Goal: Task Accomplishment & Management: Manage account settings

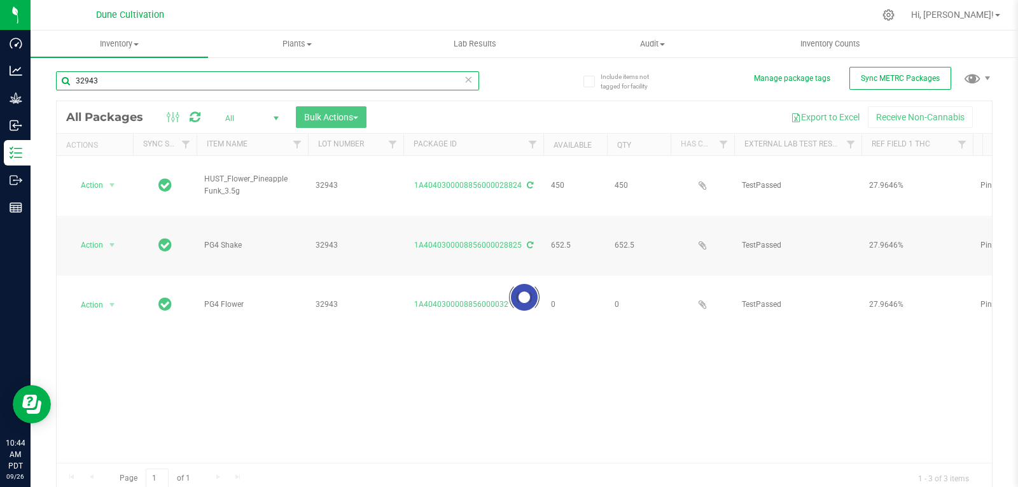
click at [122, 87] on input "32943" at bounding box center [267, 80] width 423 height 19
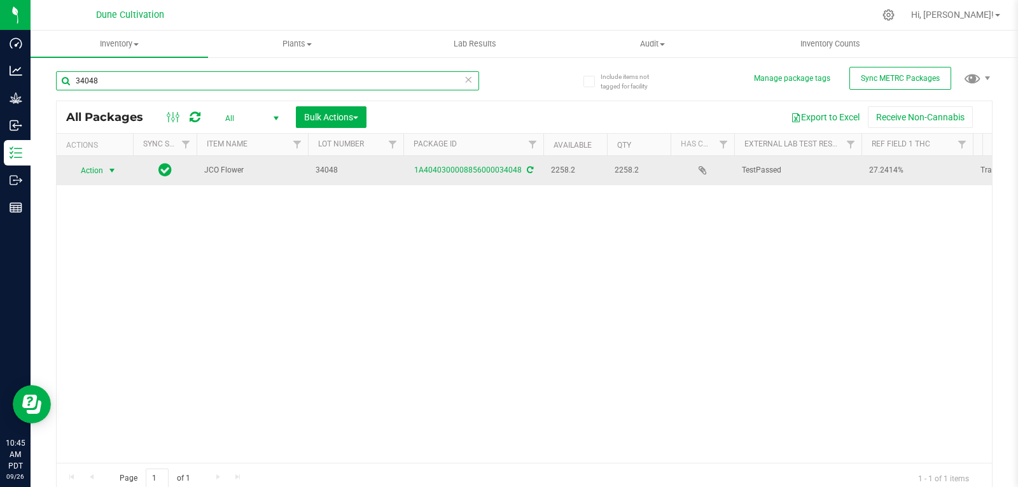
type input "34048"
click at [102, 173] on span "Action" at bounding box center [86, 171] width 34 height 18
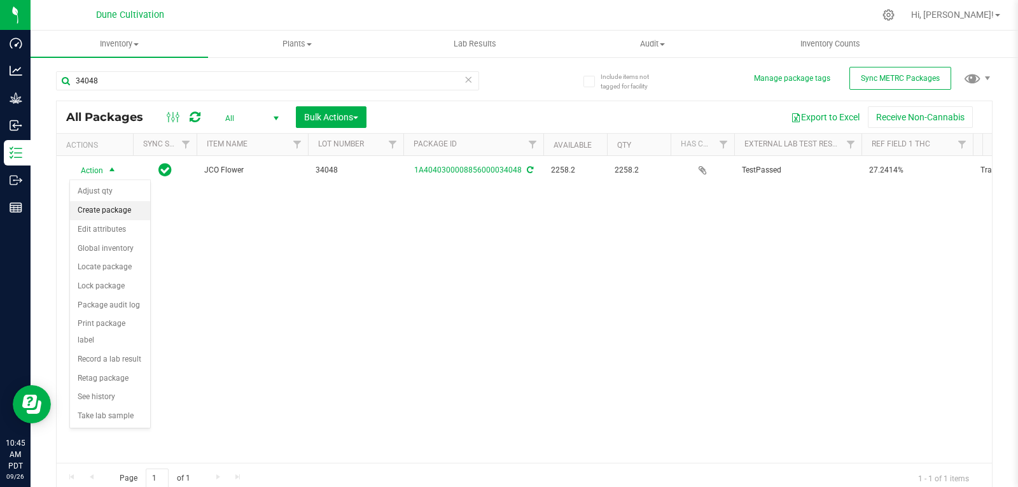
click at [103, 208] on li "Create package" at bounding box center [110, 210] width 80 height 19
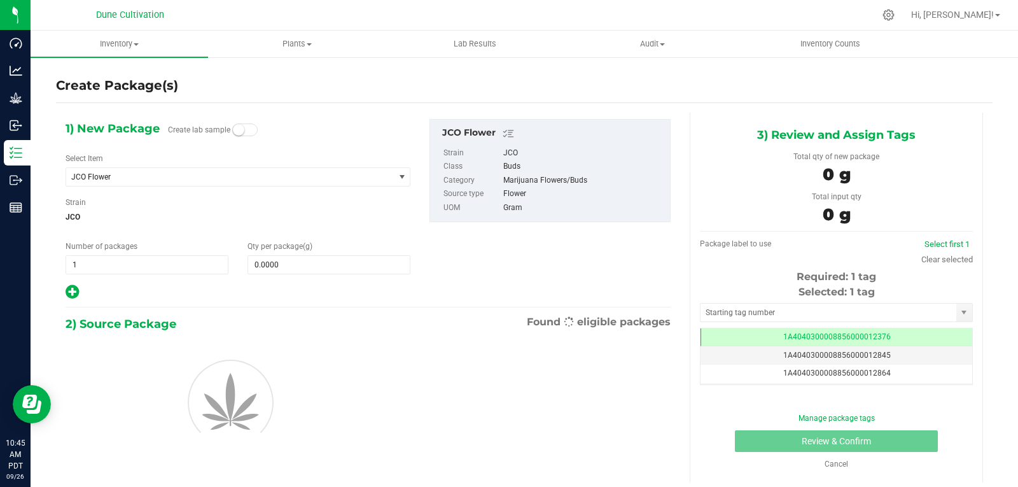
scroll to position [0, -1]
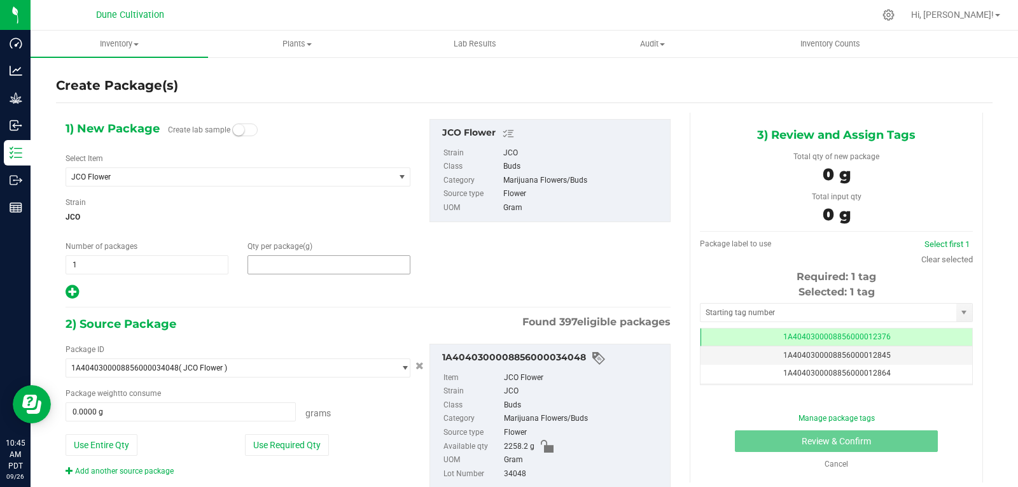
click at [283, 256] on span at bounding box center [329, 264] width 163 height 19
type input "0.0000"
click at [241, 175] on span "JCO Flower" at bounding box center [223, 177] width 305 height 9
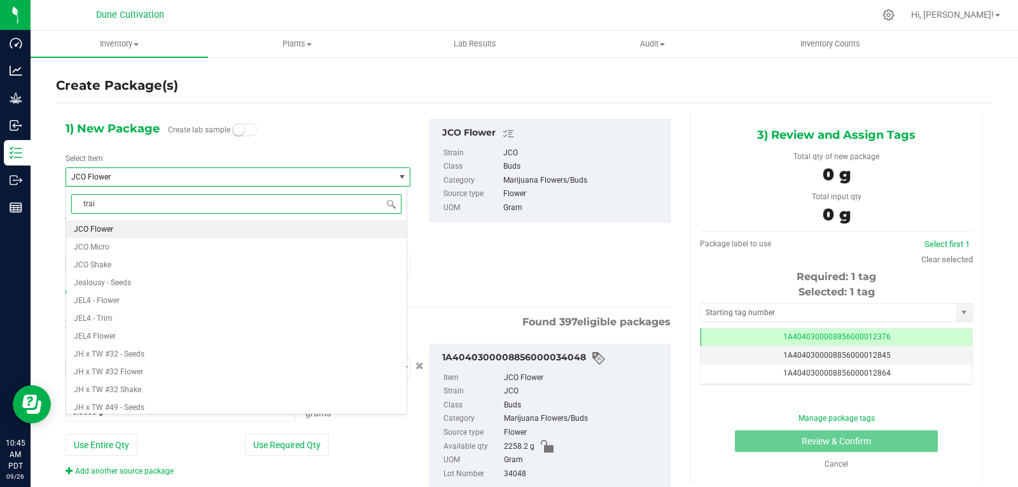
type input "train"
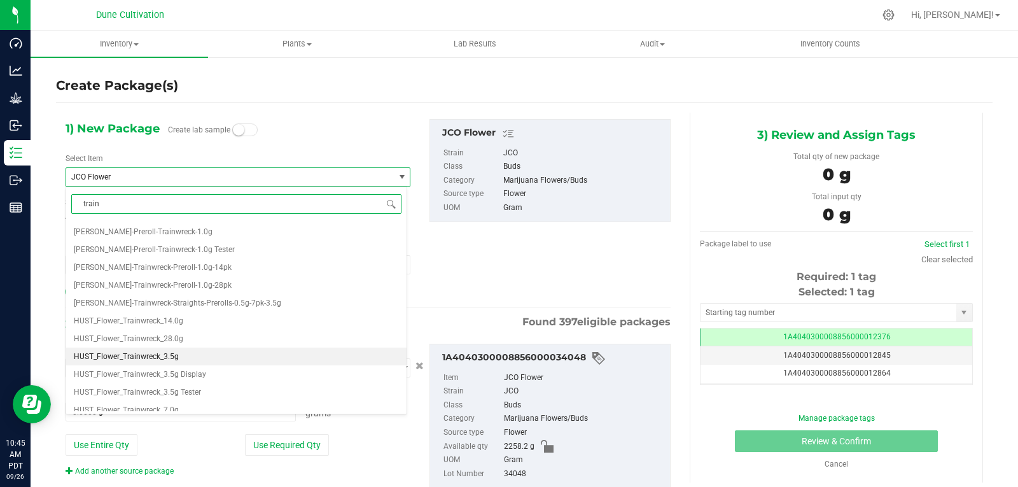
click at [179, 357] on li "HUST_Flower_Trainwreck_3.5g" at bounding box center [236, 357] width 341 height 18
type input "0"
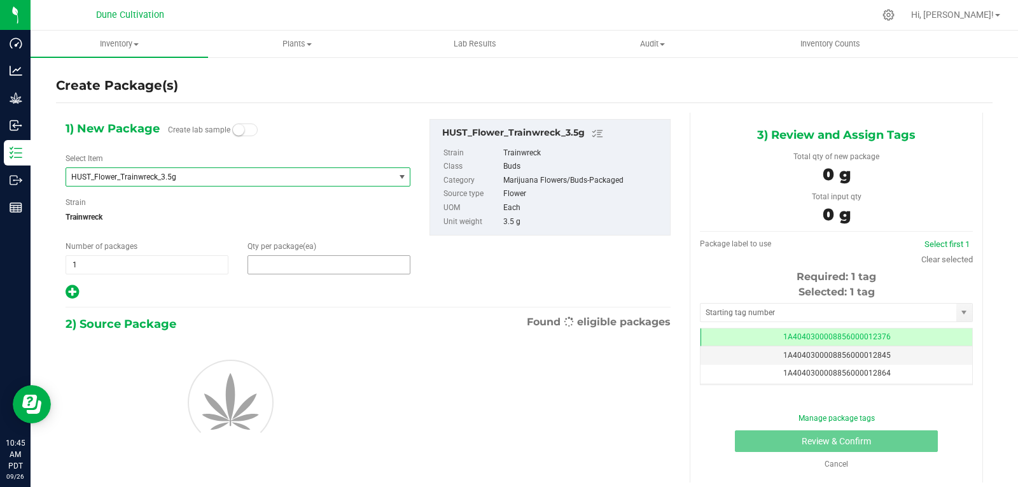
click at [314, 261] on span at bounding box center [329, 264] width 163 height 19
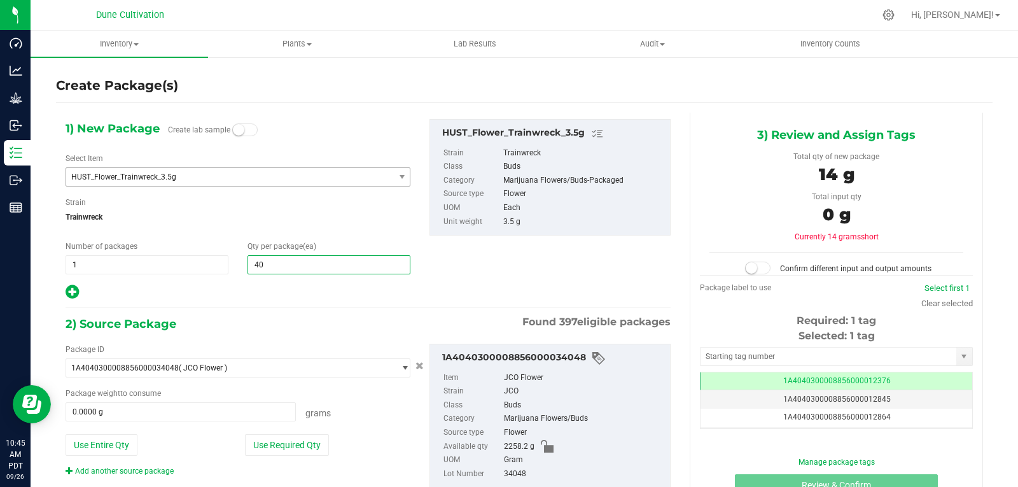
type input "400"
click at [296, 442] on button "Use Required Qty" at bounding box center [287, 445] width 84 height 22
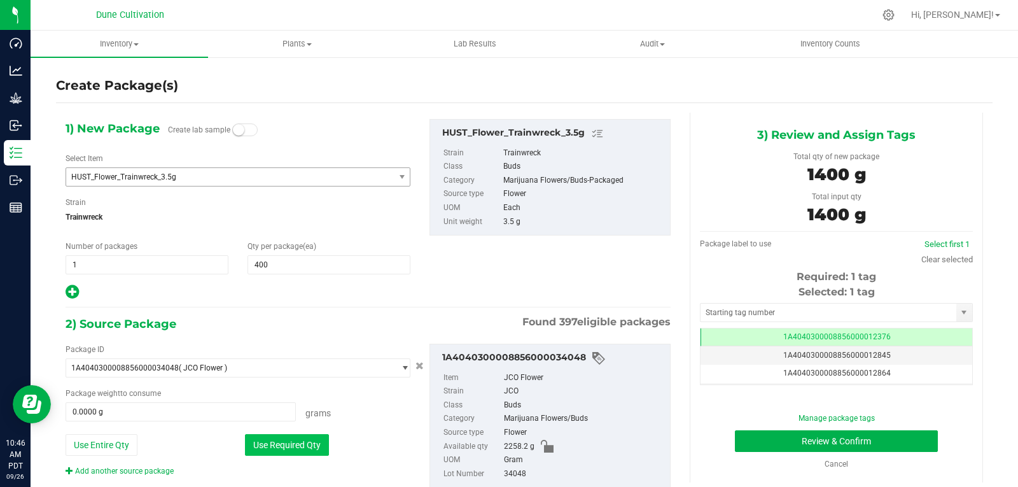
type input "1400.0000 g"
click at [707, 309] on input "text" at bounding box center [829, 313] width 256 height 18
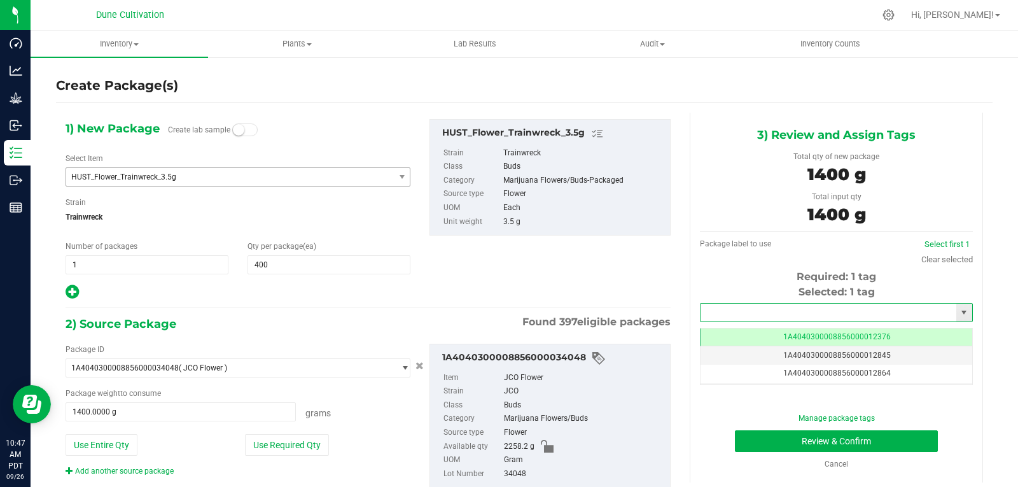
click at [707, 309] on input "text" at bounding box center [829, 313] width 256 height 18
click at [756, 333] on li "1A4040300008856000028818" at bounding box center [828, 334] width 269 height 19
type input "1A4040300008856000028818"
click at [753, 435] on button "Review & Confirm" at bounding box center [836, 441] width 203 height 22
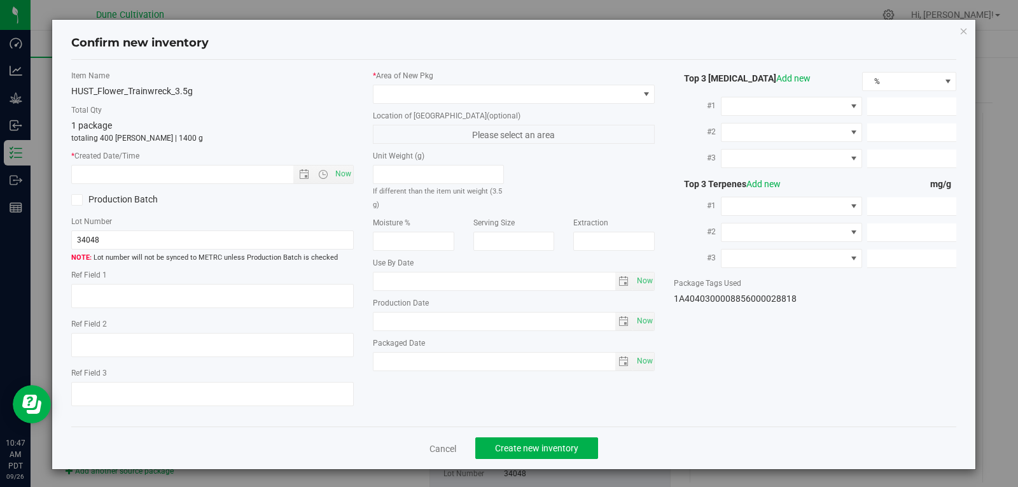
type textarea "27.2414%"
type textarea "Trainwreck"
type textarea "0.0489%"
type input "287.2662"
type input "22.8375"
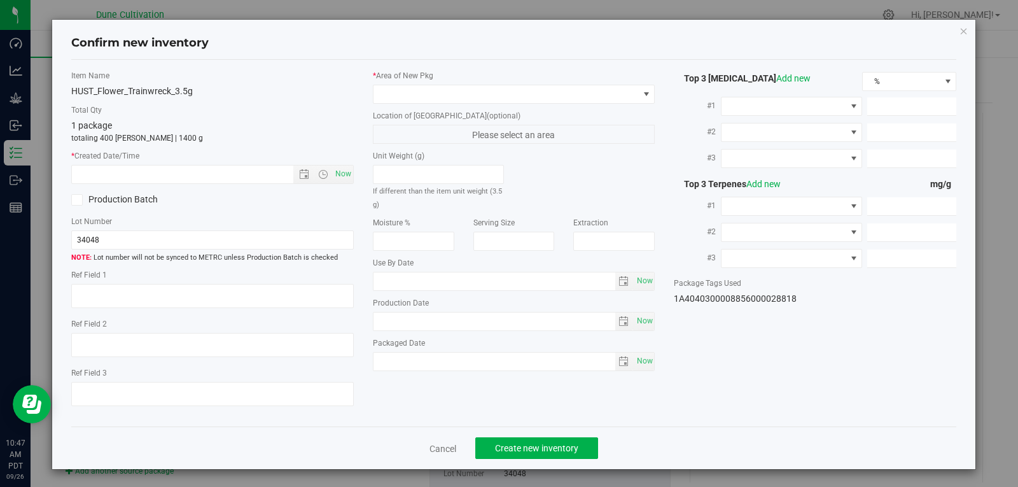
type input "20.4810"
type input "7.7400"
type input "3.0260"
type input "2.9590"
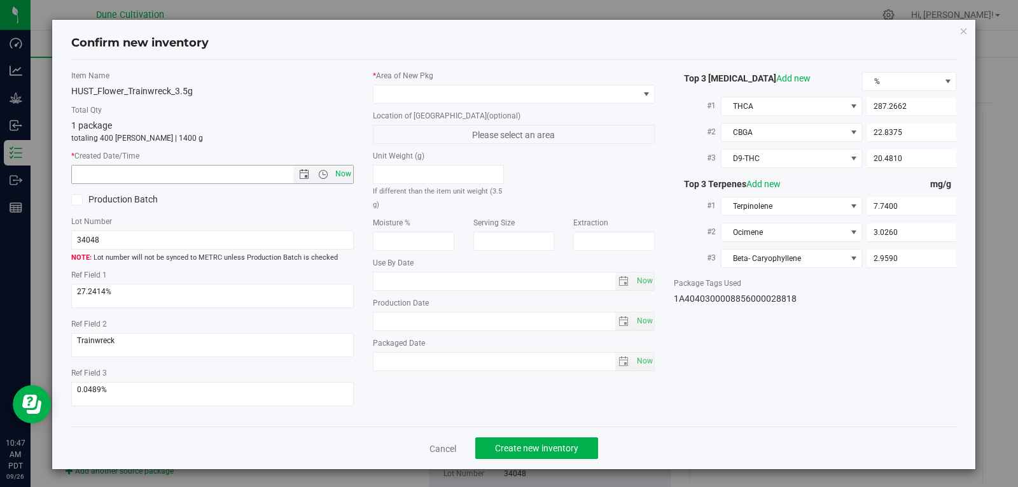
click at [336, 176] on span "Now" at bounding box center [343, 174] width 22 height 18
type input "[DATE] 10:47 AM"
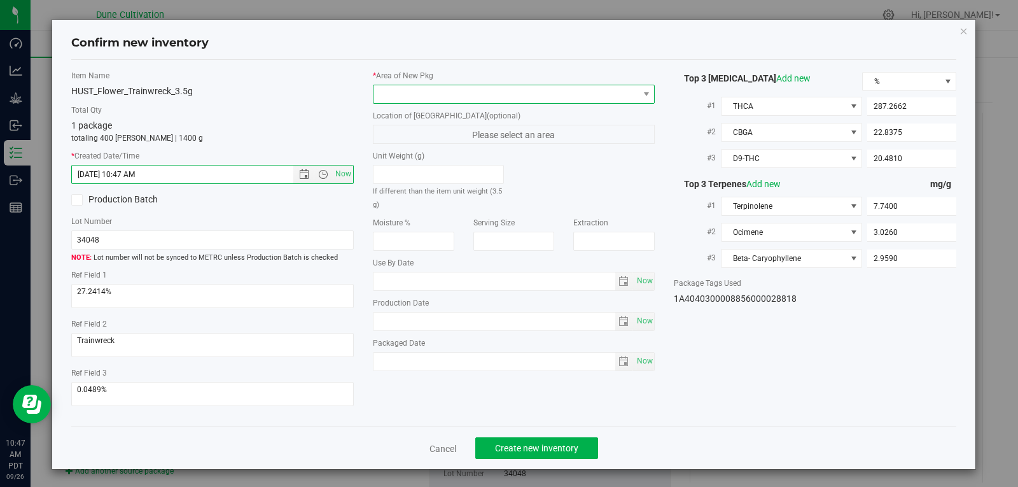
click at [393, 99] on span at bounding box center [506, 94] width 265 height 18
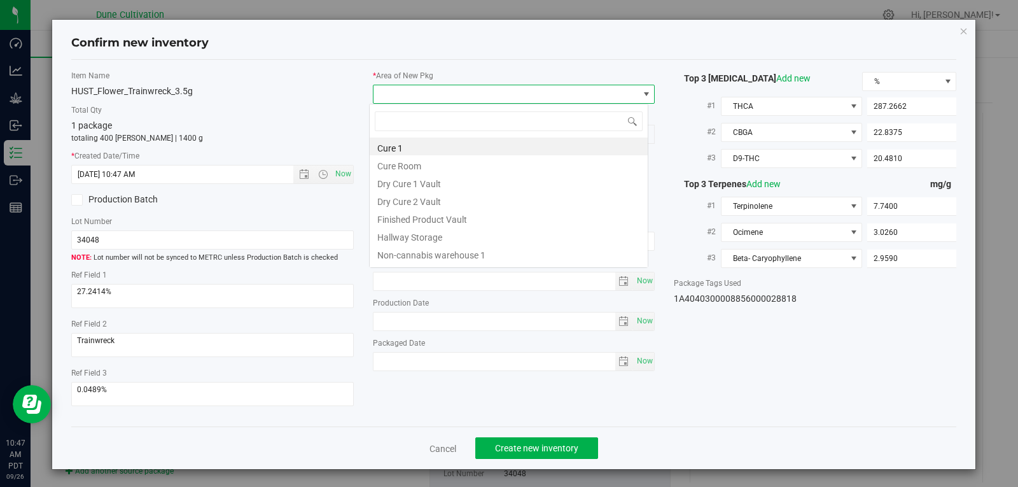
scroll to position [19, 280]
click at [409, 220] on li "Finished Product Vault" at bounding box center [509, 218] width 278 height 18
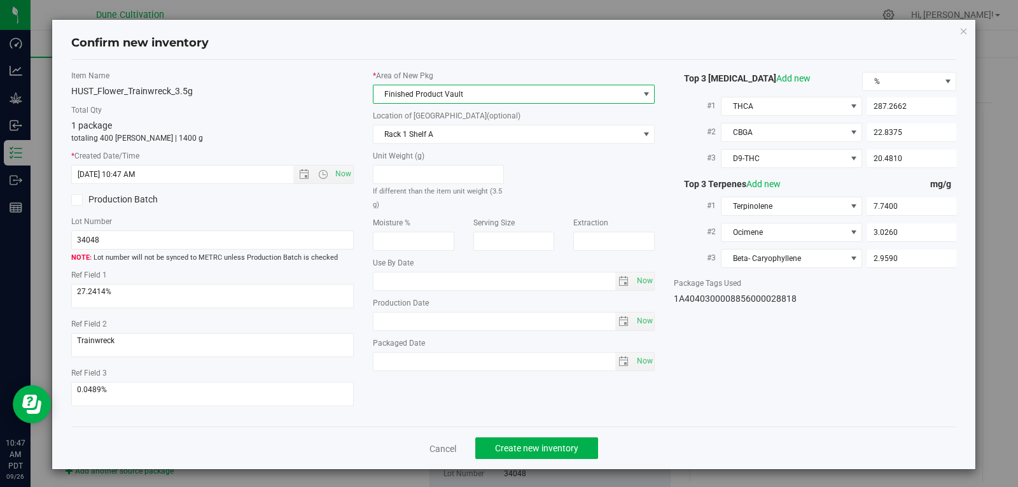
click at [531, 437] on div "Cancel Create new inventory" at bounding box center [514, 447] width 886 height 43
click at [530, 440] on button "Create new inventory" at bounding box center [536, 448] width 123 height 22
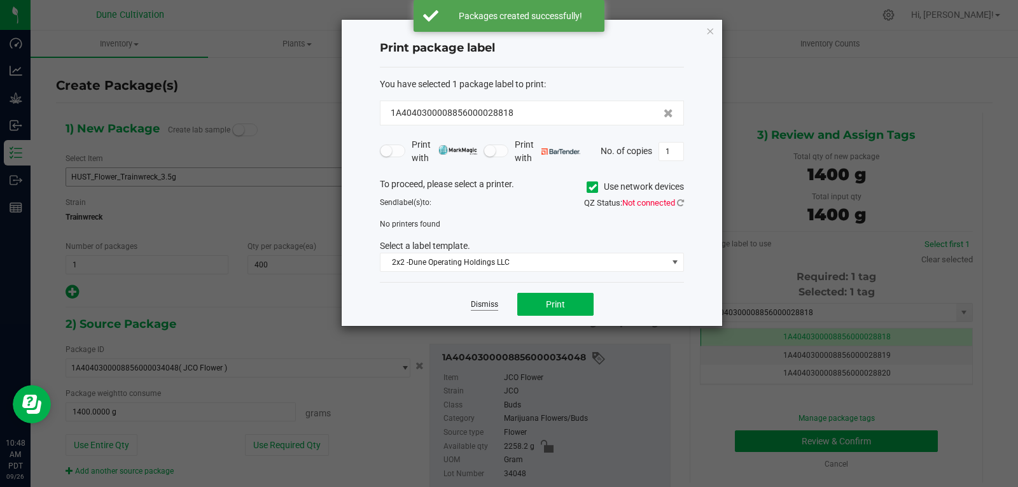
click at [479, 300] on link "Dismiss" at bounding box center [484, 304] width 27 height 11
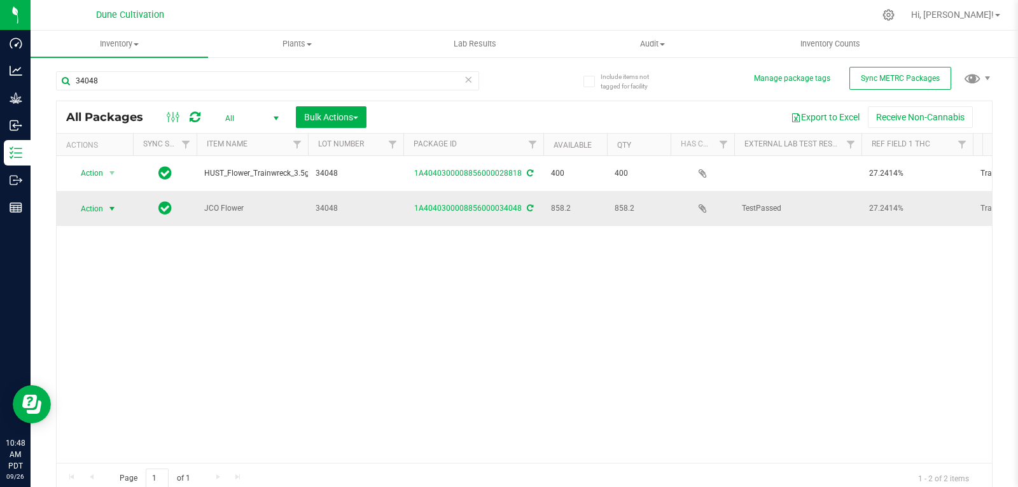
click at [106, 207] on span "select" at bounding box center [112, 209] width 16 height 18
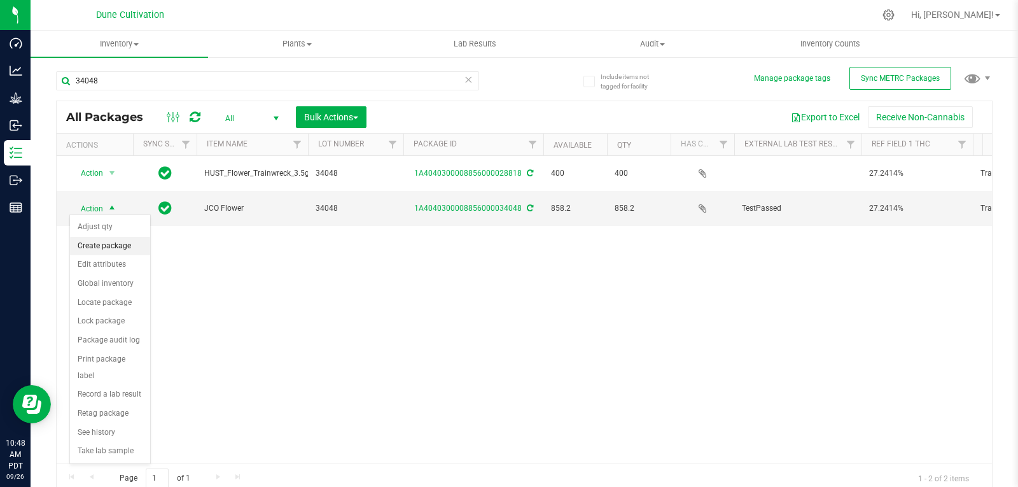
click at [107, 249] on li "Create package" at bounding box center [110, 246] width 80 height 19
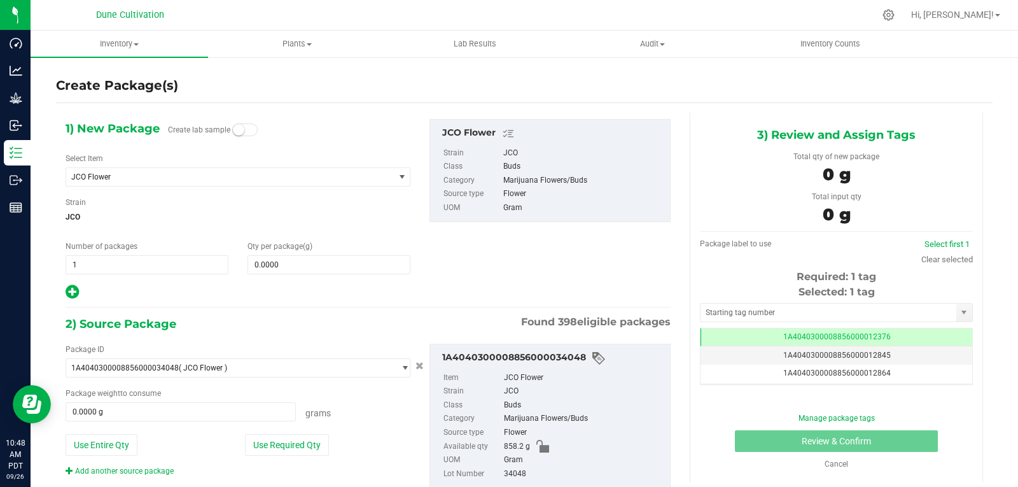
scroll to position [0, -1]
click at [187, 185] on span "JCO Flower" at bounding box center [230, 177] width 328 height 18
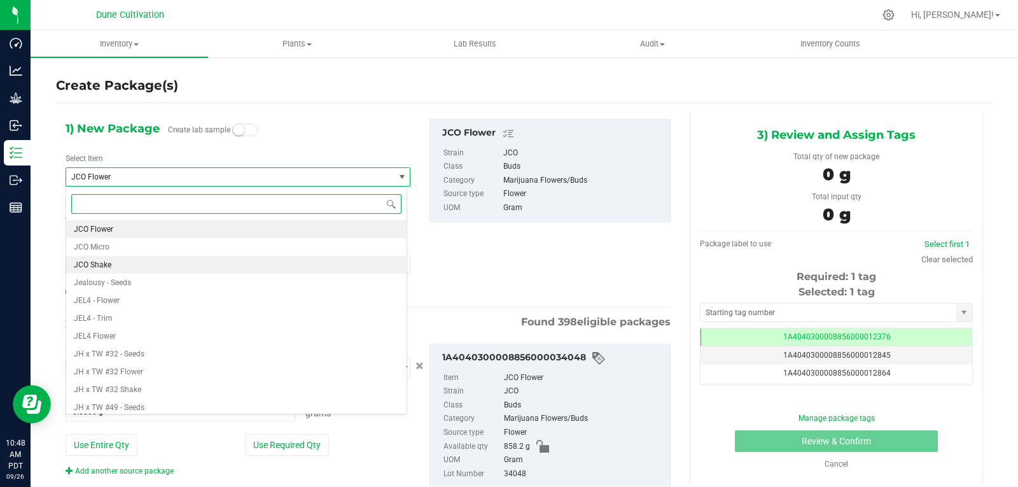
click at [130, 269] on li "JCO Shake" at bounding box center [236, 265] width 341 height 18
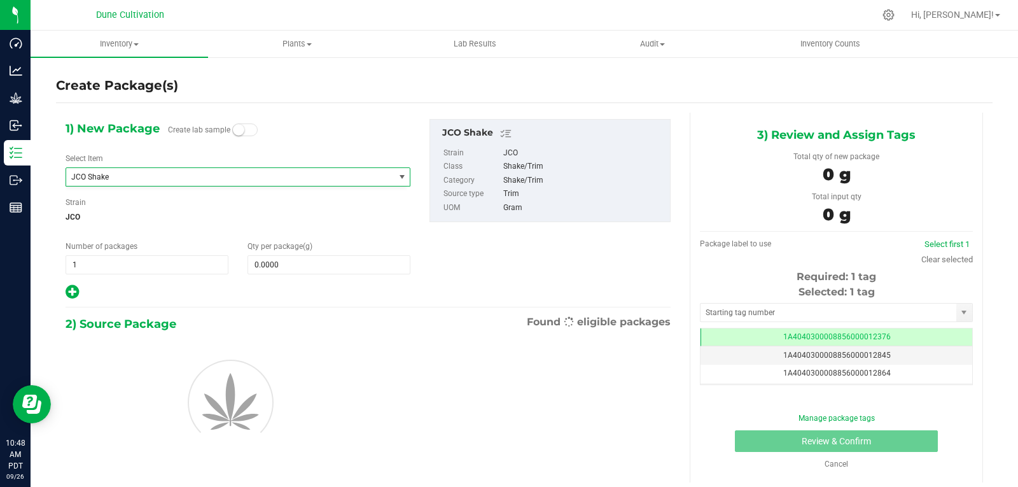
type input "0.0000"
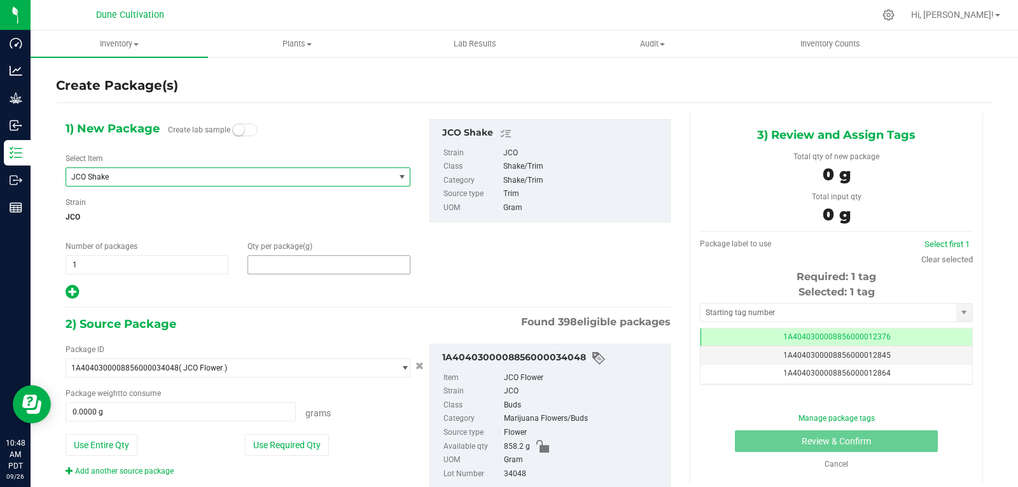
click at [334, 271] on span at bounding box center [329, 264] width 163 height 19
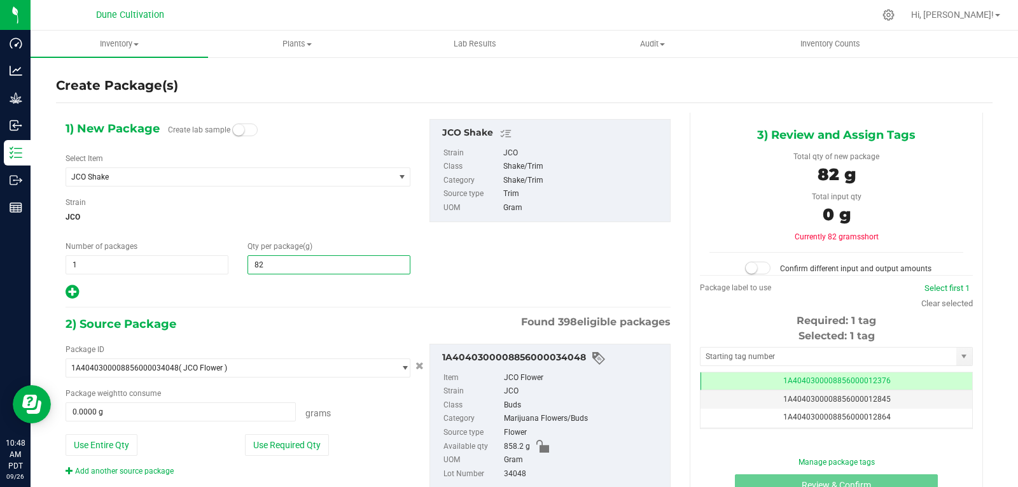
type input "824"
type input "824.0000"
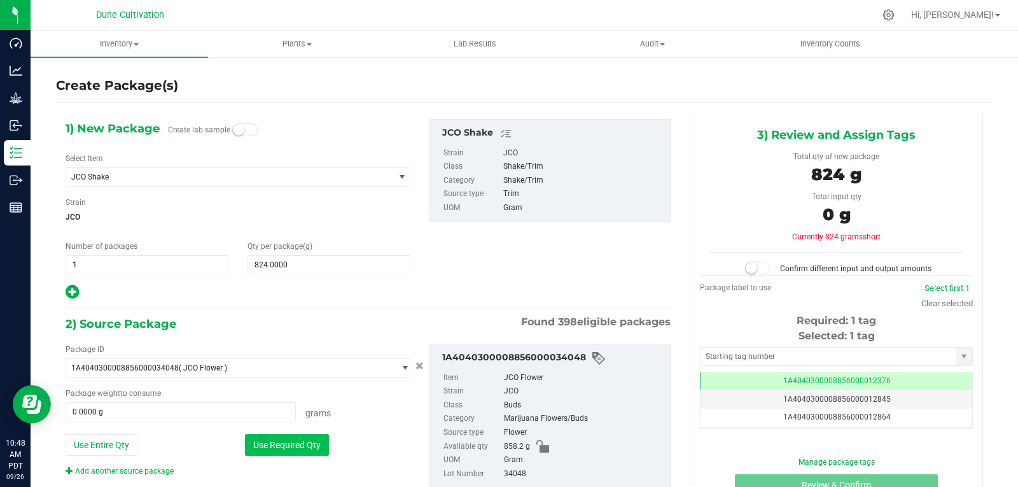
click at [280, 446] on button "Use Required Qty" at bounding box center [287, 445] width 84 height 22
type input "824.0000 g"
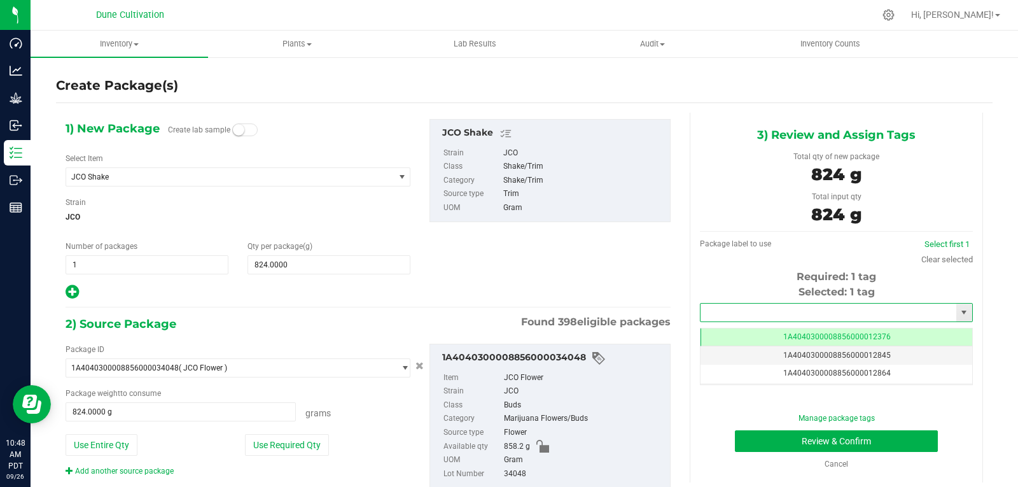
click at [812, 306] on input "text" at bounding box center [829, 313] width 256 height 18
click at [799, 335] on li "1A4040300008856000028819" at bounding box center [828, 334] width 269 height 19
type input "1A4040300008856000028819"
click at [773, 441] on button "Review & Confirm" at bounding box center [836, 441] width 203 height 22
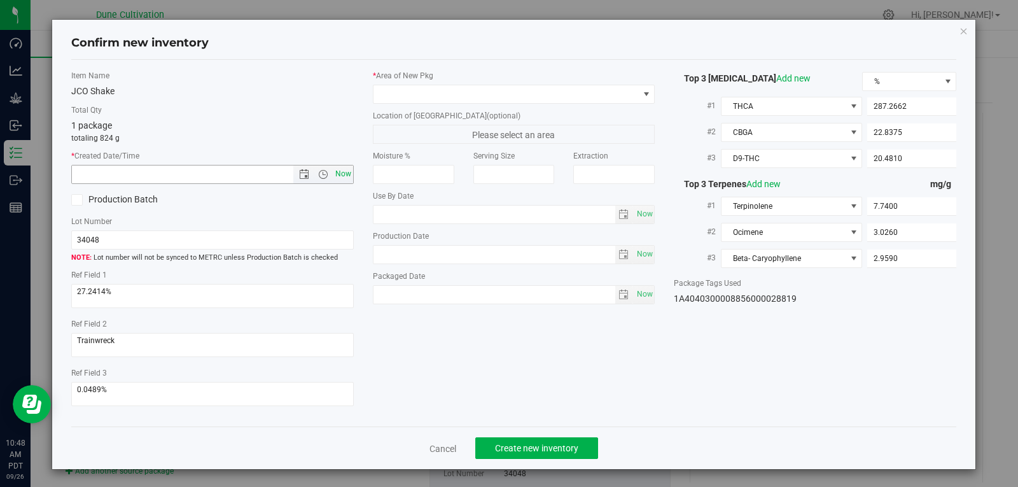
click at [343, 180] on span "Now" at bounding box center [343, 174] width 22 height 18
type input "[DATE] 10:48 AM"
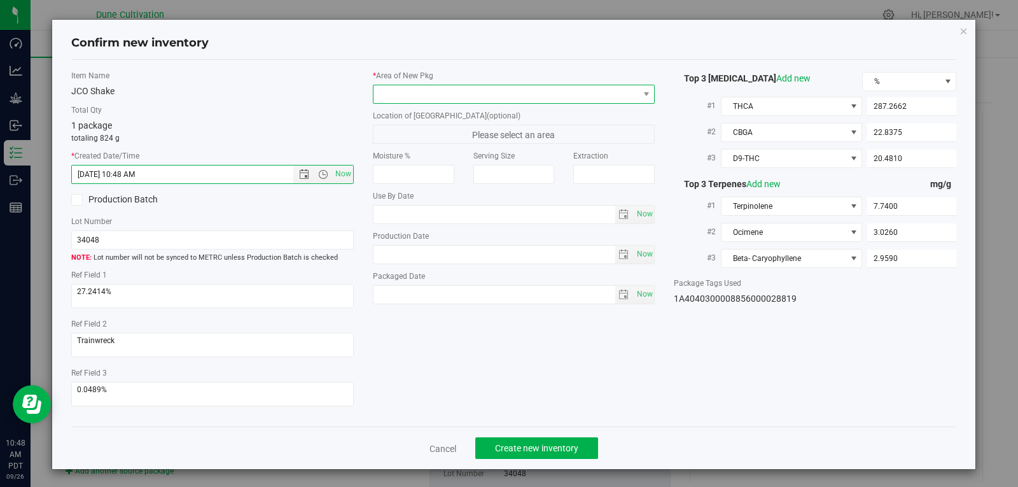
click at [425, 85] on span at bounding box center [506, 94] width 265 height 18
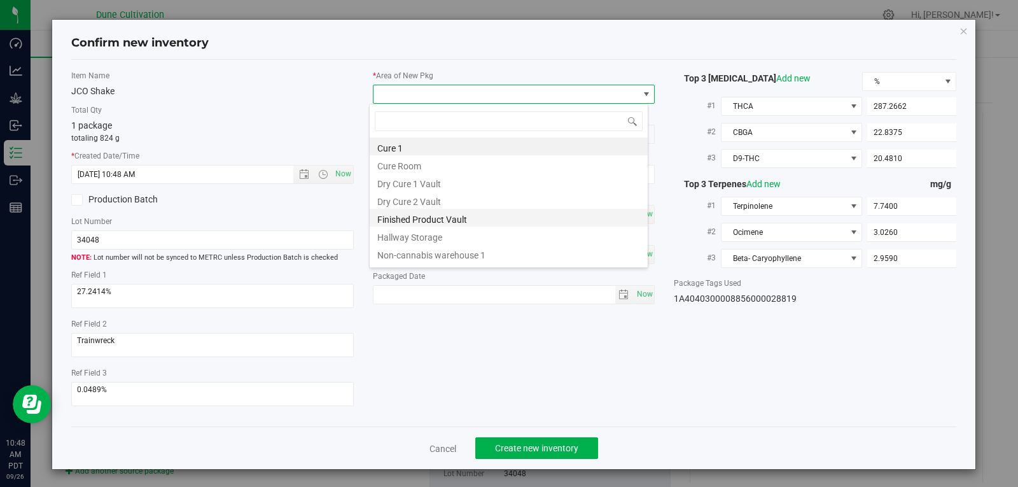
click at [422, 222] on li "Finished Product Vault" at bounding box center [509, 218] width 278 height 18
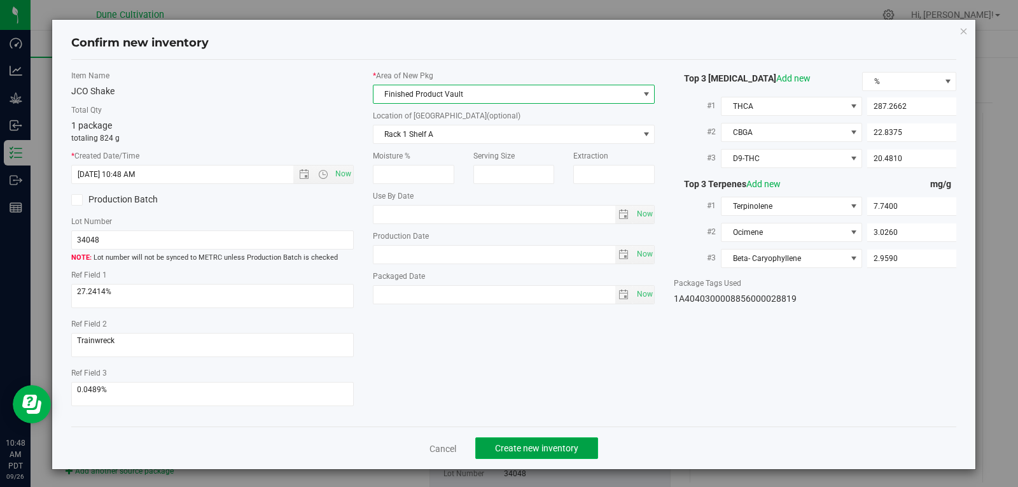
click at [499, 442] on button "Create new inventory" at bounding box center [536, 448] width 123 height 22
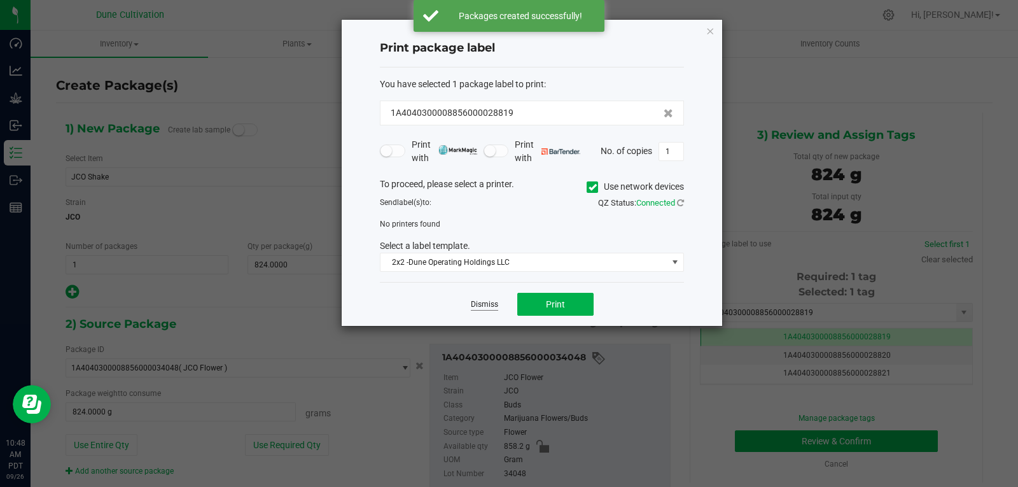
click at [488, 306] on link "Dismiss" at bounding box center [484, 304] width 27 height 11
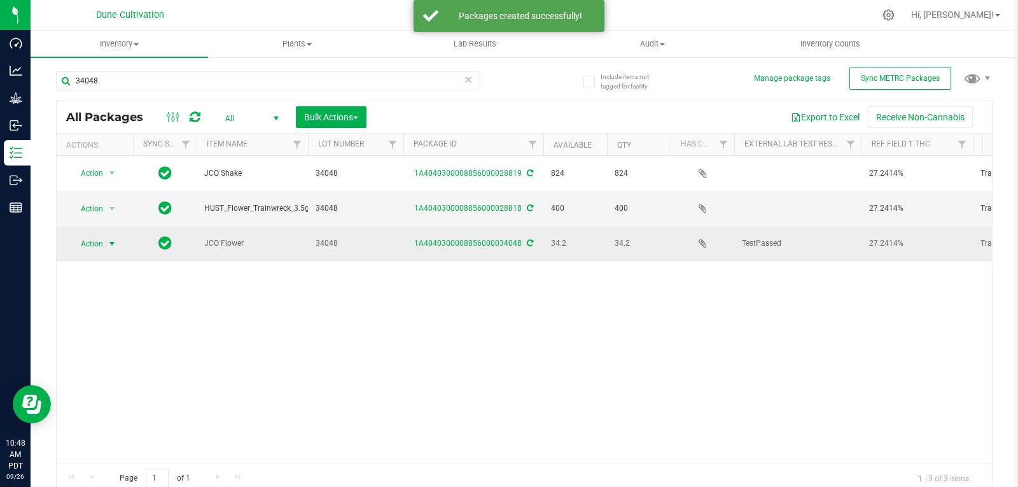
click at [114, 239] on span "select" at bounding box center [112, 244] width 10 height 10
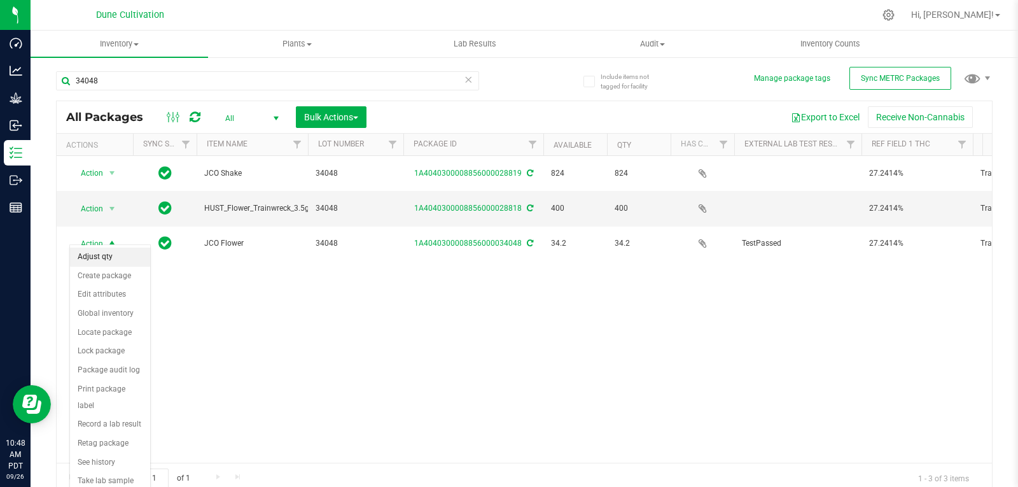
click at [109, 262] on li "Adjust qty" at bounding box center [110, 257] width 80 height 19
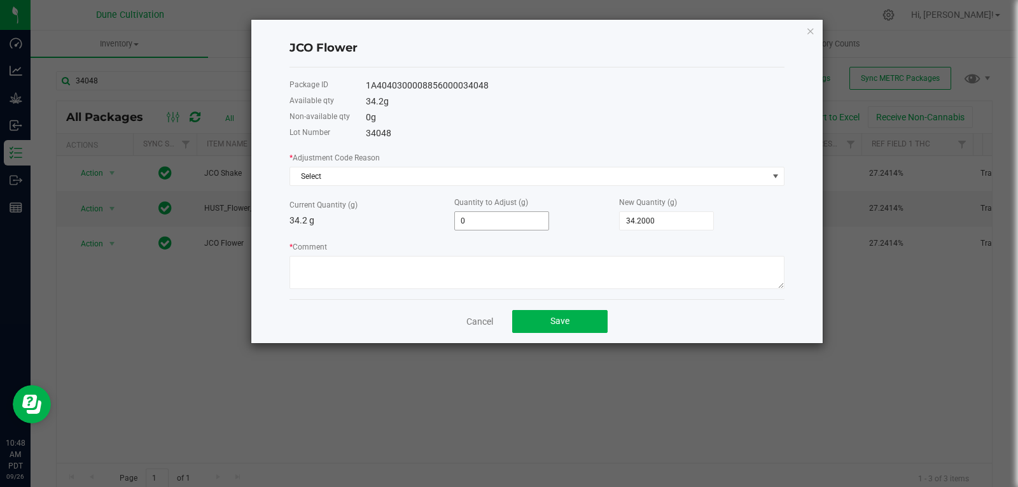
click at [489, 223] on input "0" at bounding box center [502, 221] width 94 height 18
type input "-1"
type input "33.2000"
type input "-1.2"
type input "33.0000"
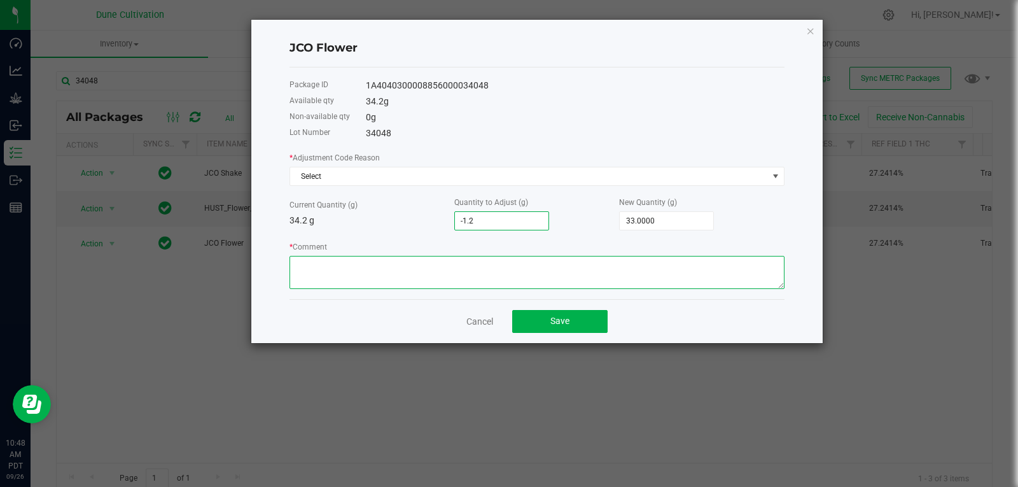
type input "-1.2000"
click at [467, 268] on textarea "* Comment" at bounding box center [537, 272] width 495 height 33
type textarea "Stem Waste"
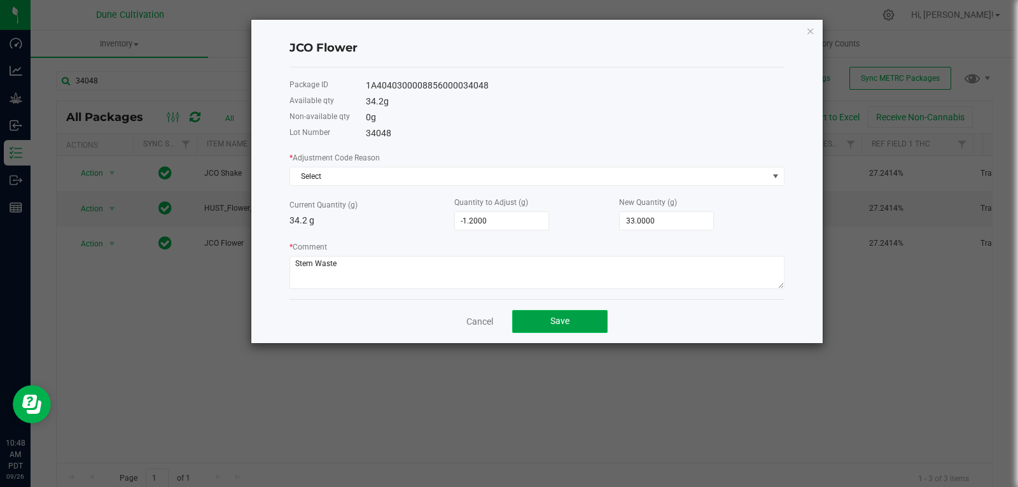
click at [558, 316] on span "Save" at bounding box center [560, 321] width 19 height 10
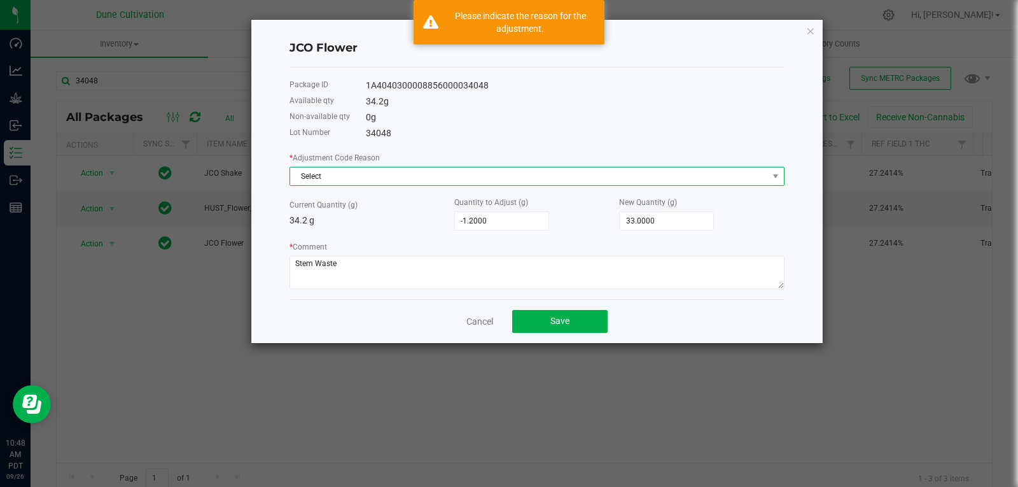
click at [382, 183] on span "Select" at bounding box center [529, 176] width 478 height 18
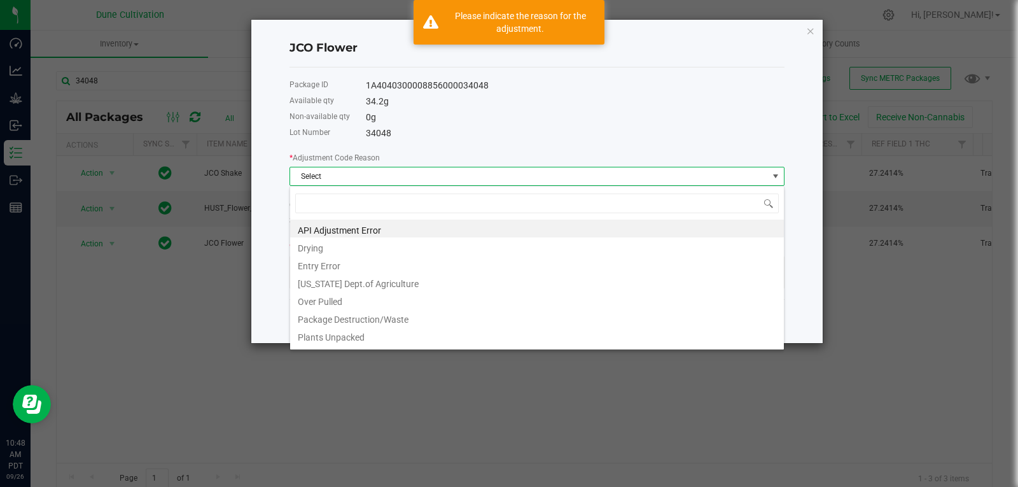
type input "w"
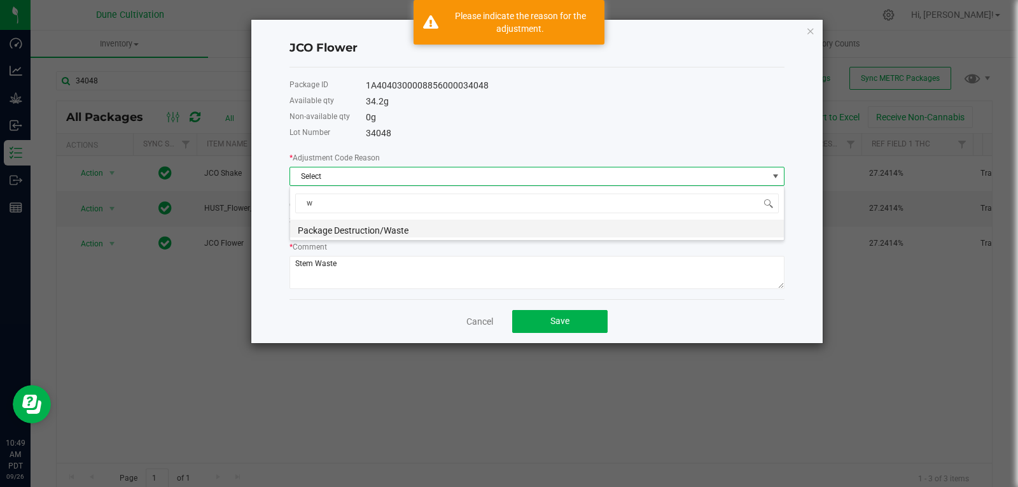
click at [364, 232] on li "Package Destruction/Waste" at bounding box center [537, 229] width 494 height 18
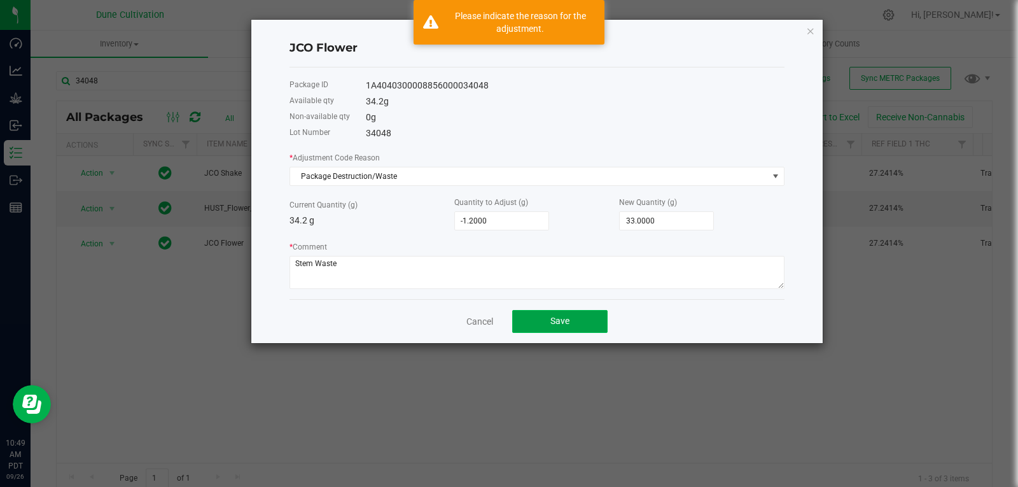
click at [576, 322] on button "Save" at bounding box center [559, 321] width 95 height 23
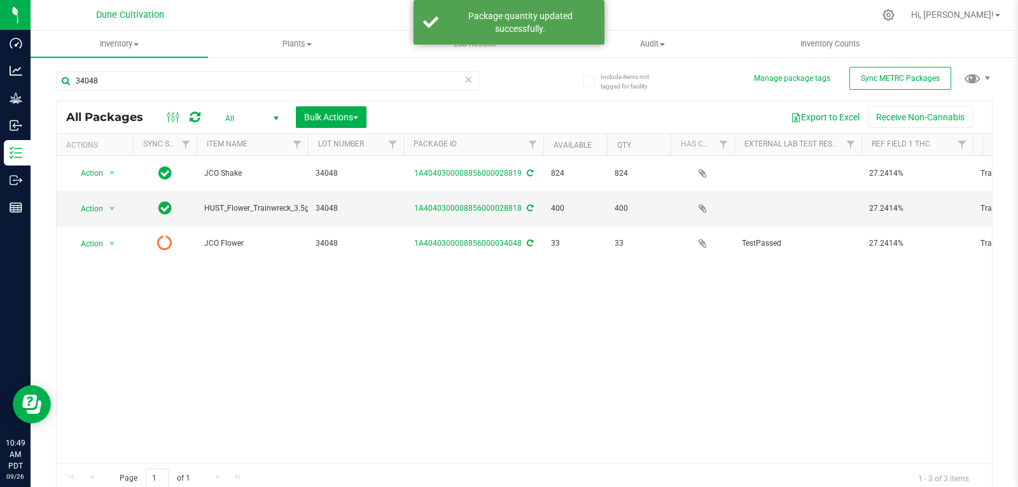
click at [195, 109] on span at bounding box center [195, 116] width 11 height 15
click at [195, 113] on icon at bounding box center [195, 117] width 11 height 13
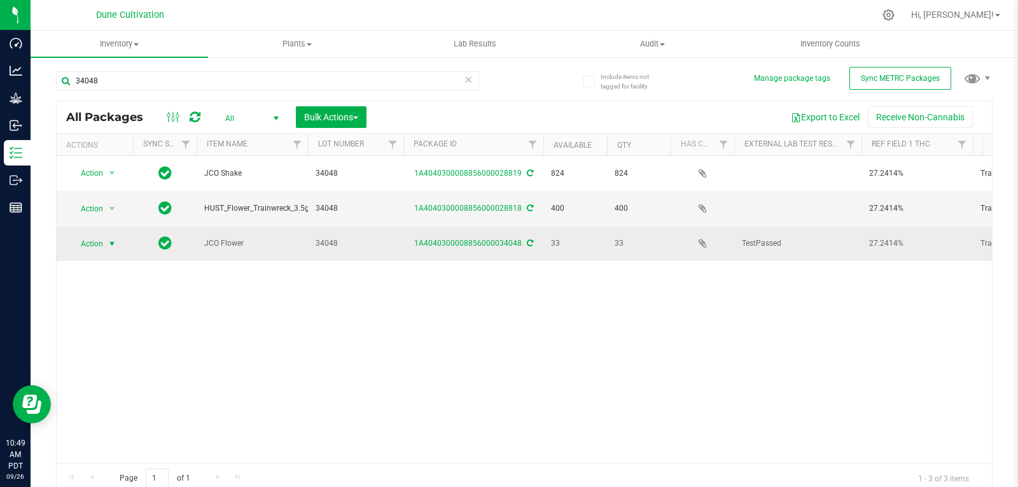
click at [102, 236] on span "Action" at bounding box center [86, 244] width 34 height 18
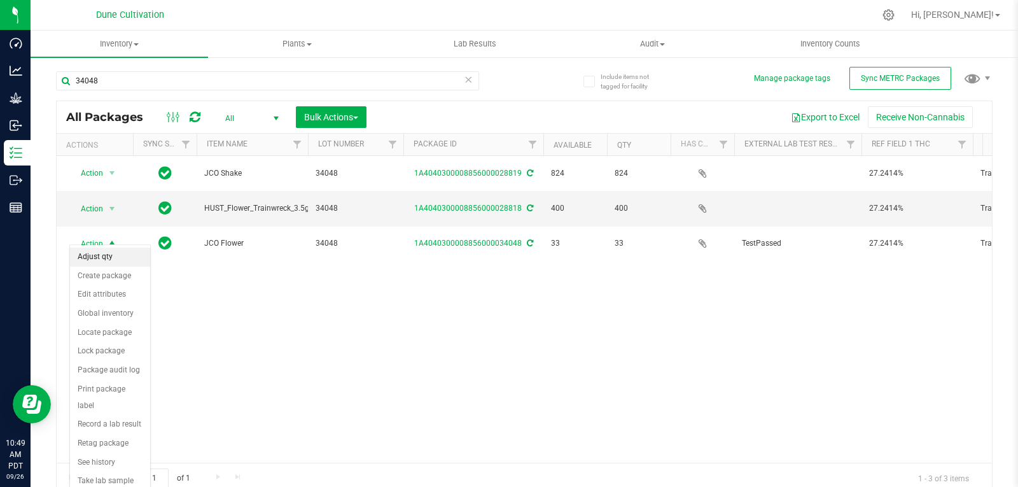
click at [111, 261] on li "Adjust qty" at bounding box center [110, 257] width 80 height 19
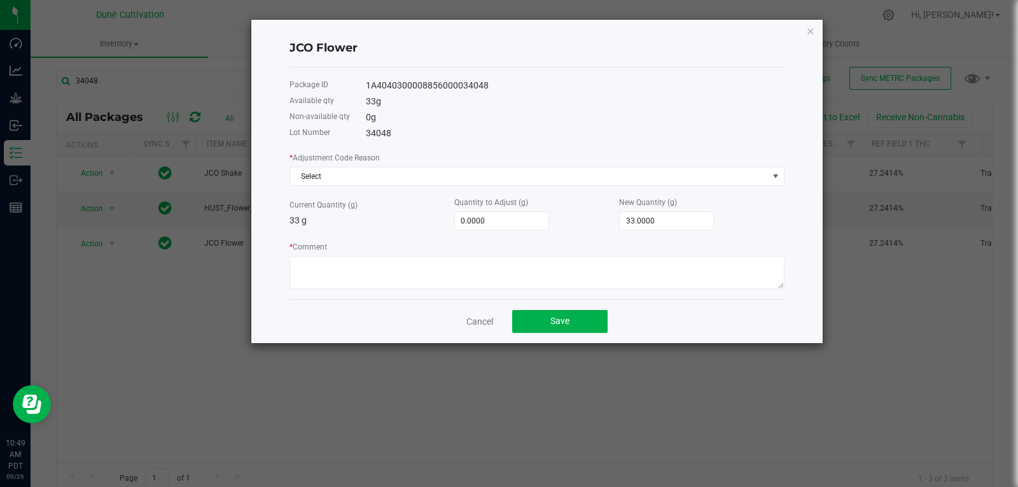
click at [561, 188] on div "* Adjustment Code Reason Select Current Quantity (g) 33 g Quantity to Adjust (g…" at bounding box center [537, 220] width 495 height 138
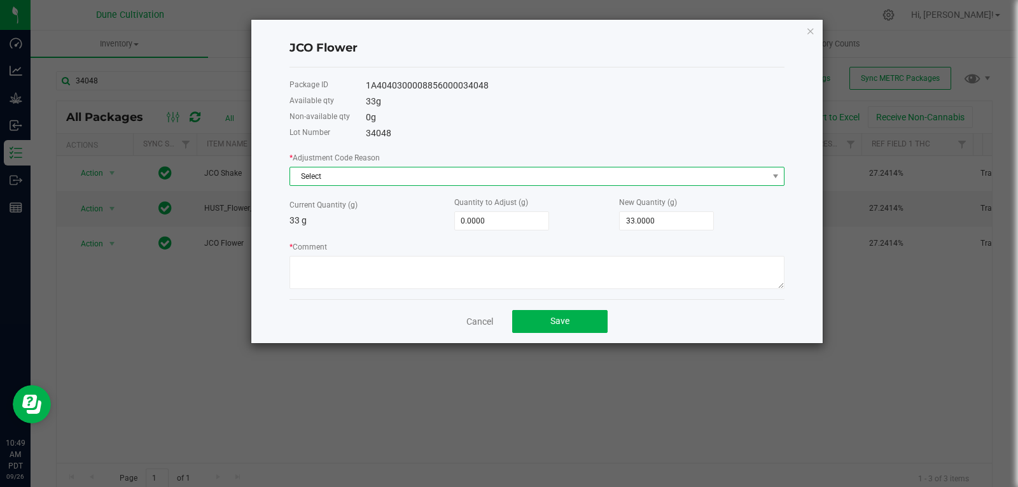
click at [566, 170] on span "Select" at bounding box center [529, 176] width 478 height 18
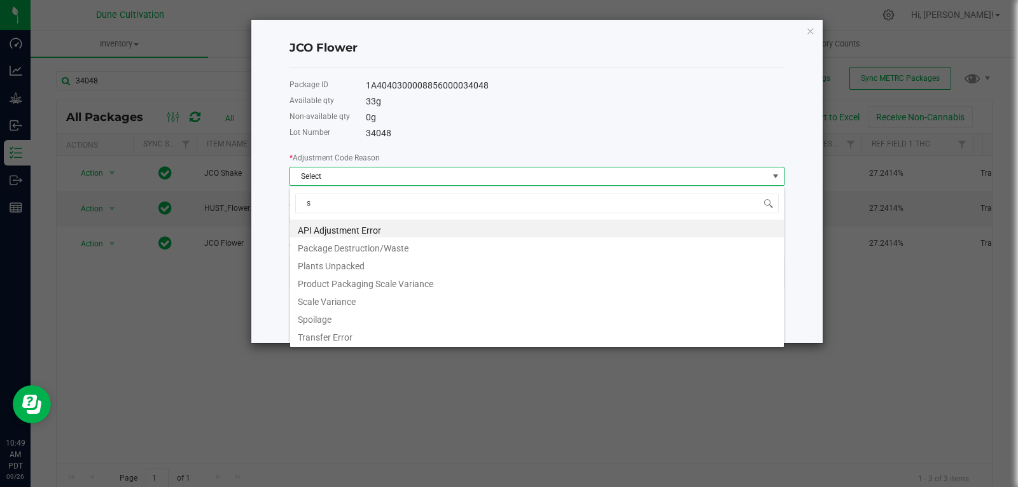
type input "sc"
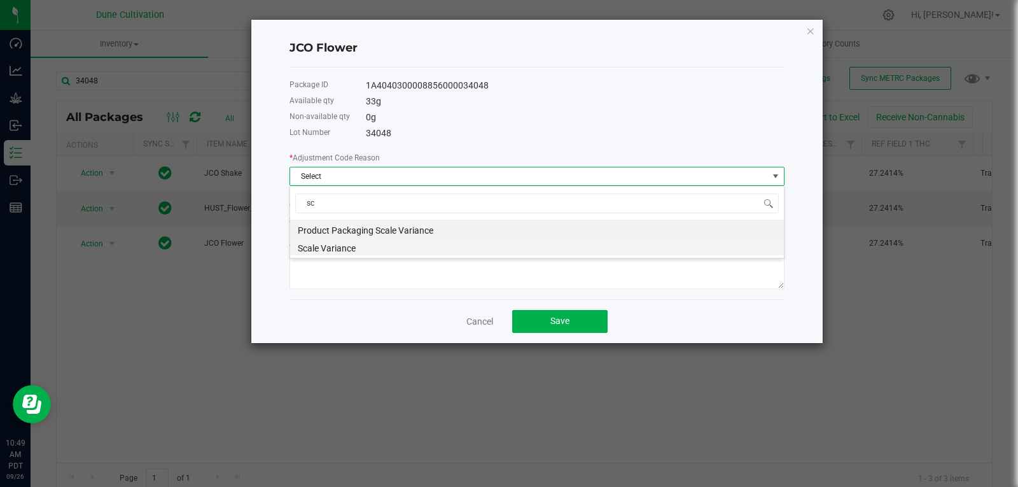
click at [410, 246] on li "Scale Variance" at bounding box center [537, 246] width 494 height 18
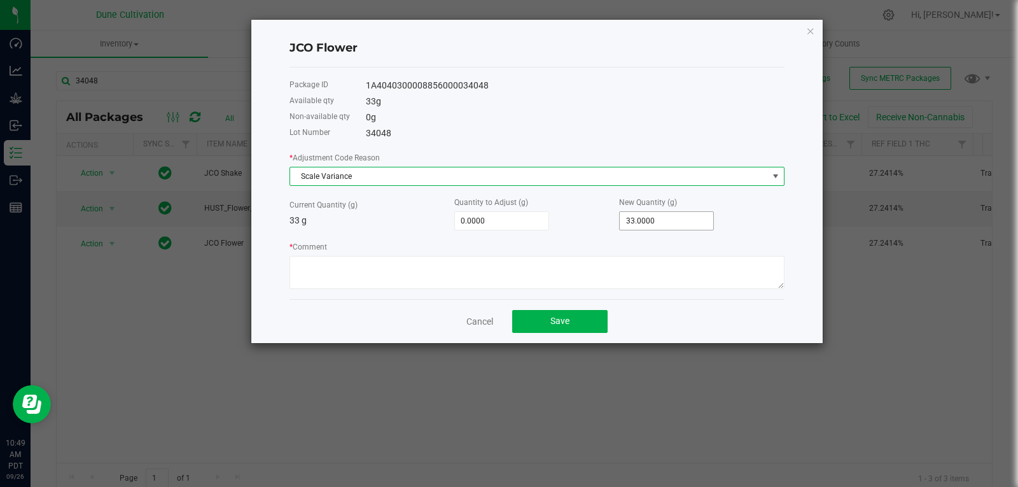
type input "33"
click at [643, 228] on input "33" at bounding box center [667, 221] width 94 height 18
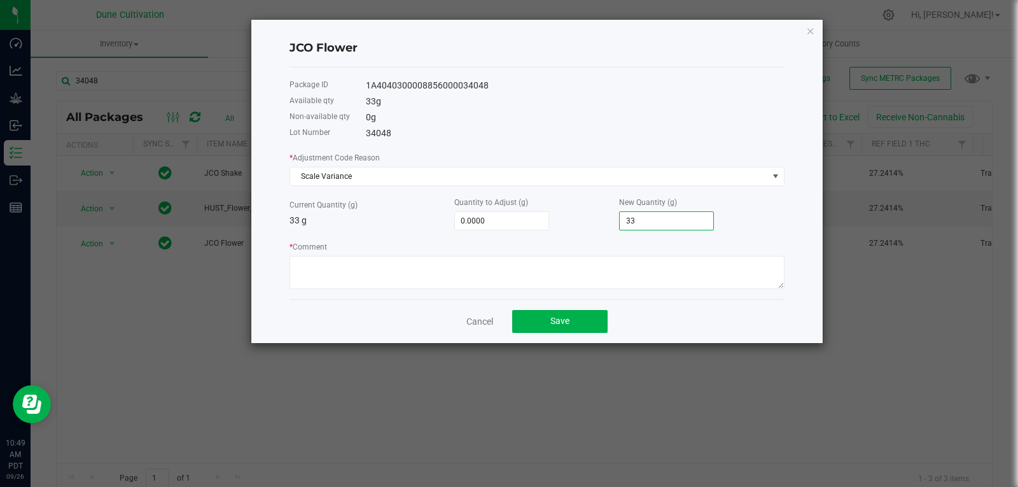
type input "-33.0000"
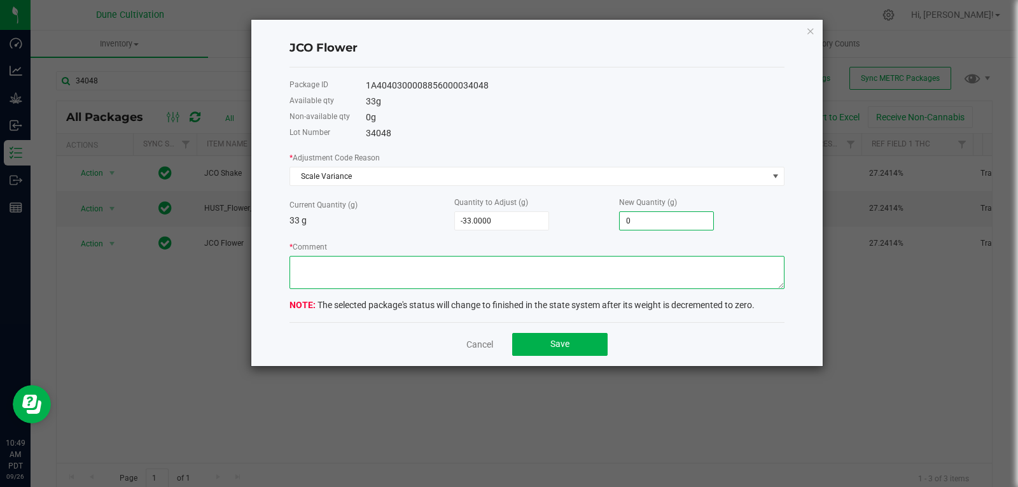
type input "0.0000"
click at [600, 270] on textarea "* Comment" at bounding box center [537, 272] width 495 height 33
type textarea "Scale Variance"
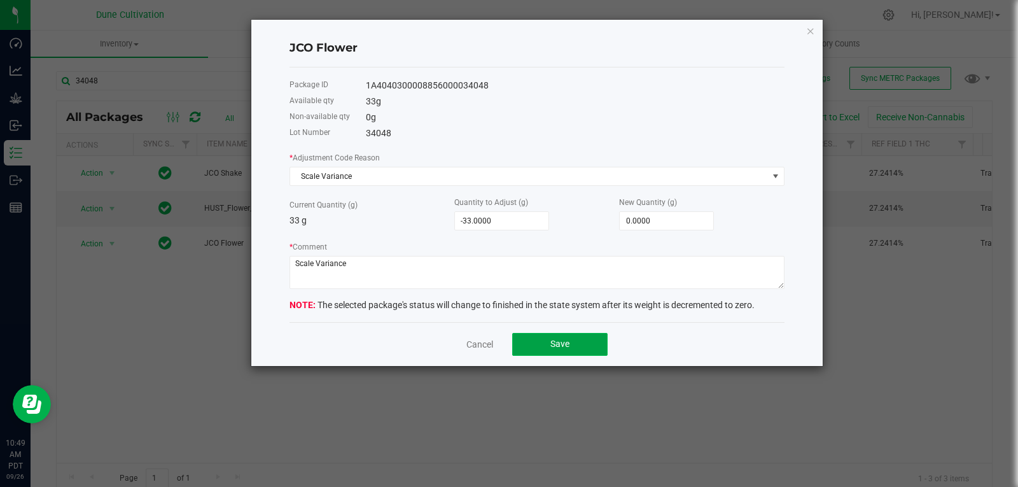
click at [537, 339] on button "Save" at bounding box center [559, 344] width 95 height 23
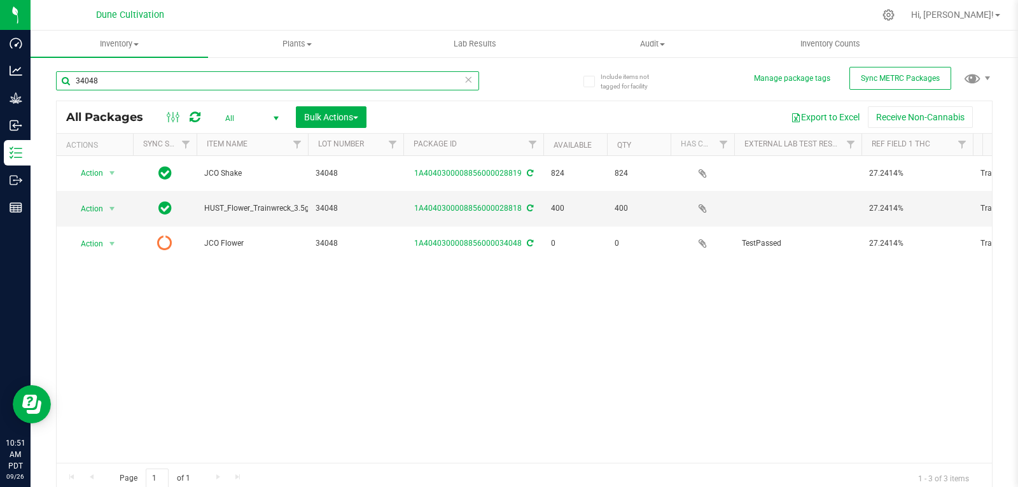
click at [132, 81] on input "34048" at bounding box center [267, 80] width 423 height 19
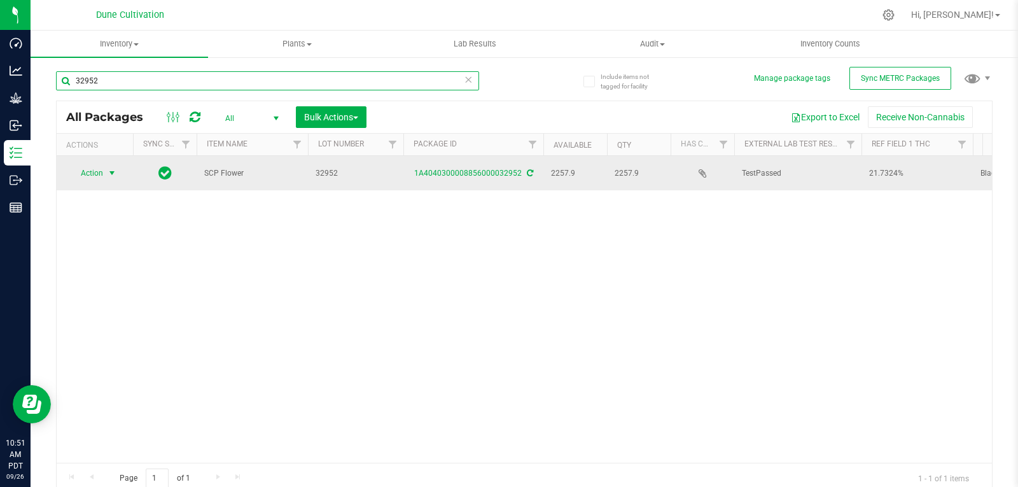
type input "32952"
click at [102, 169] on span "Action" at bounding box center [86, 173] width 34 height 18
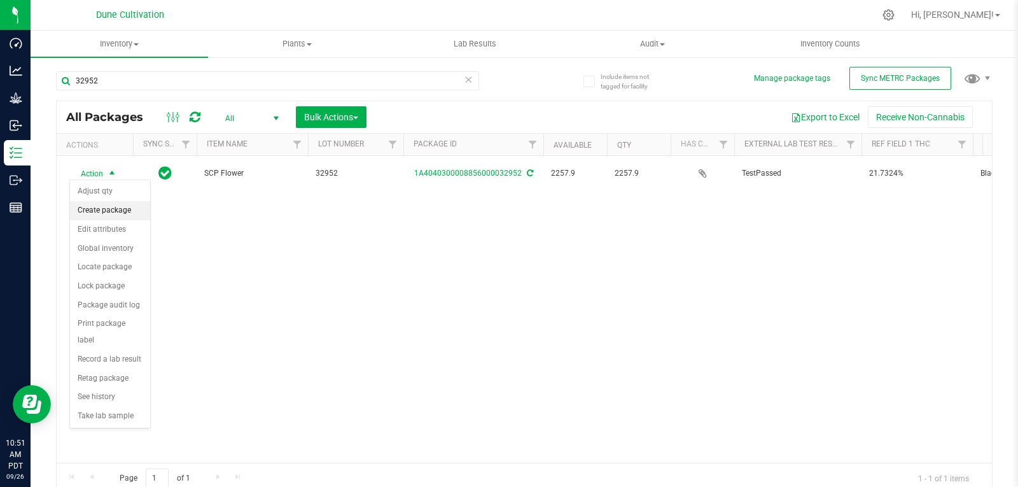
click at [130, 208] on li "Create package" at bounding box center [110, 210] width 80 height 19
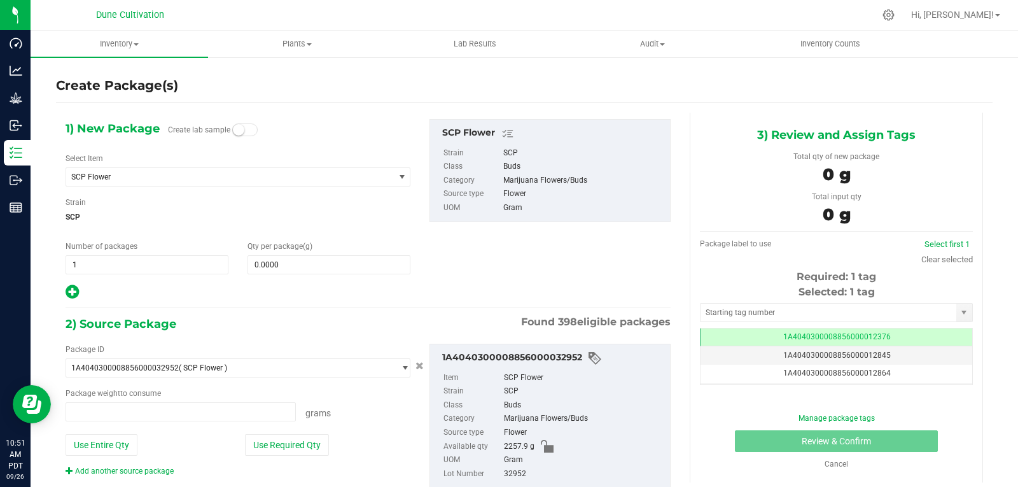
type input "0.0000 g"
click at [241, 174] on span "SCP Flower" at bounding box center [223, 177] width 305 height 9
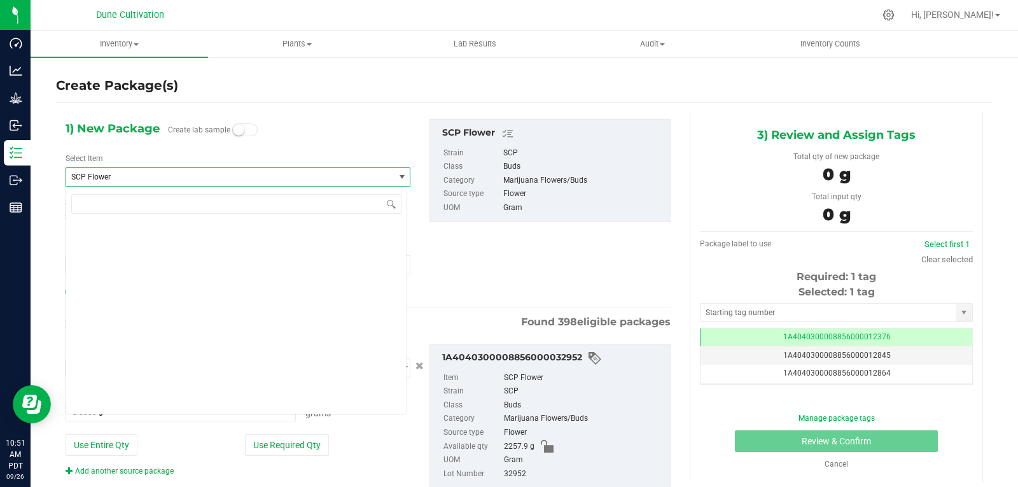
scroll to position [46768, 0]
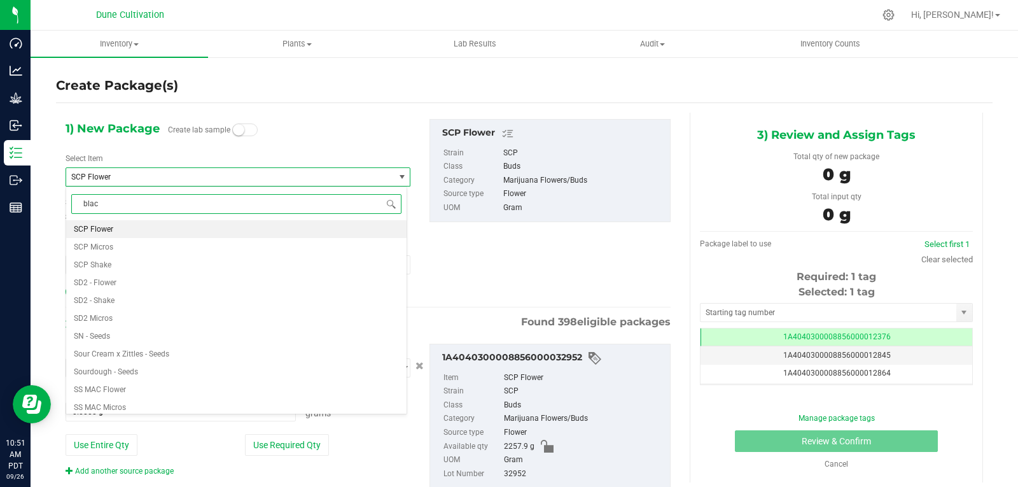
type input "black"
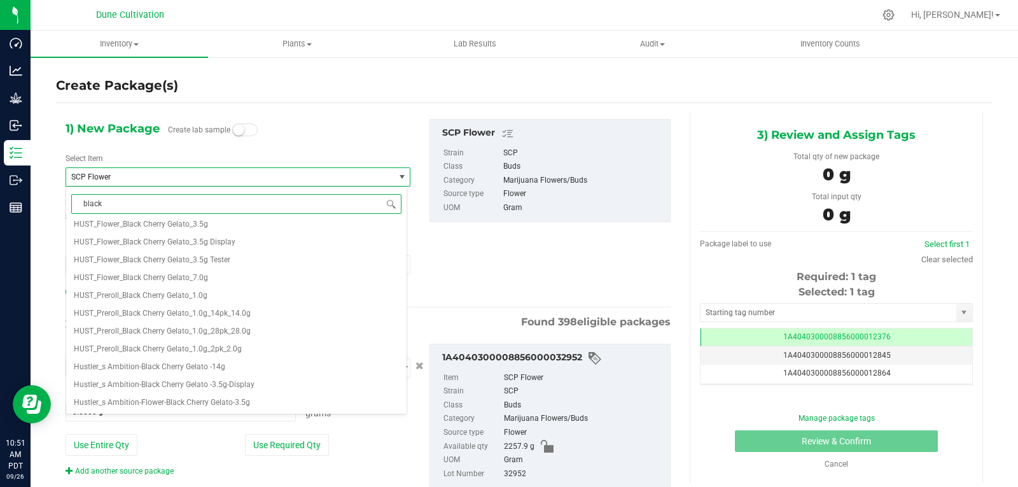
scroll to position [0, 0]
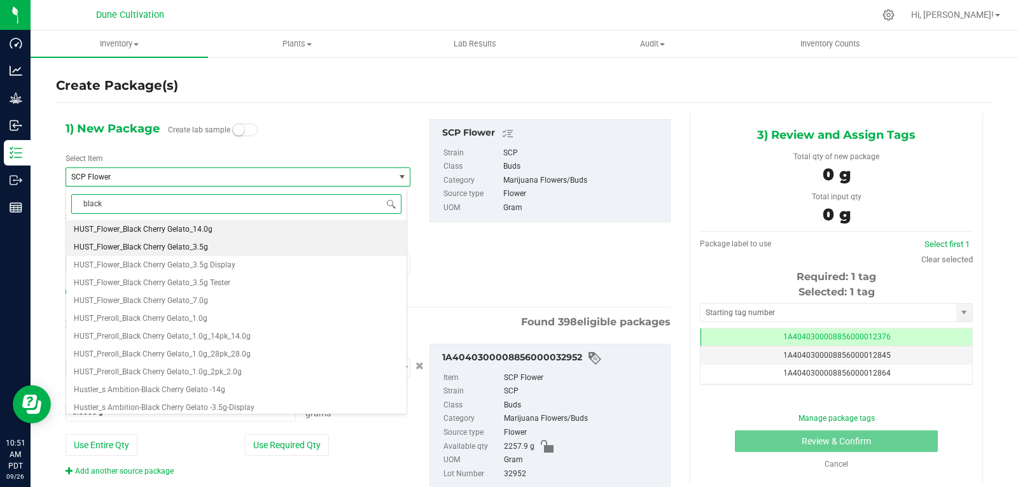
click at [222, 251] on li "HUST_Flower_Black Cherry Gelato_3.5g" at bounding box center [236, 247] width 341 height 18
type input "0"
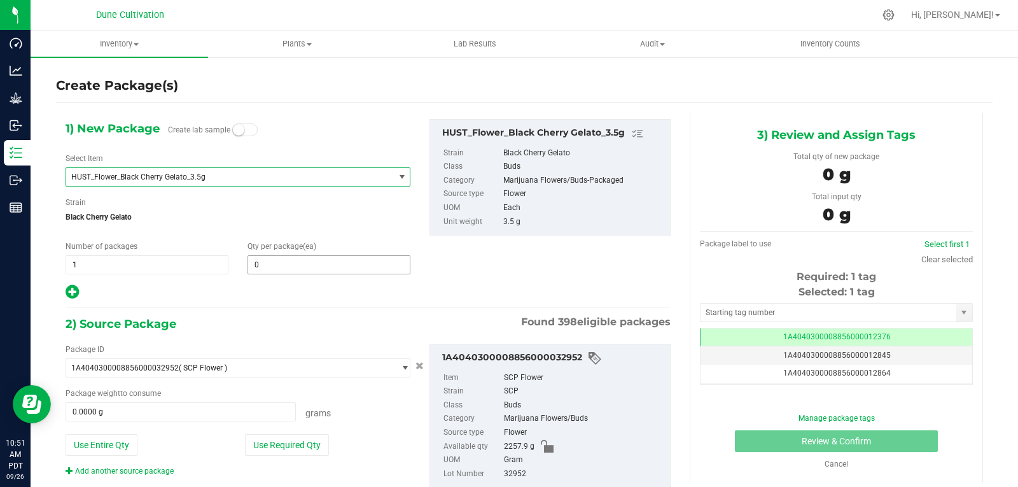
click at [295, 266] on span "0 0" at bounding box center [329, 264] width 163 height 19
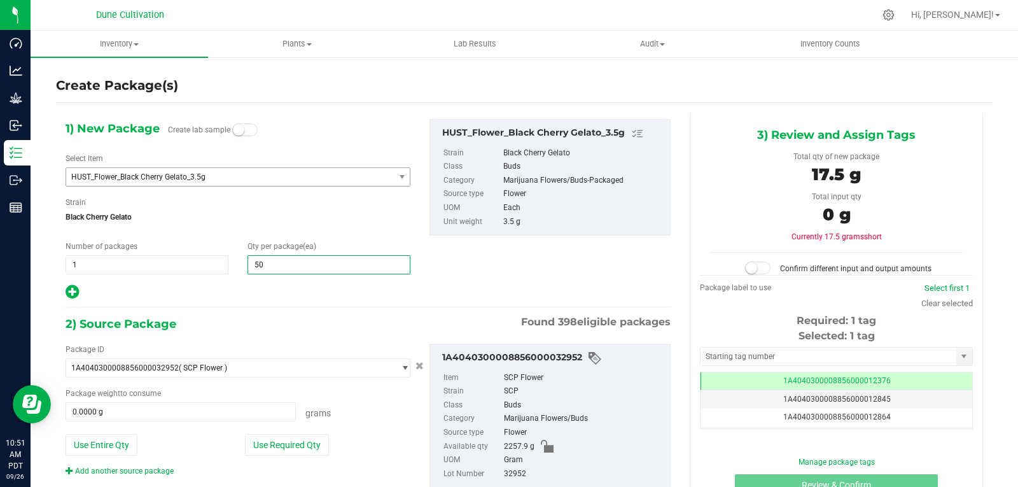
type input "500"
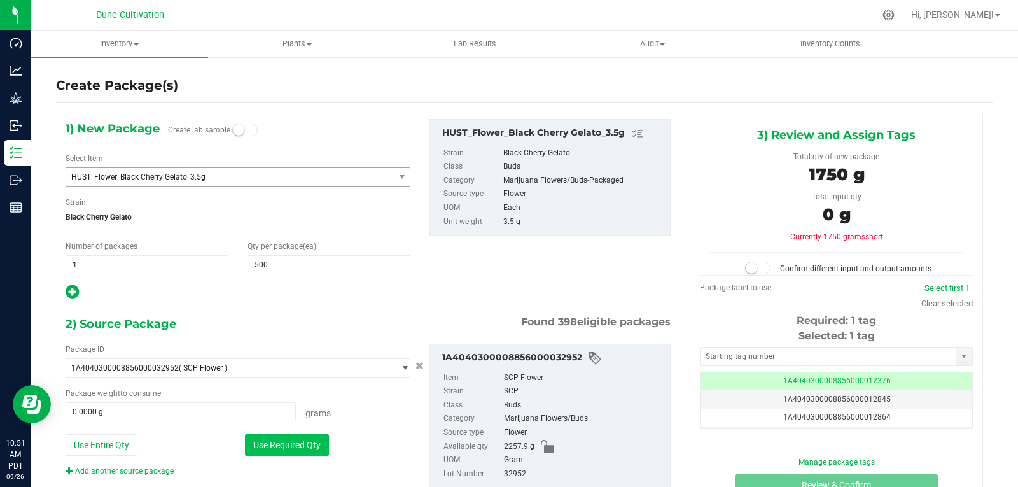
click at [258, 439] on button "Use Required Qty" at bounding box center [287, 445] width 84 height 22
type input "1750.0000 g"
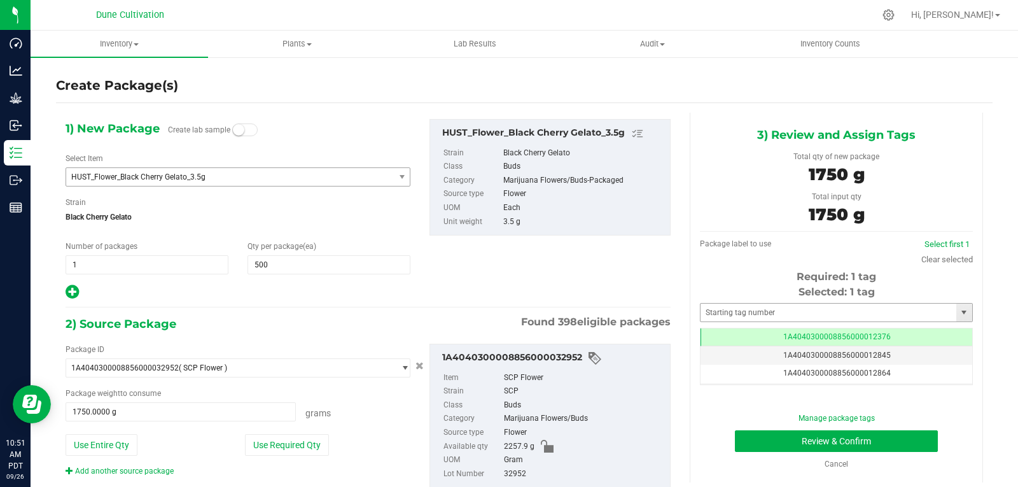
click at [736, 323] on div "Selected: 1 tag Tag 1A4040300008856000012376 1A4040300008856000012845 1A4040300…" at bounding box center [836, 335] width 273 height 101
click at [740, 314] on input "text" at bounding box center [829, 313] width 256 height 18
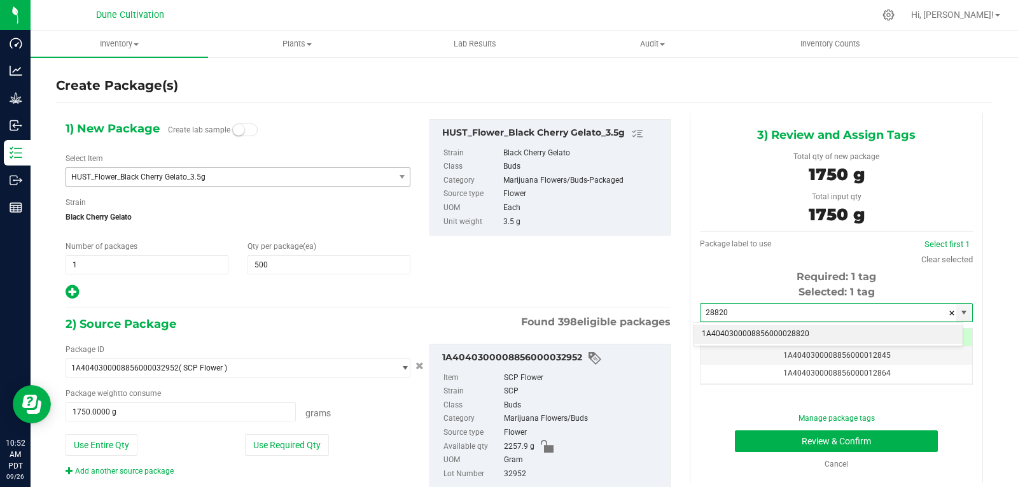
click at [738, 343] on li "1A4040300008856000028820" at bounding box center [828, 334] width 269 height 19
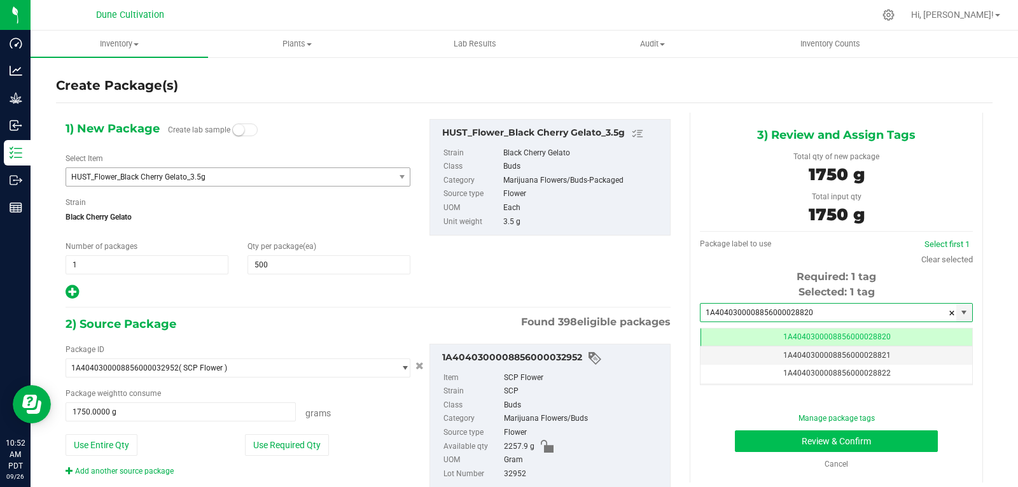
type input "1A4040300008856000028820"
click at [755, 442] on button "Review & Confirm" at bounding box center [836, 441] width 203 height 22
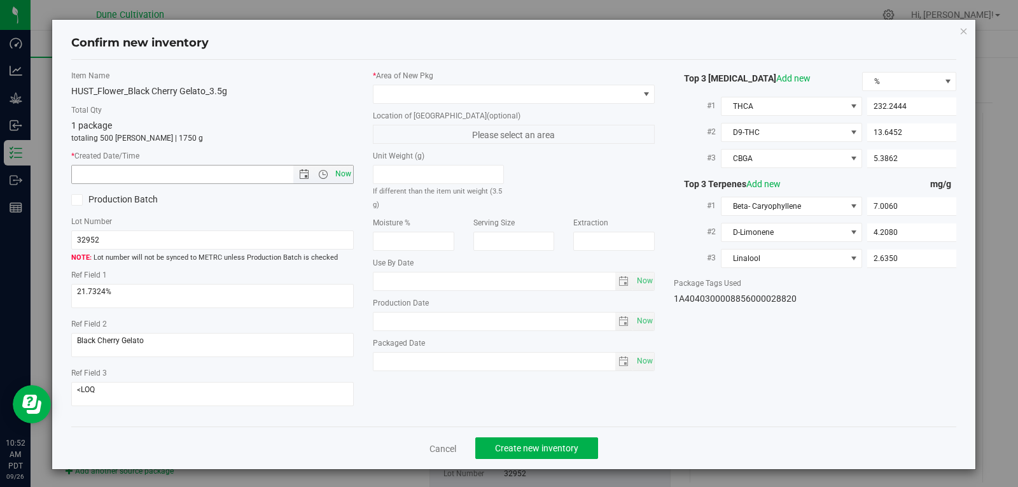
click at [332, 171] on span "Now" at bounding box center [343, 174] width 22 height 18
type input "[DATE] 10:52 AM"
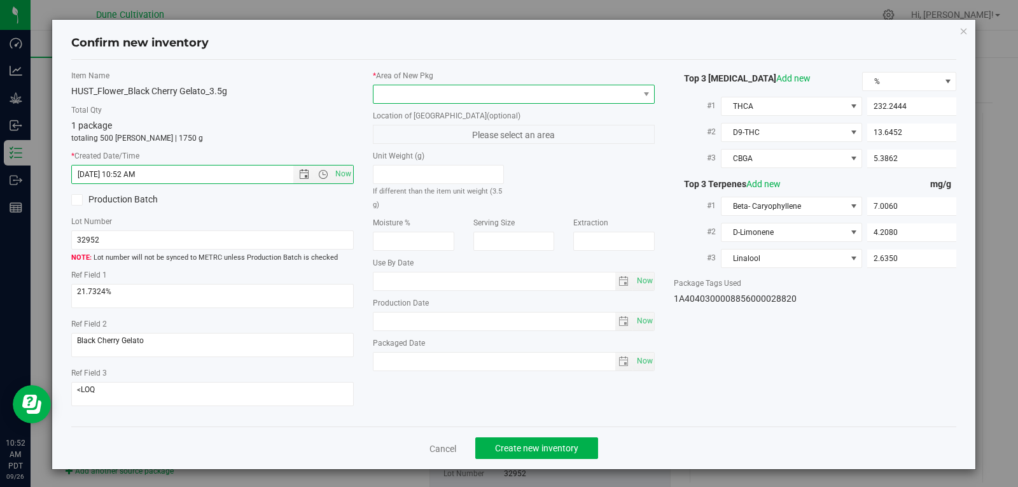
click at [412, 99] on span at bounding box center [506, 94] width 265 height 18
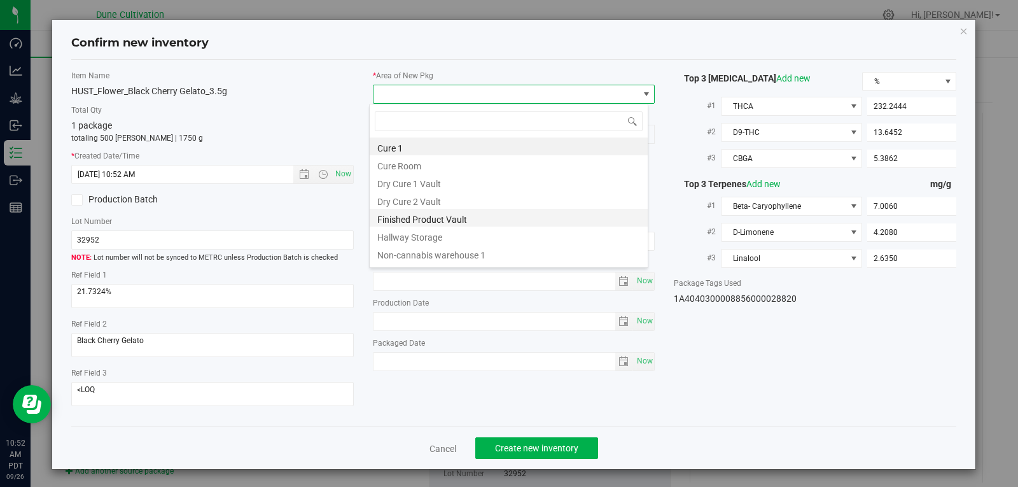
click at [408, 224] on li "Finished Product Vault" at bounding box center [509, 218] width 278 height 18
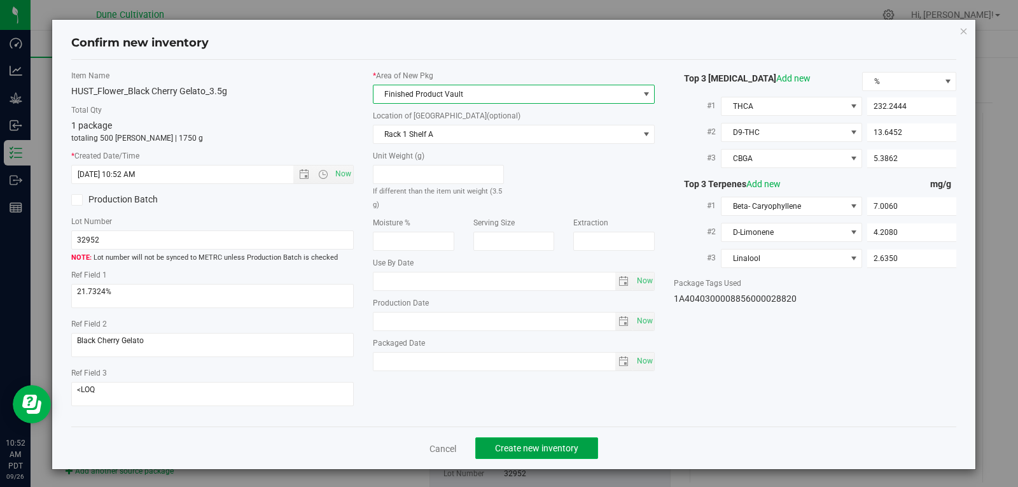
click at [525, 446] on span "Create new inventory" at bounding box center [536, 448] width 83 height 10
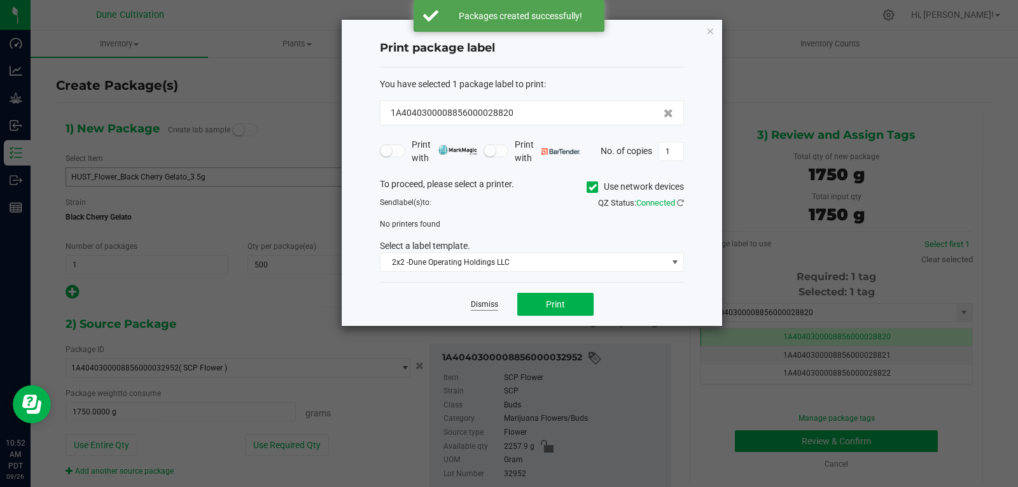
click at [484, 299] on link "Dismiss" at bounding box center [484, 304] width 27 height 11
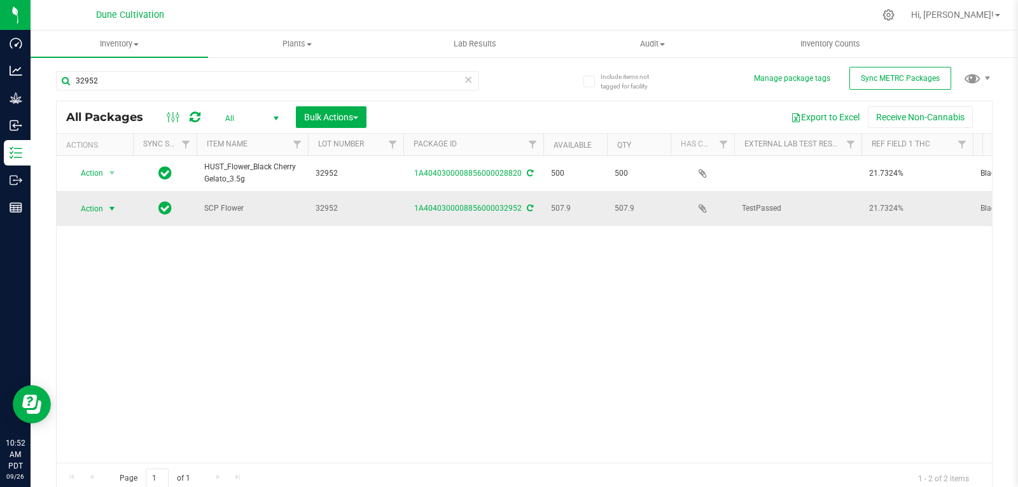
click at [109, 211] on span "select" at bounding box center [112, 209] width 10 height 10
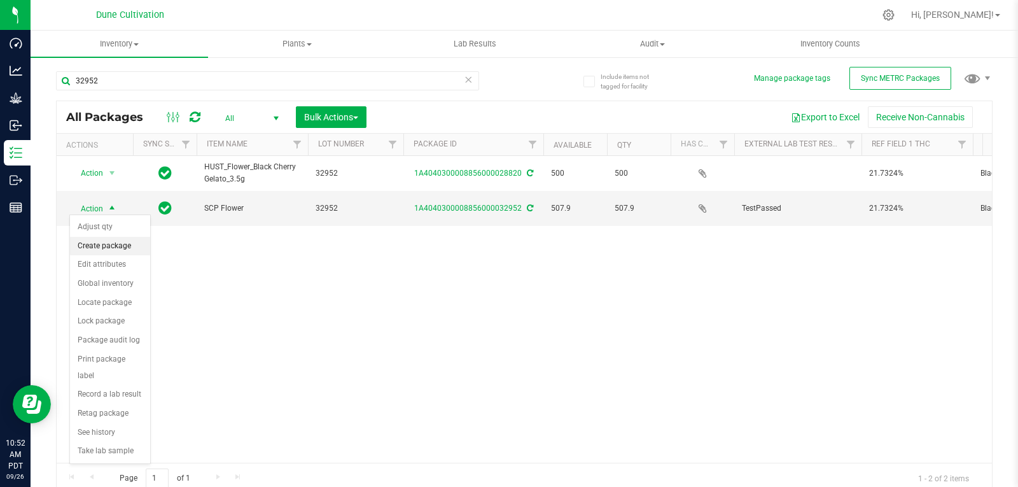
click at [106, 246] on li "Create package" at bounding box center [110, 246] width 80 height 19
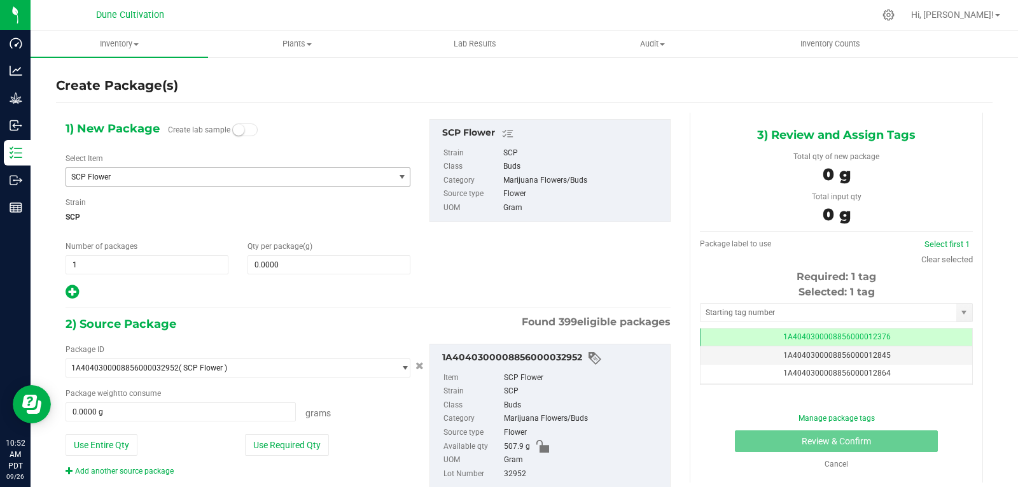
click at [154, 174] on span "SCP Flower" at bounding box center [223, 177] width 305 height 9
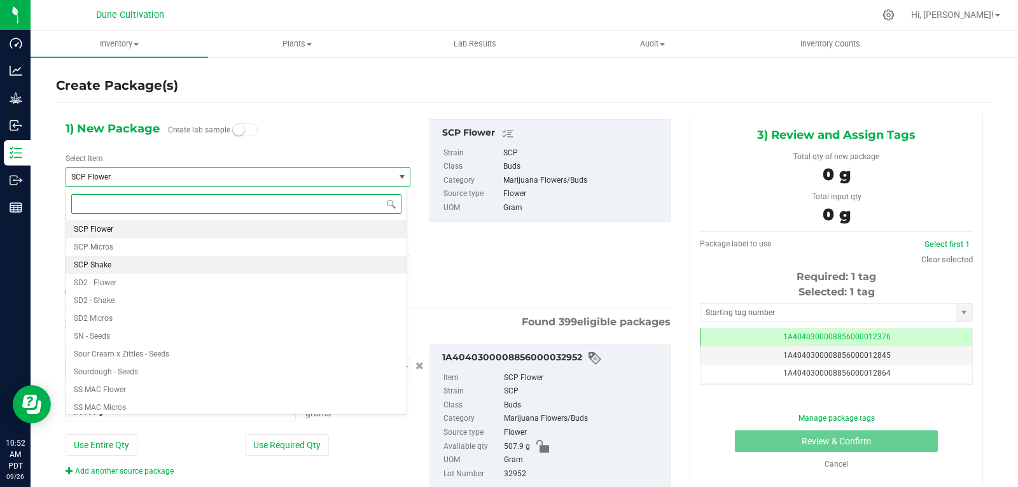
click at [119, 267] on li "SCP Shake" at bounding box center [236, 265] width 341 height 18
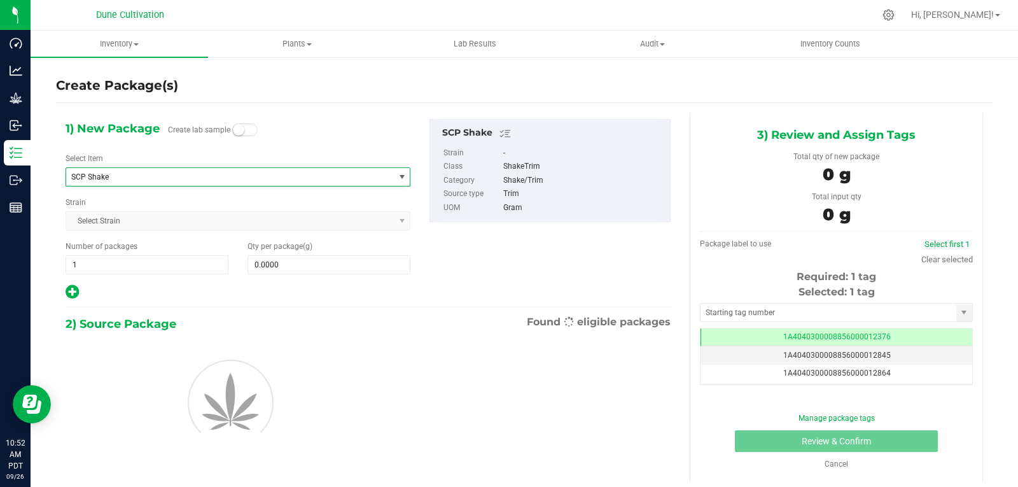
type input "0.0000"
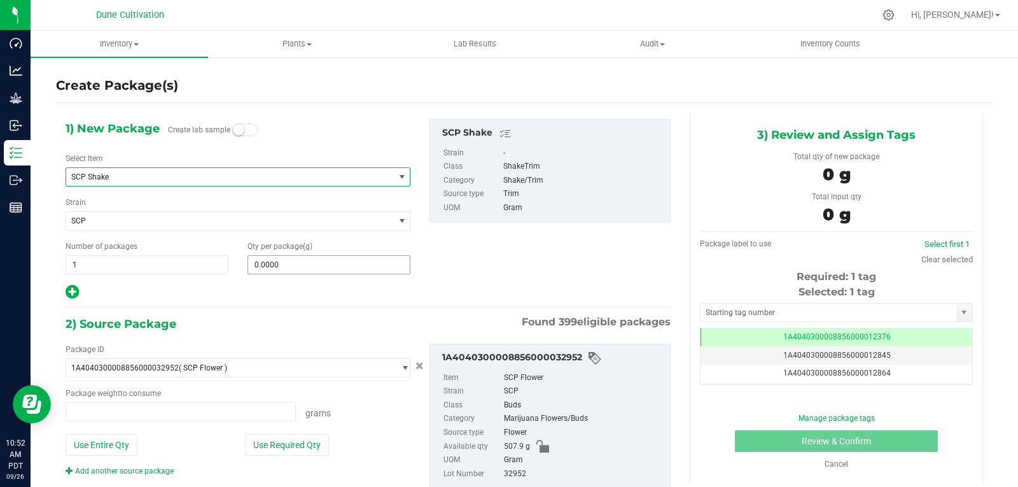
type input "0.0000 g"
click at [288, 258] on span at bounding box center [329, 264] width 163 height 19
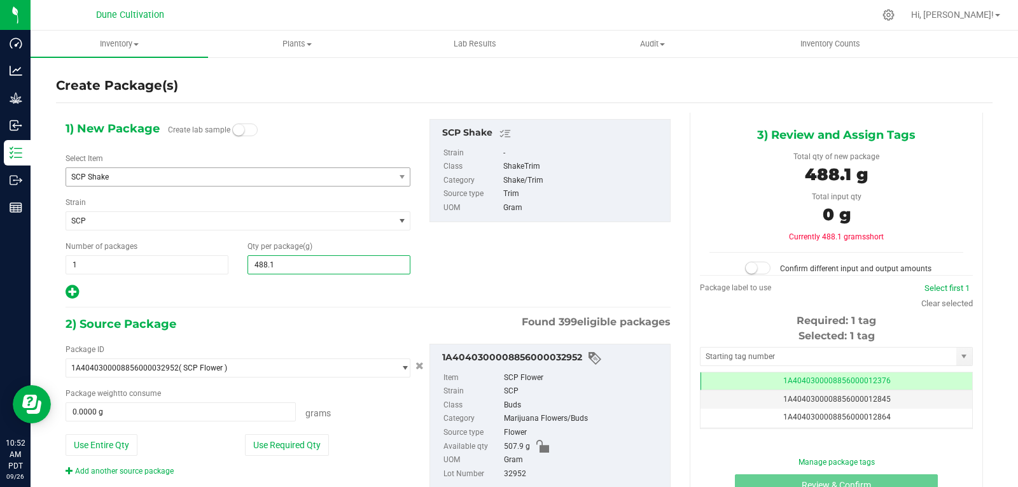
type input "488.17"
type input "488.1700"
click at [302, 437] on button "Use Required Qty" at bounding box center [287, 445] width 84 height 22
type input "488.1700 g"
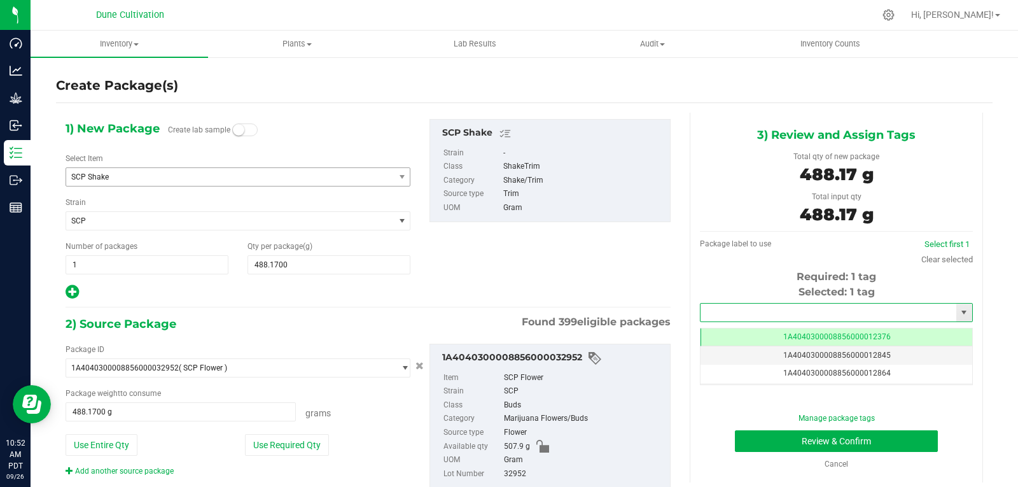
click at [721, 316] on input "text" at bounding box center [829, 313] width 256 height 18
click at [736, 336] on li "1A4040300008856000028821" at bounding box center [828, 334] width 269 height 19
type input "1A4040300008856000028821"
click at [761, 437] on button "Review & Confirm" at bounding box center [836, 441] width 203 height 22
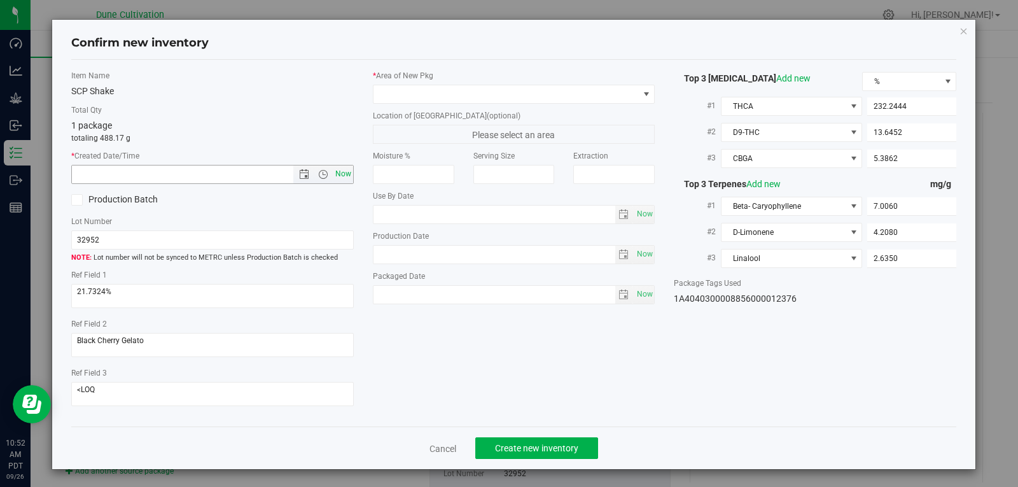
click at [341, 170] on span "Now" at bounding box center [343, 174] width 22 height 18
type input "[DATE] 10:52 AM"
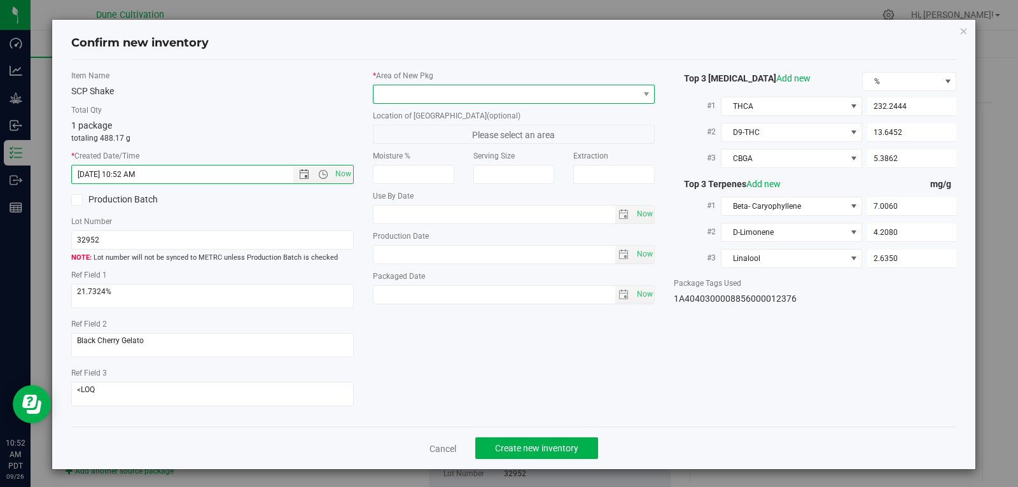
click at [414, 102] on span at bounding box center [506, 94] width 265 height 18
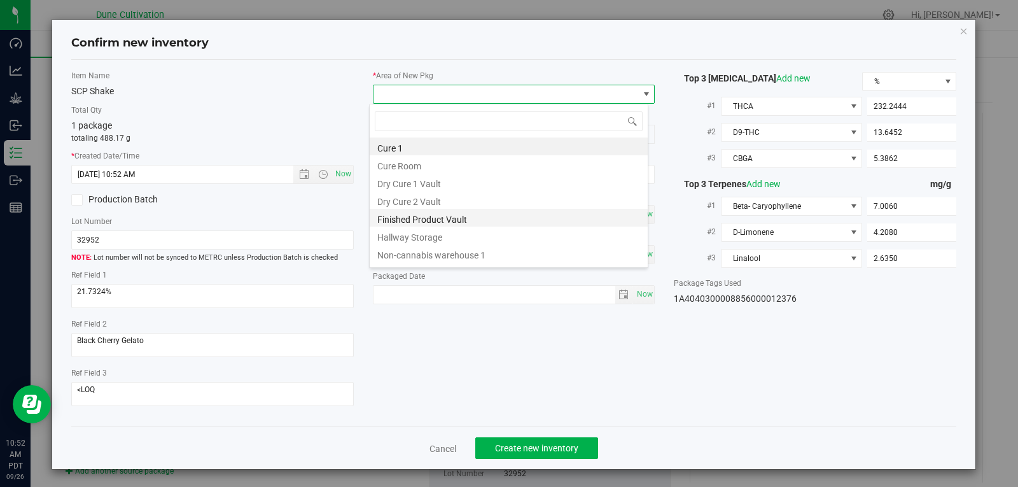
click at [419, 225] on li "Finished Product Vault" at bounding box center [509, 218] width 278 height 18
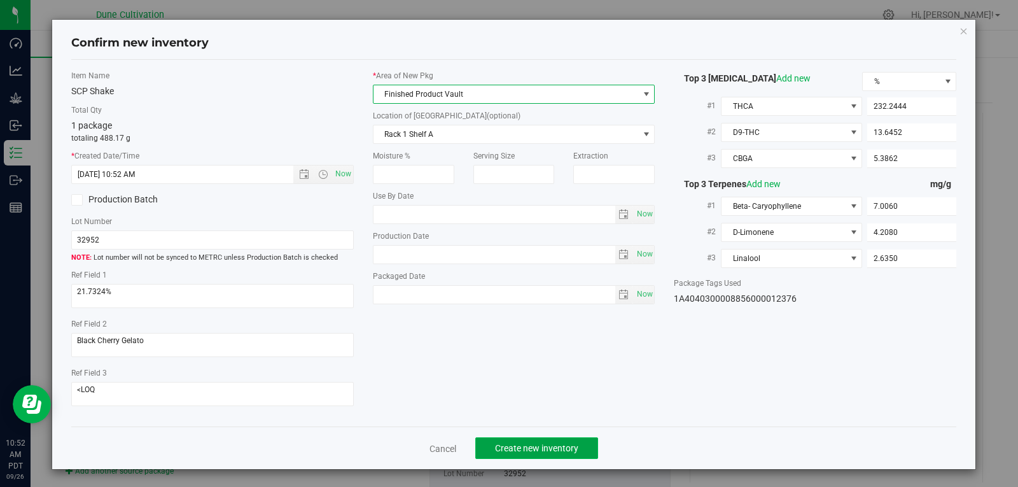
click at [540, 449] on span "Create new inventory" at bounding box center [536, 448] width 83 height 10
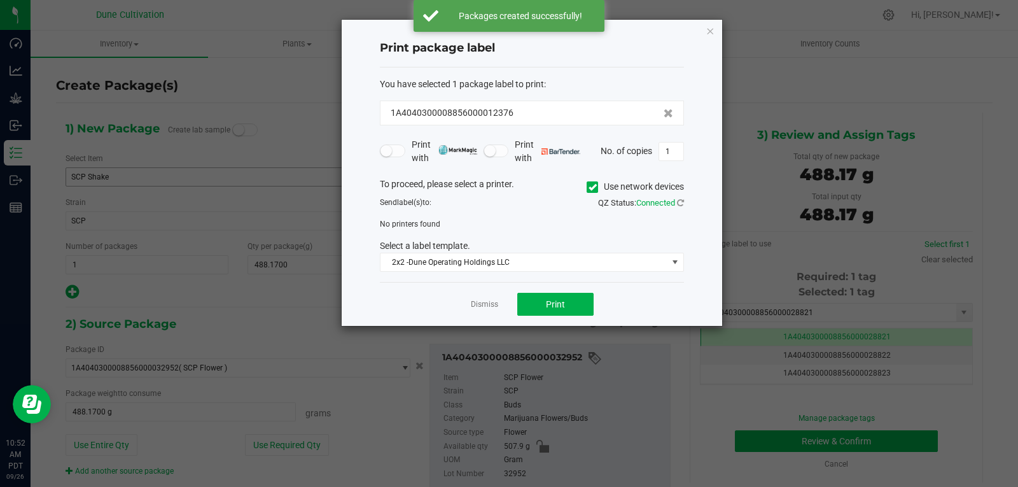
click at [482, 312] on div "Dismiss Print" at bounding box center [532, 304] width 304 height 44
click at [482, 306] on link "Dismiss" at bounding box center [484, 304] width 27 height 11
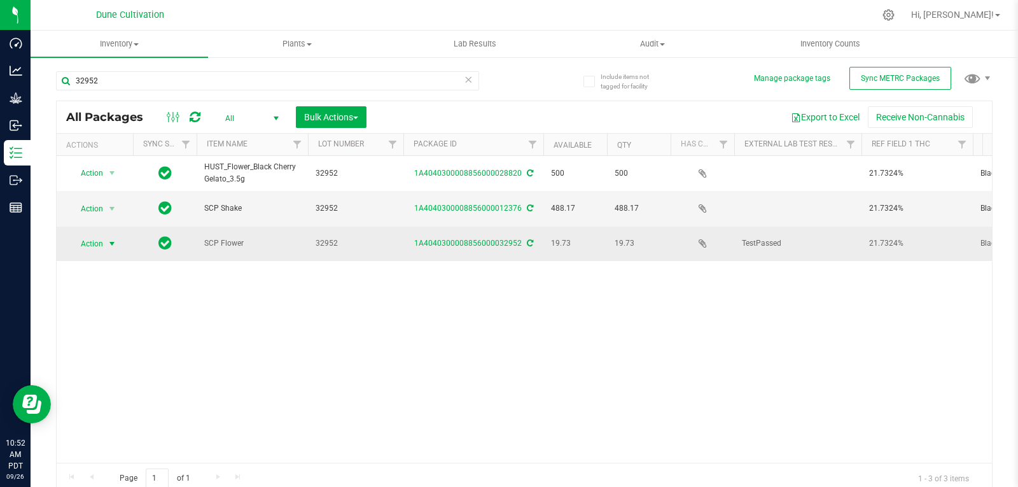
click at [106, 235] on span "select" at bounding box center [112, 244] width 16 height 18
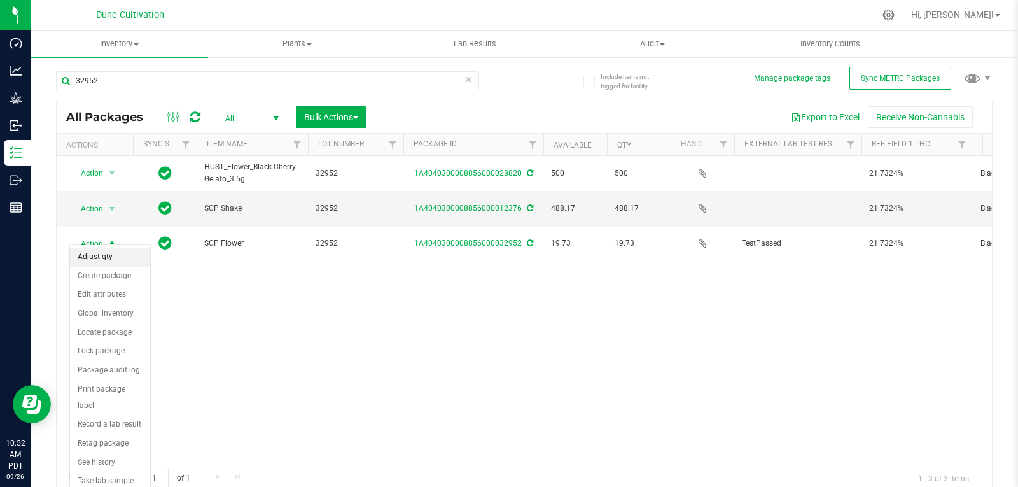
click at [105, 258] on li "Adjust qty" at bounding box center [110, 257] width 80 height 19
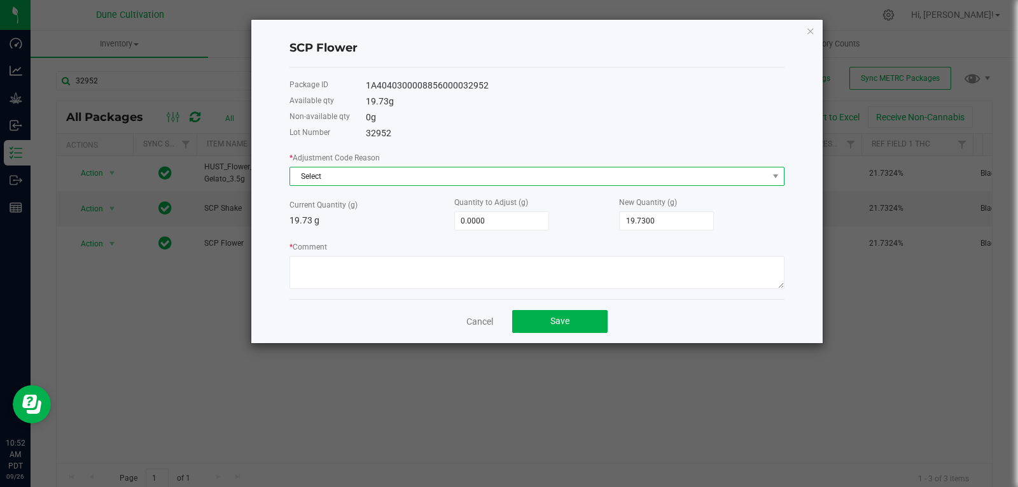
click at [508, 177] on span "Select" at bounding box center [529, 176] width 478 height 18
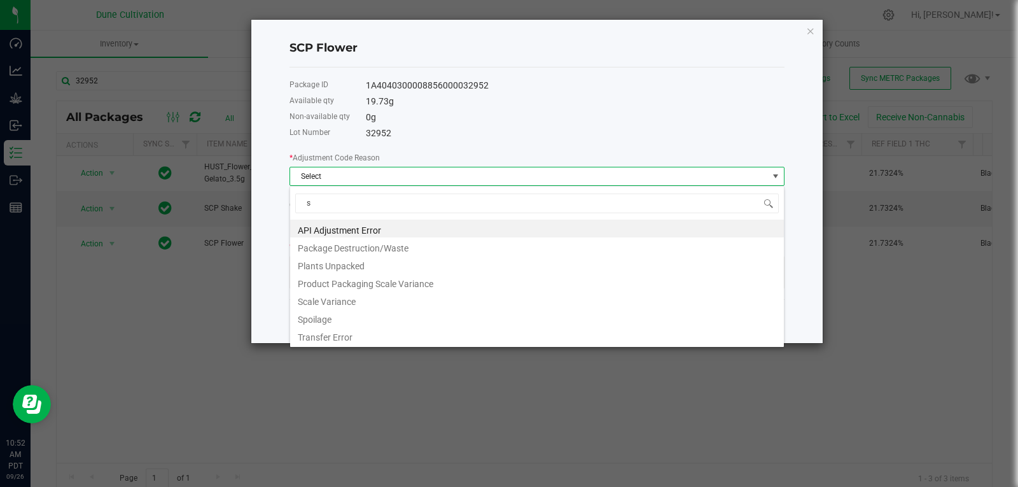
type input "sc"
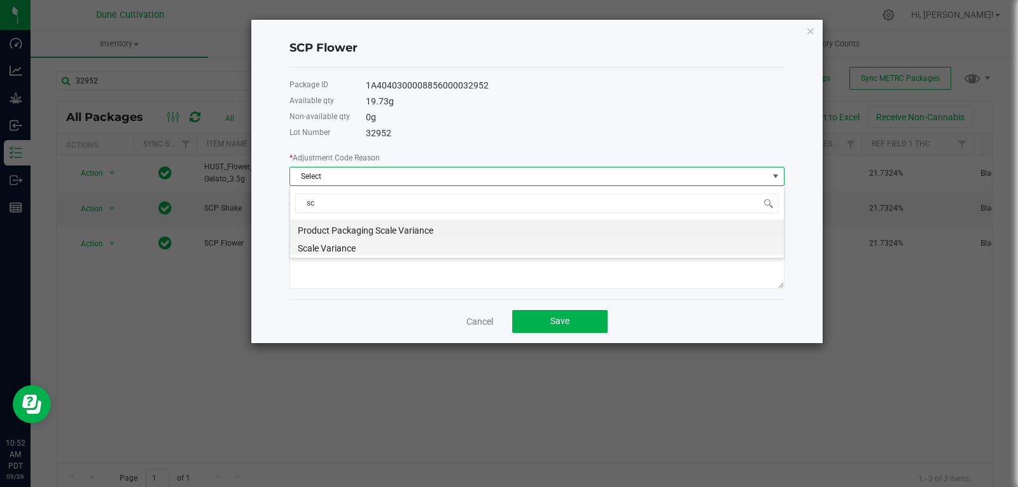
click at [424, 247] on li "Scale Variance" at bounding box center [537, 246] width 494 height 18
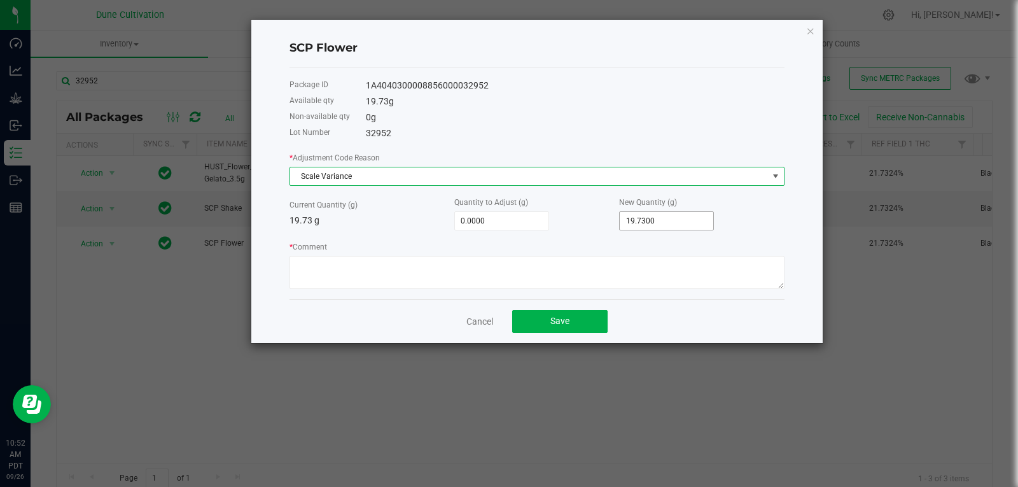
type input "19.73"
click at [642, 223] on input "19.73" at bounding box center [667, 221] width 94 height 18
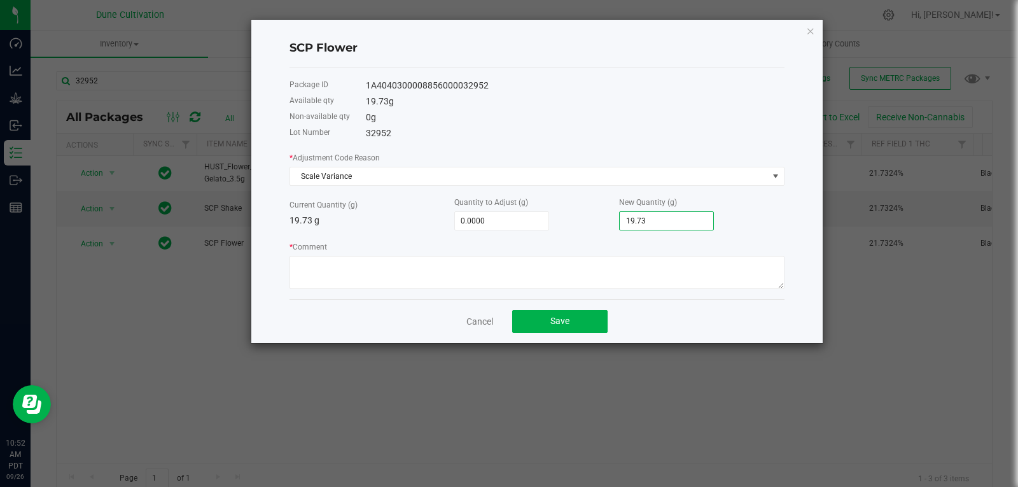
type input "-19.7300"
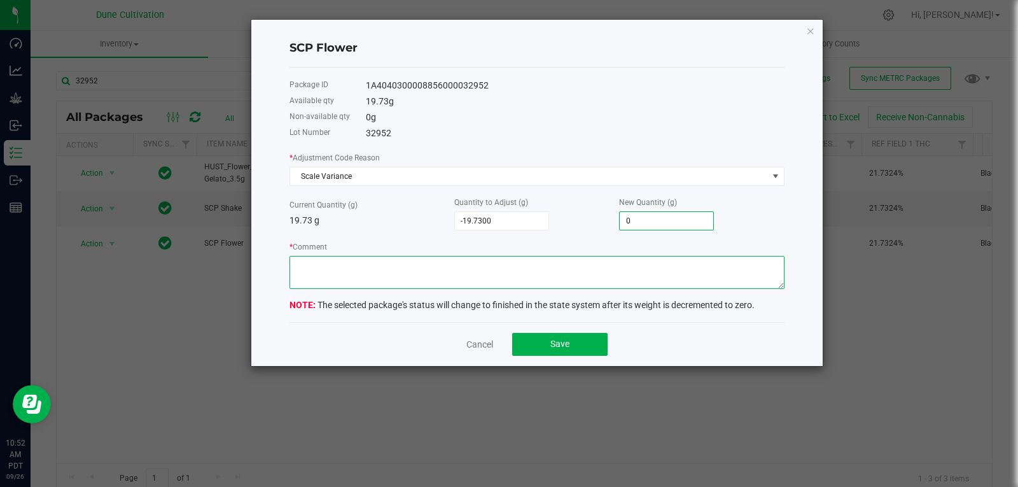
type input "0.0000"
click at [609, 264] on textarea "* Comment" at bounding box center [537, 272] width 495 height 33
type textarea "Scale Variance"
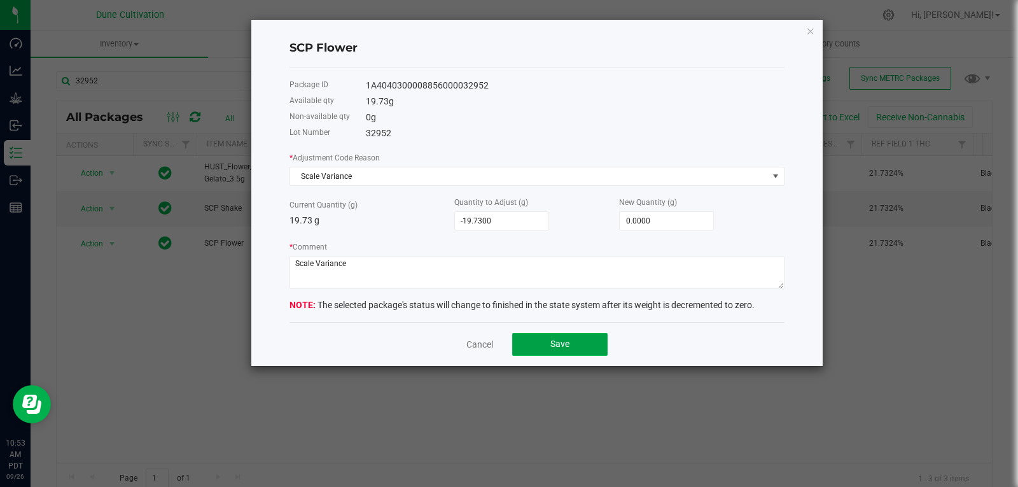
click at [542, 354] on button "Save" at bounding box center [559, 344] width 95 height 23
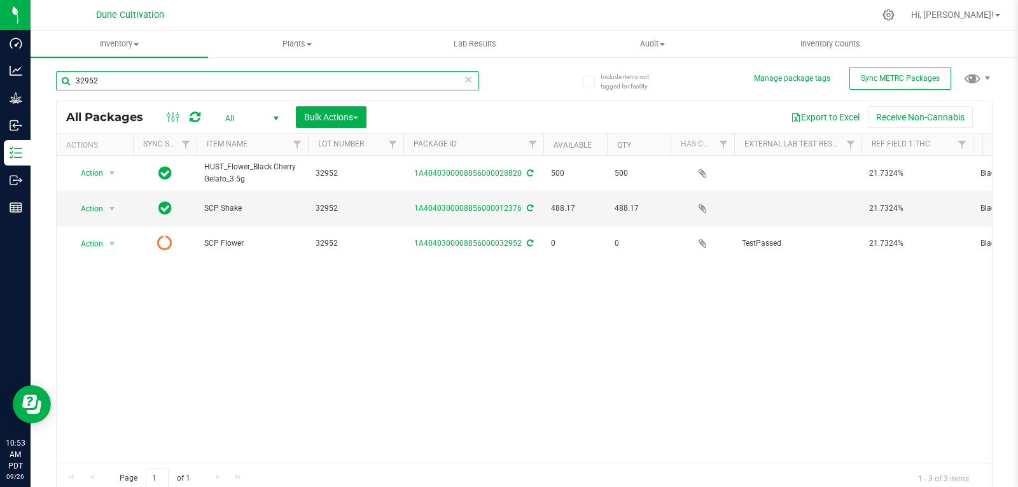
click at [183, 83] on input "32952" at bounding box center [267, 80] width 423 height 19
type input "39907"
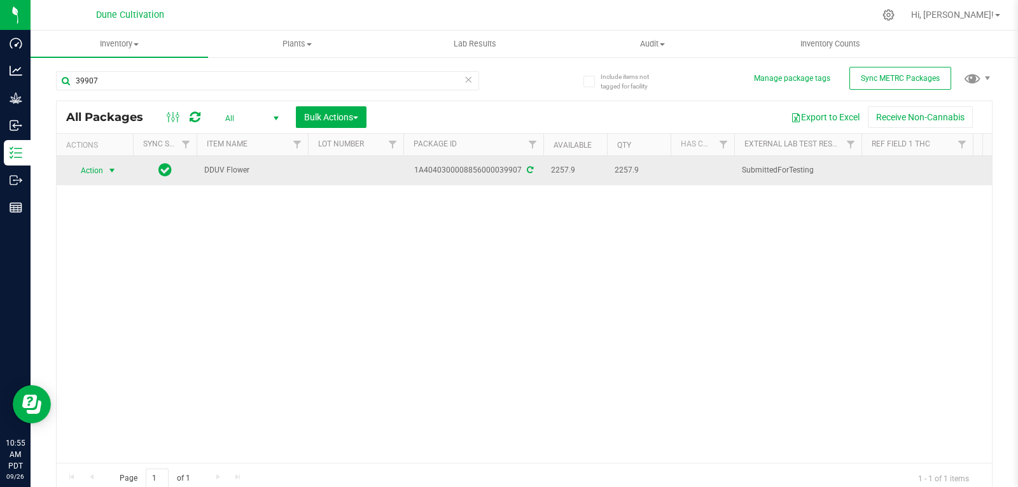
click at [112, 170] on span "select" at bounding box center [112, 171] width 10 height 10
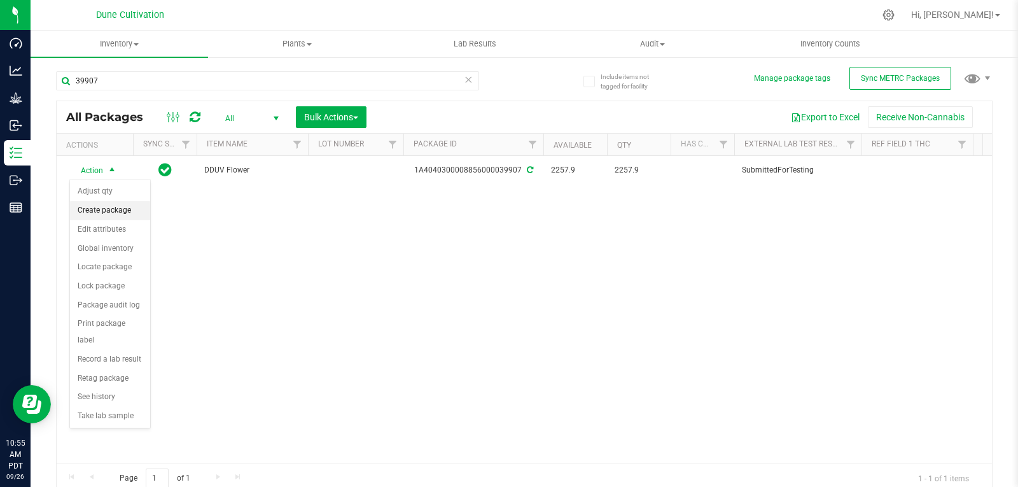
click at [115, 207] on li "Create package" at bounding box center [110, 210] width 80 height 19
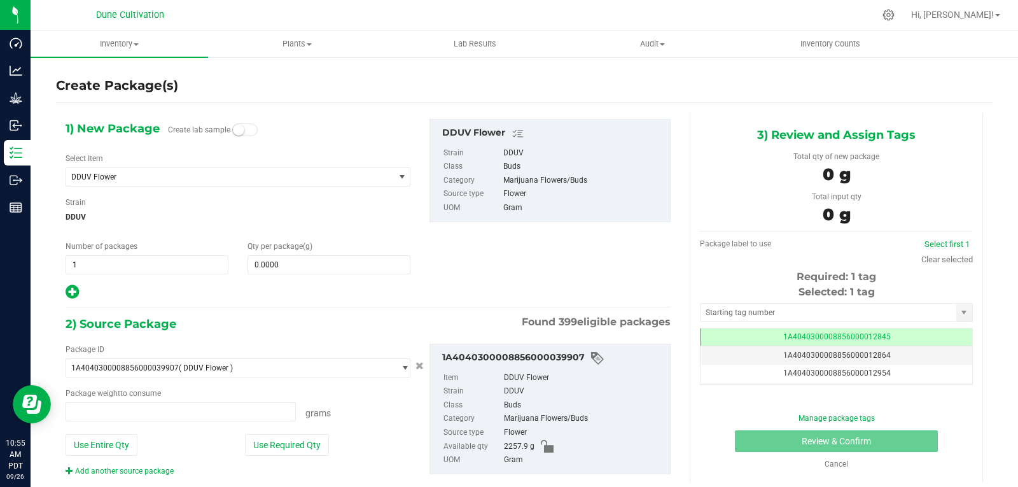
type input "0.0000 g"
click at [173, 181] on span "DDUV Flower" at bounding box center [223, 177] width 305 height 9
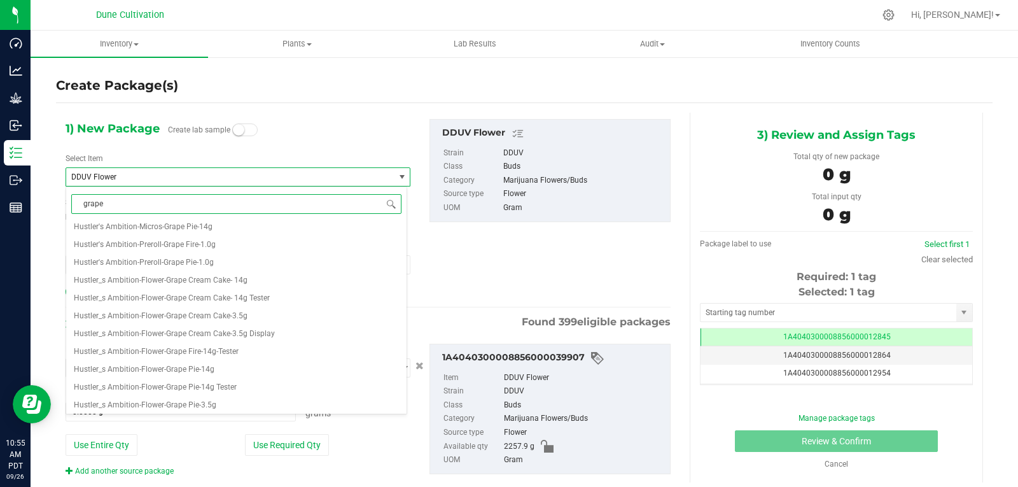
scroll to position [6, 0]
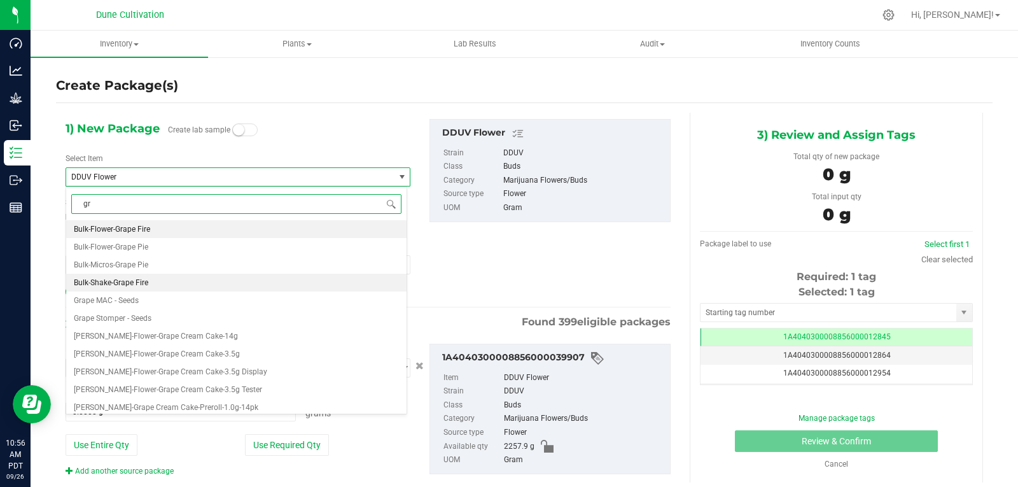
type input "g"
type input "crush"
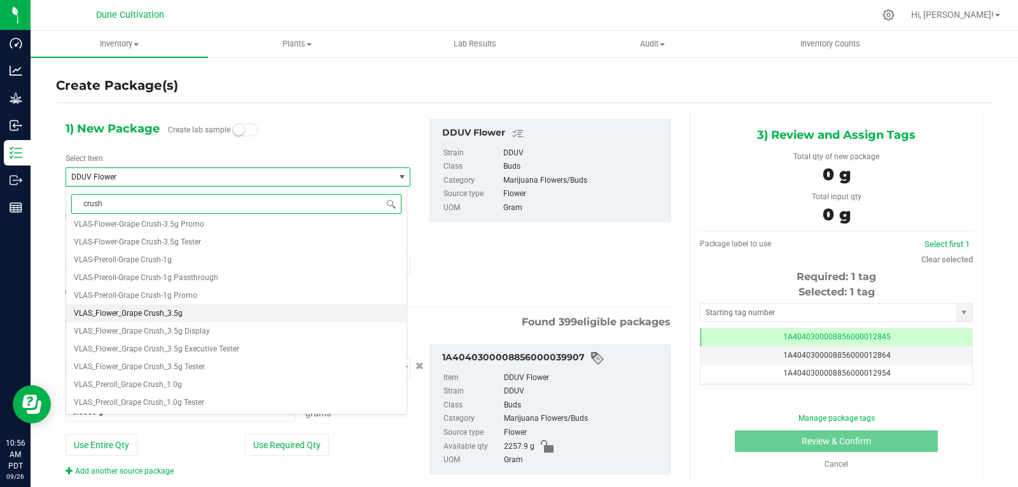
click at [210, 314] on li "VLAS_Flower_Grape Crush_3.5g" at bounding box center [236, 313] width 341 height 18
type input "0"
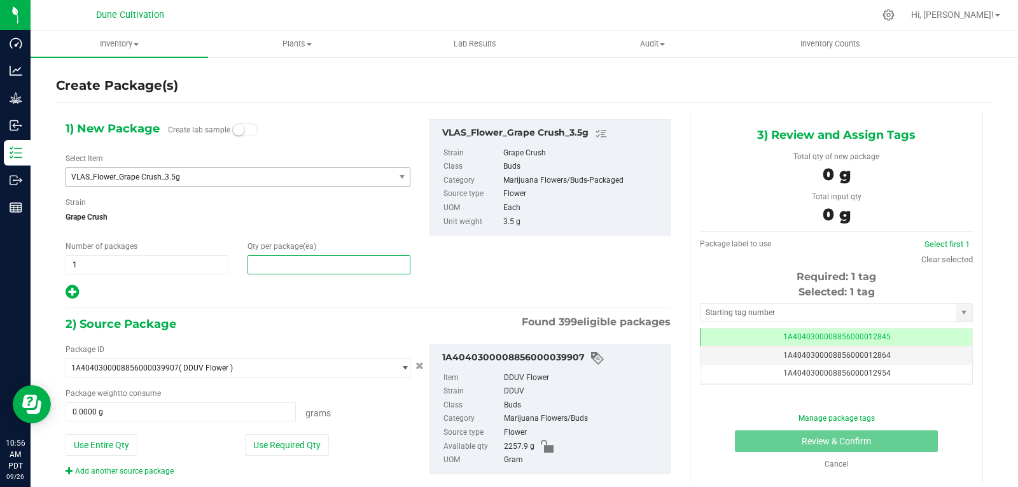
click at [281, 266] on span at bounding box center [329, 264] width 163 height 19
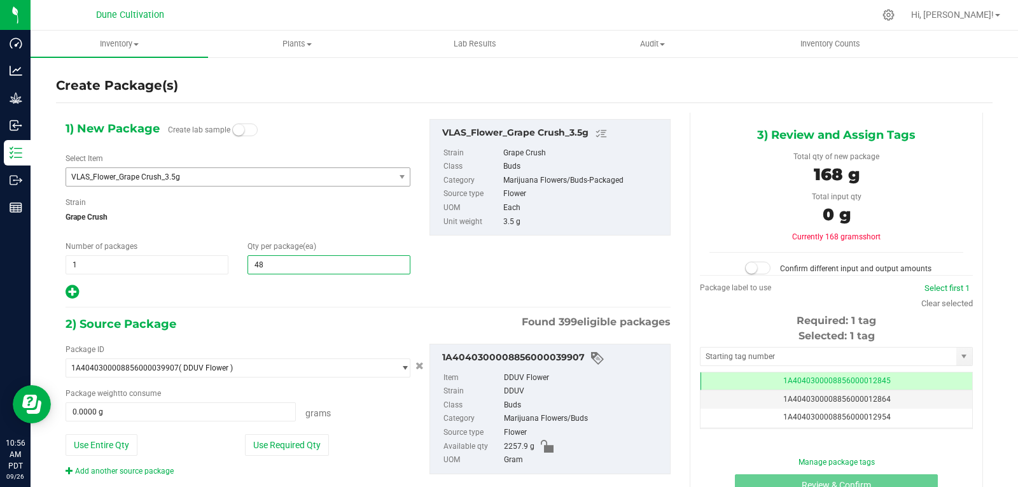
type input "480"
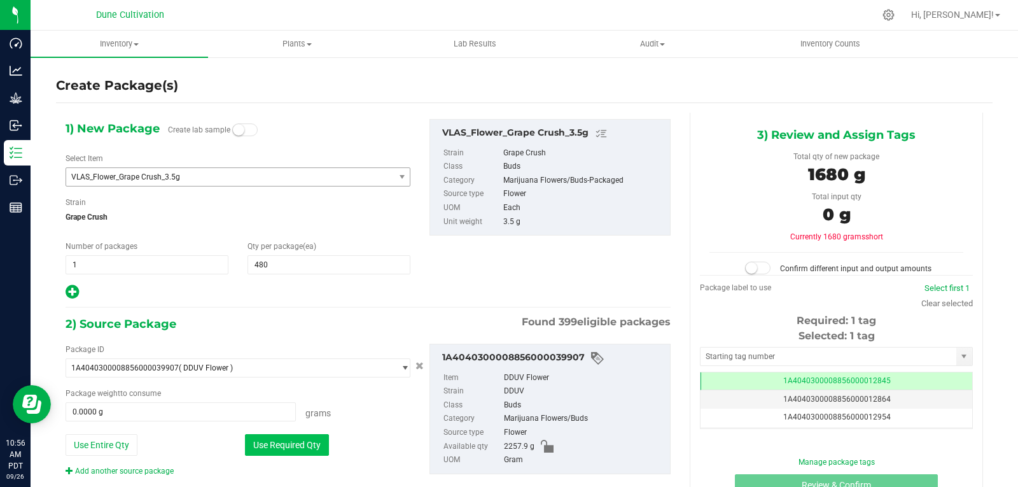
click at [284, 449] on button "Use Required Qty" at bounding box center [287, 445] width 84 height 22
type input "1680.0000 g"
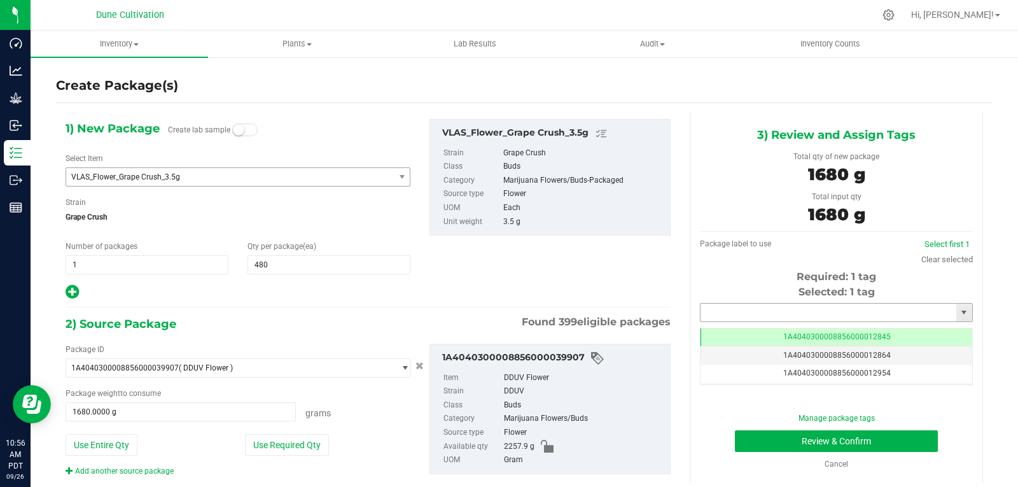
click at [750, 310] on input "text" at bounding box center [829, 313] width 256 height 18
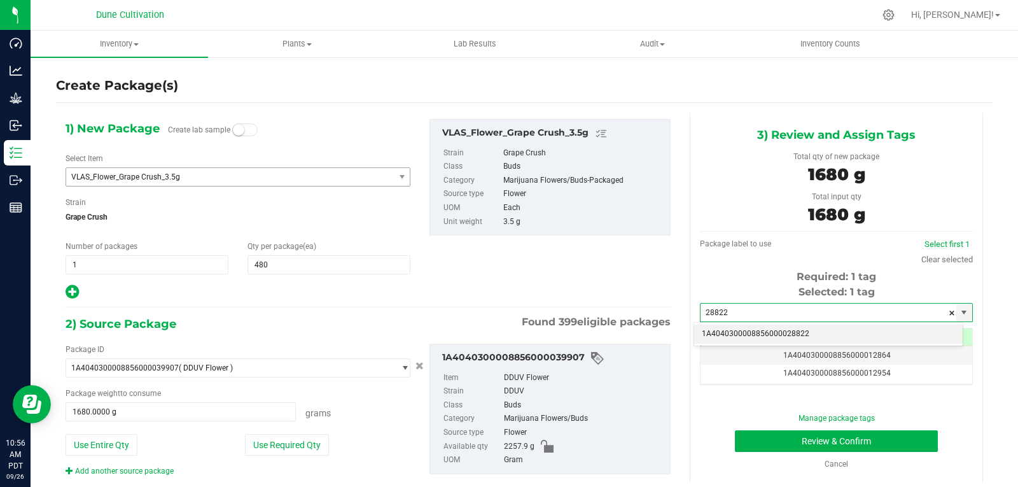
click at [752, 330] on li "1A4040300008856000028822" at bounding box center [828, 334] width 269 height 19
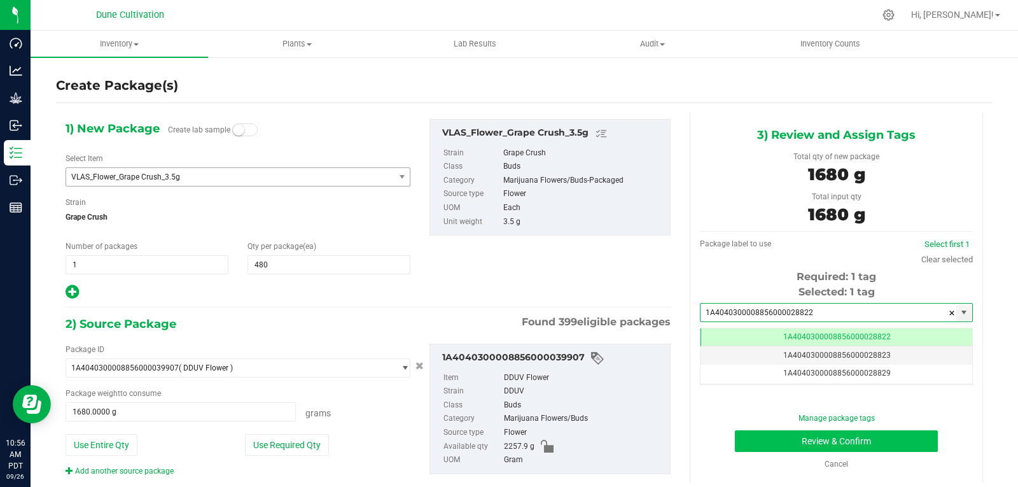
type input "1A4040300008856000028822"
click at [763, 433] on button "Review & Confirm" at bounding box center [836, 441] width 203 height 22
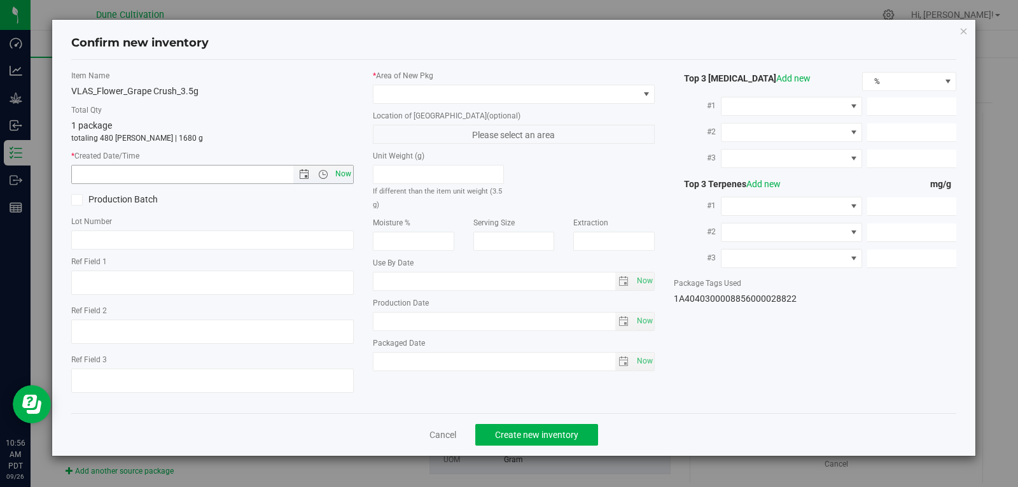
click at [344, 177] on span "Now" at bounding box center [343, 174] width 22 height 18
type input "[DATE] 10:56 AM"
click at [418, 99] on span at bounding box center [506, 94] width 265 height 18
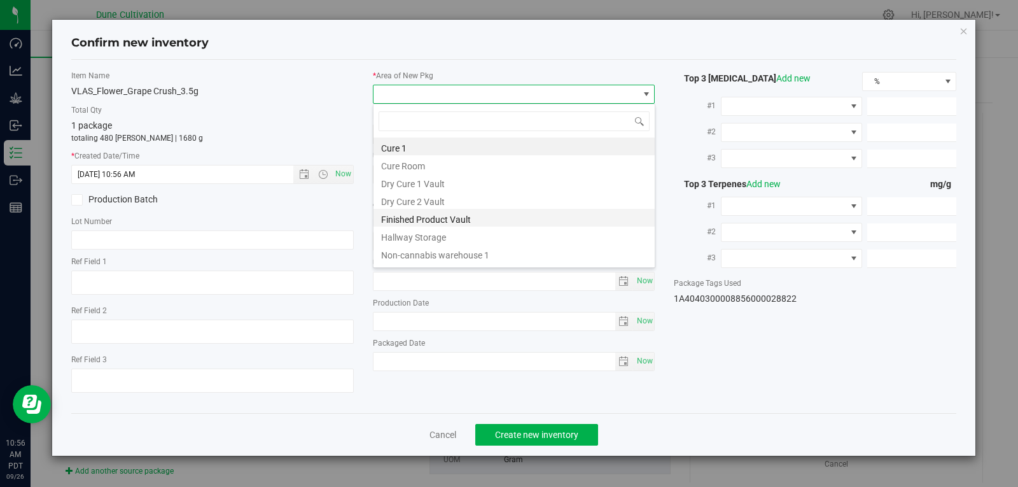
click at [463, 223] on li "Finished Product Vault" at bounding box center [514, 218] width 281 height 18
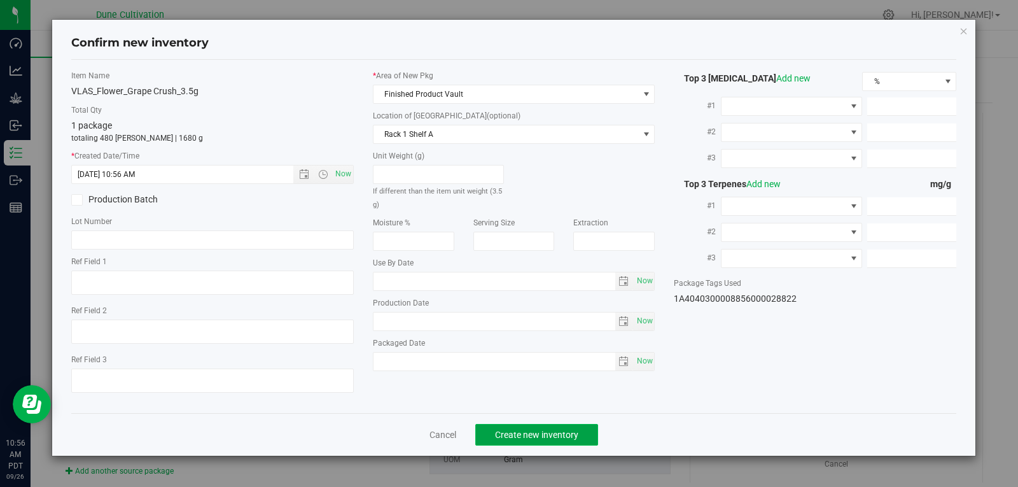
click at [523, 425] on button "Create new inventory" at bounding box center [536, 435] width 123 height 22
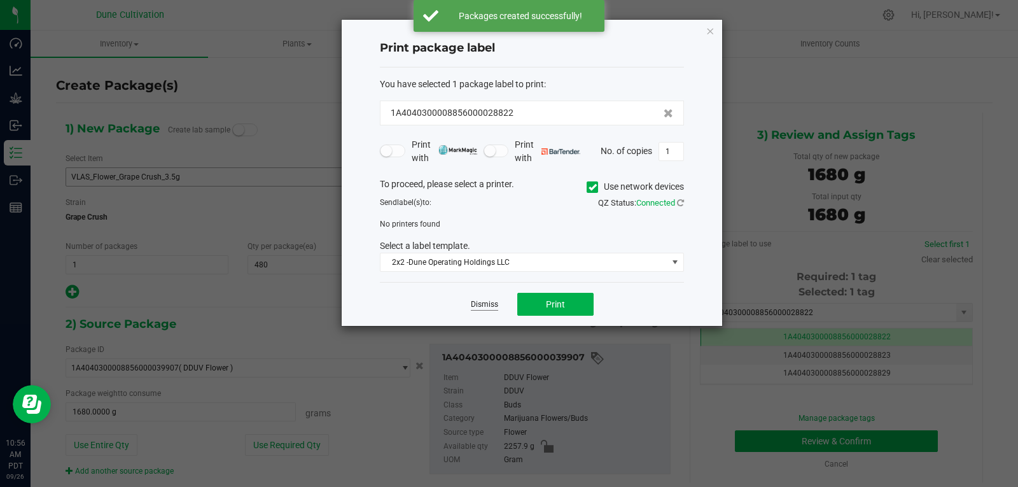
click at [486, 304] on link "Dismiss" at bounding box center [484, 304] width 27 height 11
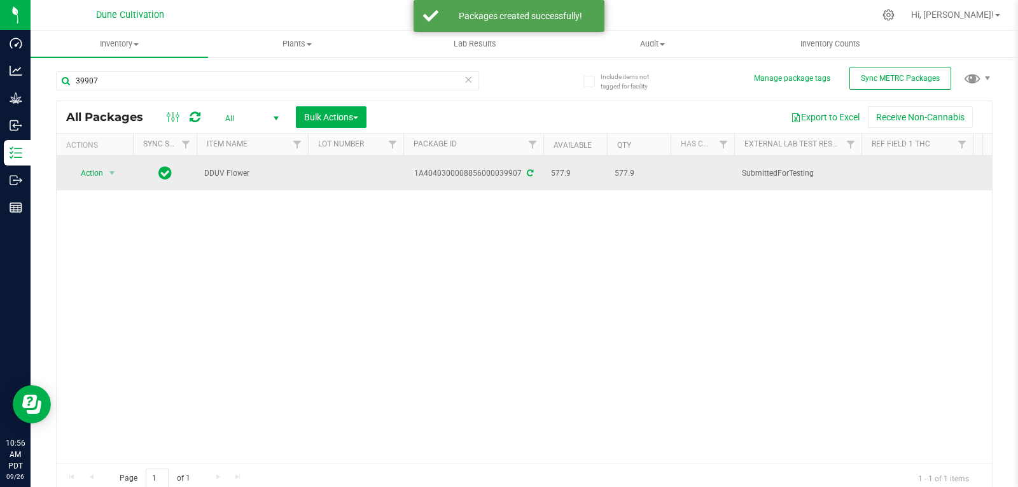
click at [339, 162] on td at bounding box center [355, 173] width 95 height 34
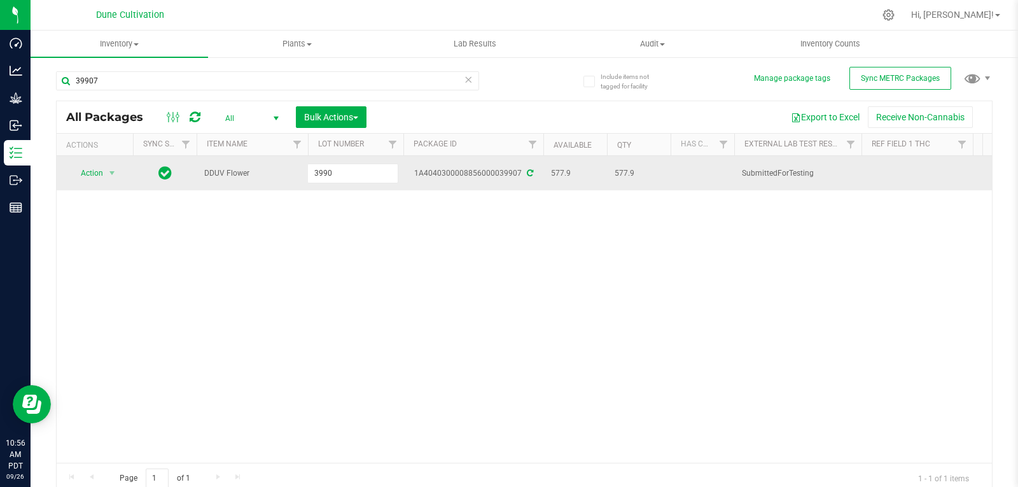
type input "39907"
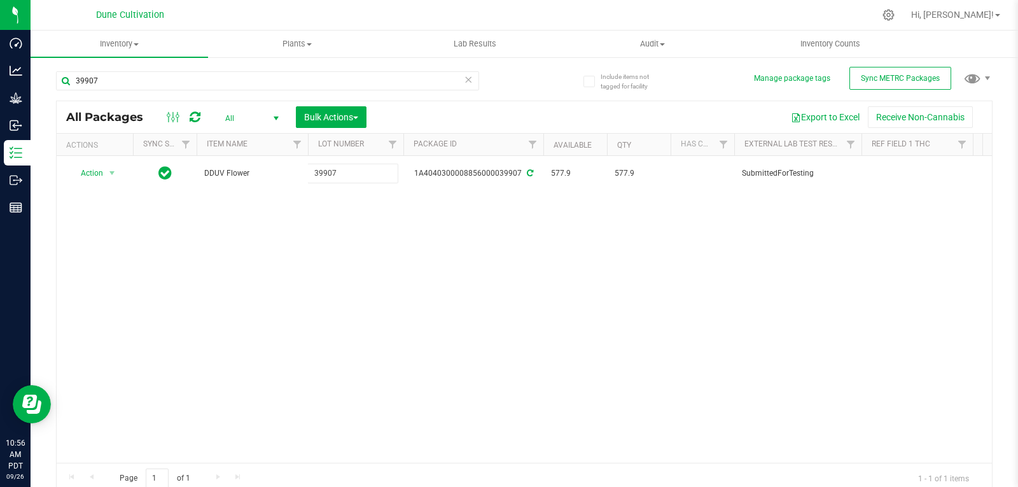
click at [334, 262] on div "All Packages All Active Only Lab Samples Locked All External Internal Bulk Acti…" at bounding box center [524, 297] width 937 height 393
click at [99, 78] on input "39907" at bounding box center [267, 80] width 423 height 19
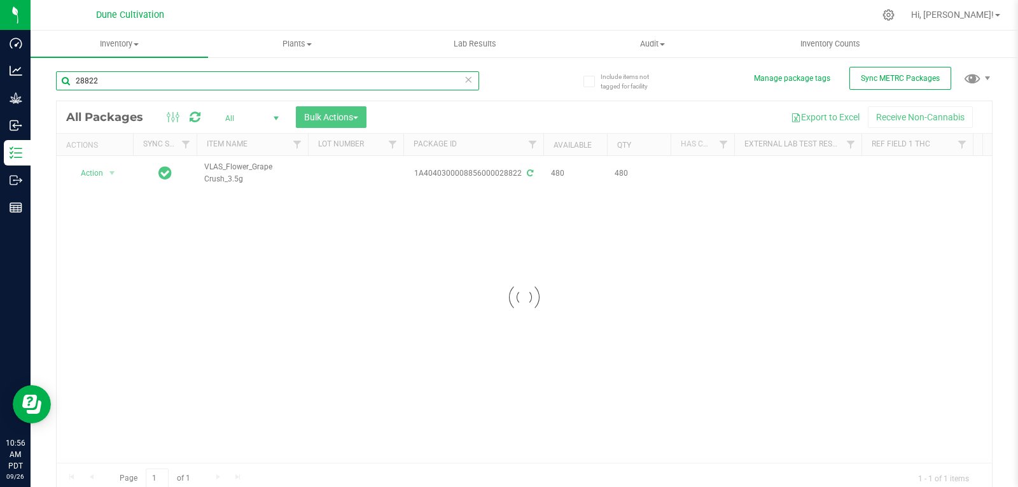
type input "28822"
click at [346, 177] on div at bounding box center [525, 297] width 936 height 392
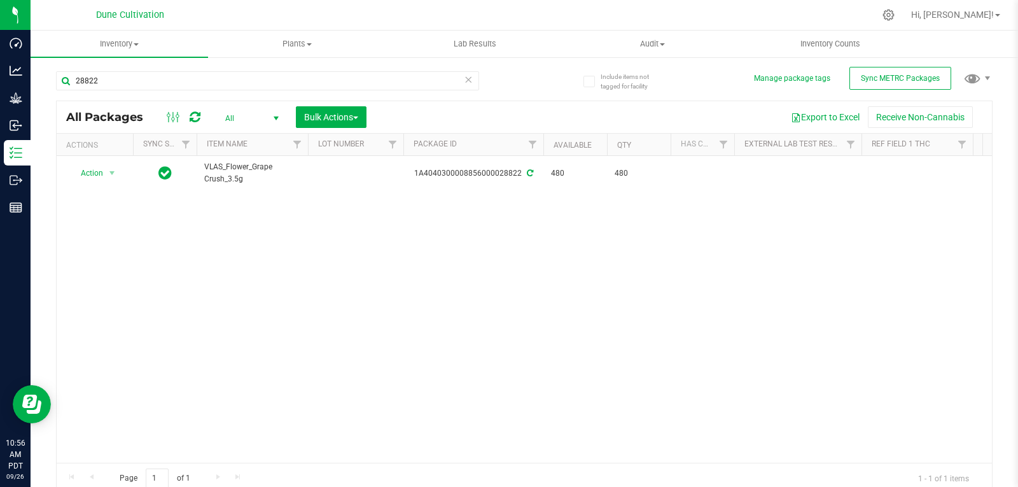
click at [346, 177] on td at bounding box center [355, 173] width 95 height 34
type input "39907"
click at [281, 252] on div "All Packages All Active Only Lab Samples Locked All External Internal Bulk Acti…" at bounding box center [524, 297] width 937 height 393
click at [119, 80] on input "28822" at bounding box center [267, 80] width 423 height 19
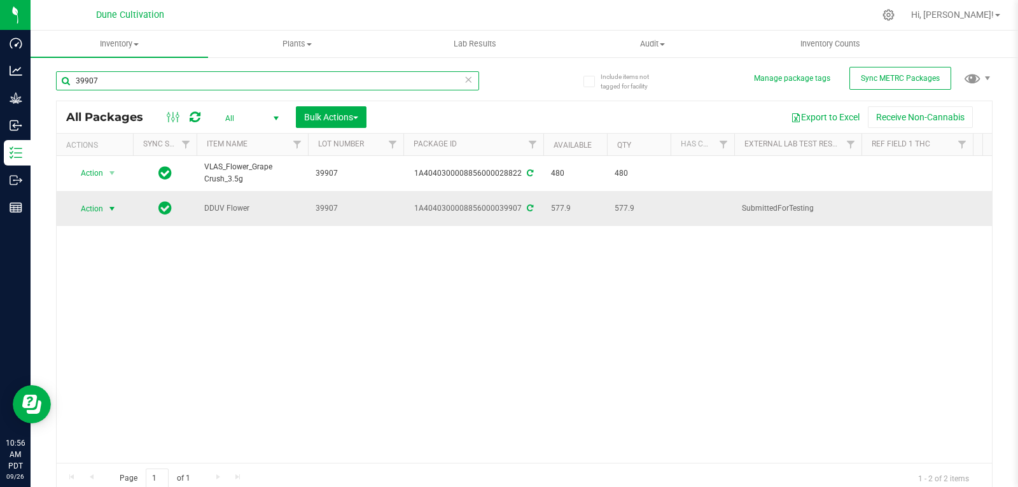
type input "39907"
click at [99, 206] on span "Action" at bounding box center [86, 209] width 34 height 18
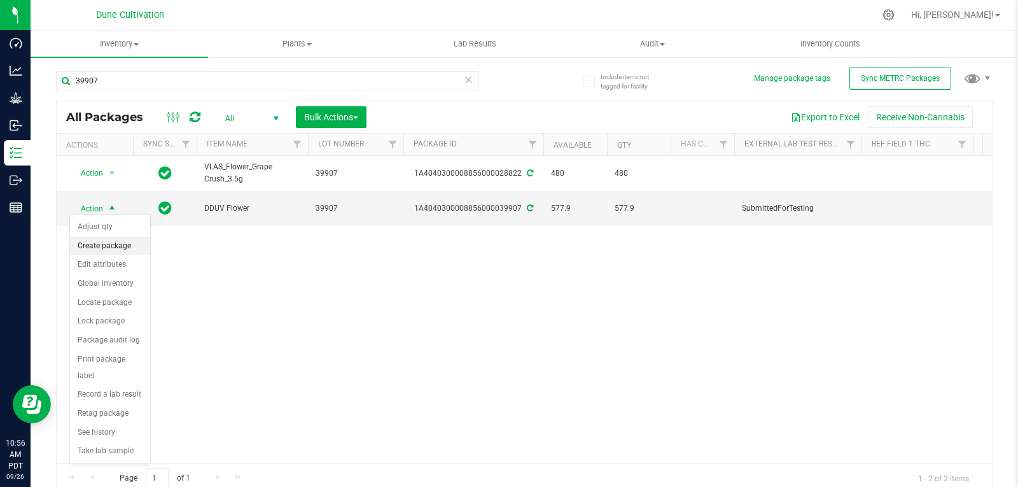
click at [104, 249] on li "Create package" at bounding box center [110, 246] width 80 height 19
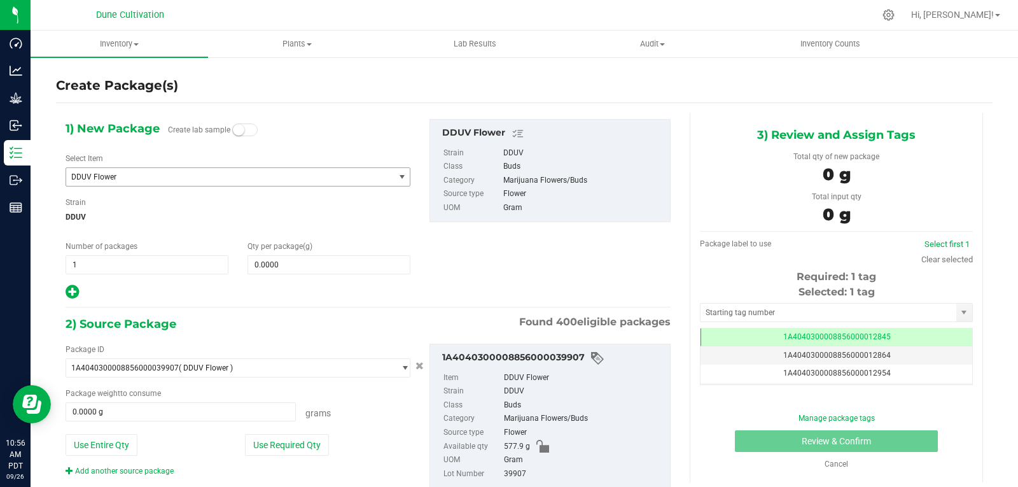
click at [135, 173] on span "DDUV Flower" at bounding box center [223, 177] width 305 height 9
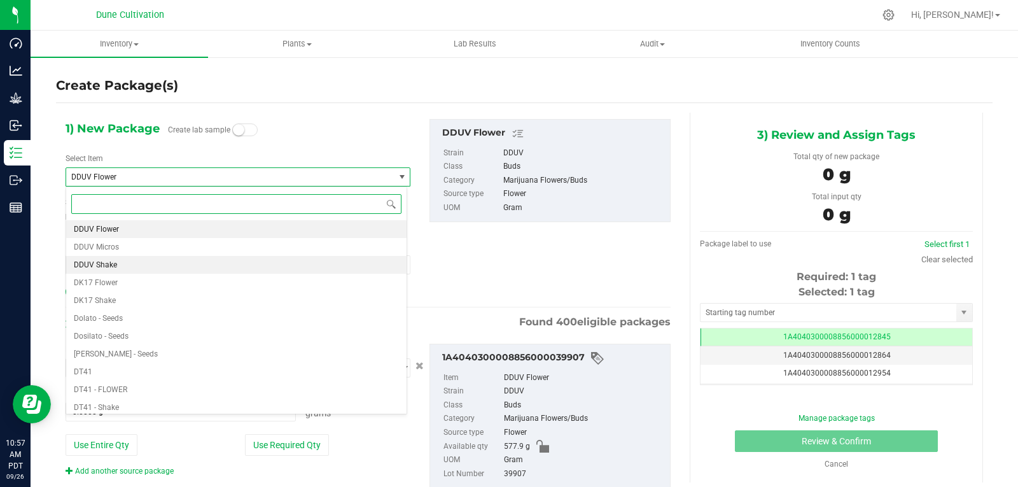
click at [125, 259] on li "DDUV Shake" at bounding box center [236, 265] width 341 height 18
type input "0.0000"
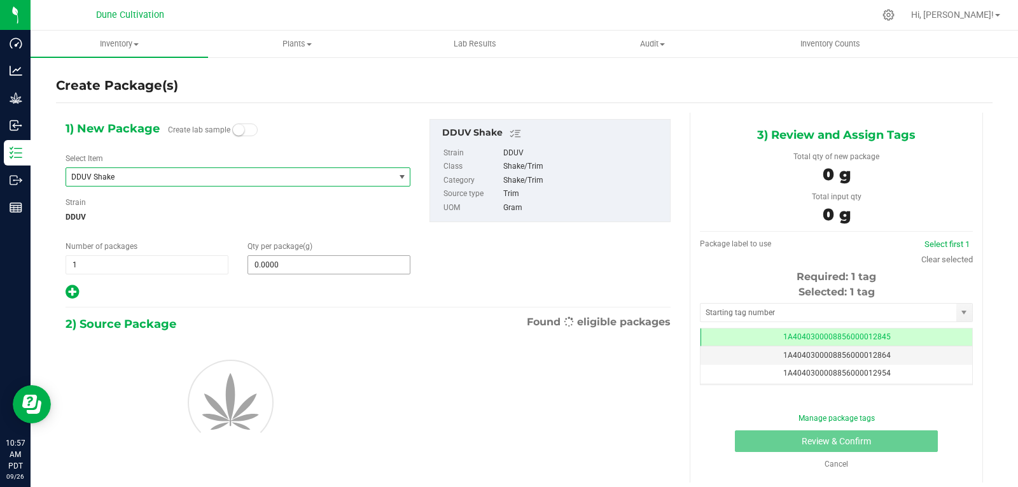
click at [290, 274] on div "1) New Package Create lab sample Select Item DDUV Shake Culture&Cannabis-Flower…" at bounding box center [238, 209] width 364 height 181
click at [290, 268] on span at bounding box center [329, 264] width 163 height 19
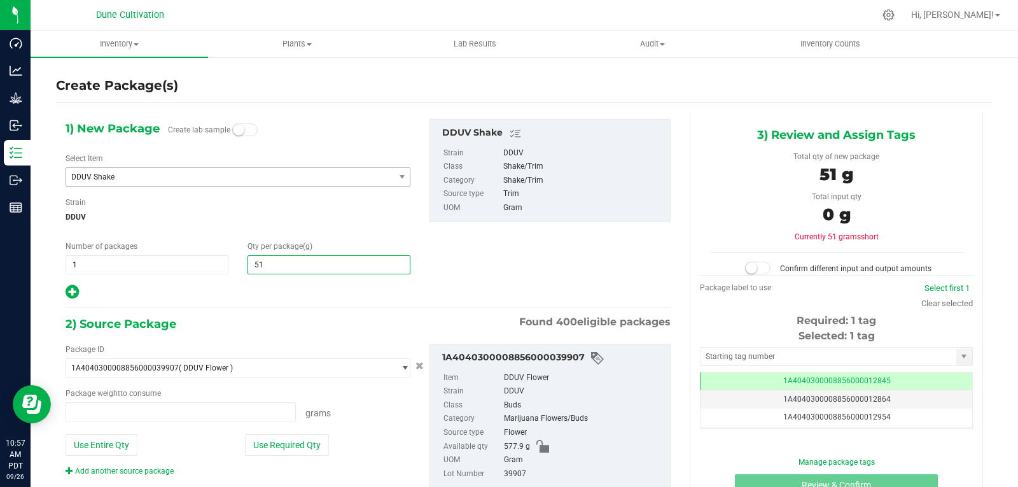
type input "519"
type input "0.0000 g"
type input "519.0000"
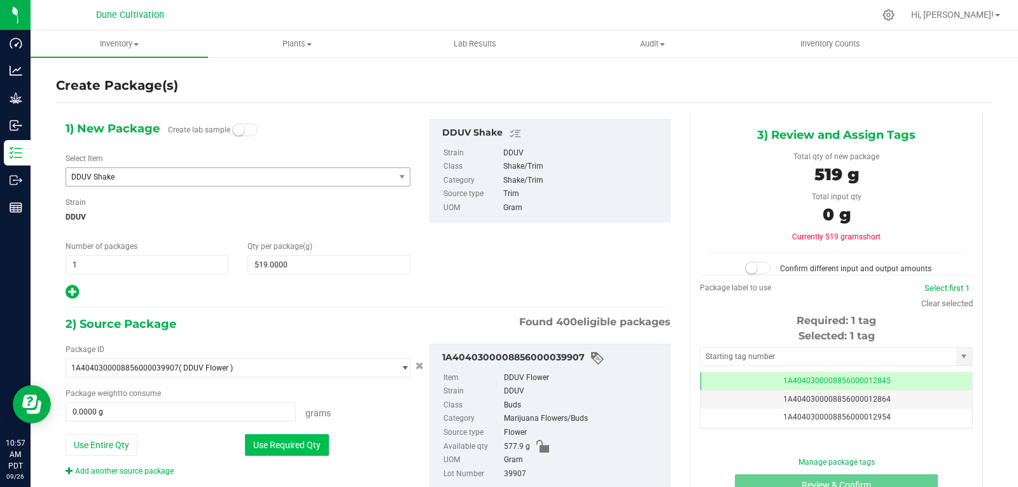
click at [270, 451] on button "Use Required Qty" at bounding box center [287, 445] width 84 height 22
type input "519.0000 g"
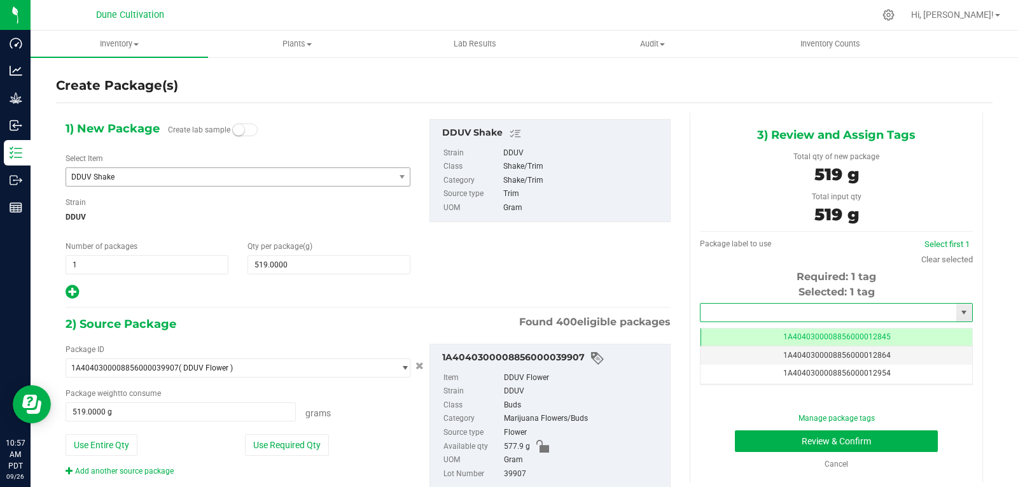
click at [721, 311] on input "text" at bounding box center [829, 313] width 256 height 18
click at [731, 336] on li "1A4040300008856000028823" at bounding box center [828, 334] width 269 height 19
type input "1A4040300008856000028823"
click at [763, 436] on button "Review & Confirm" at bounding box center [836, 441] width 203 height 22
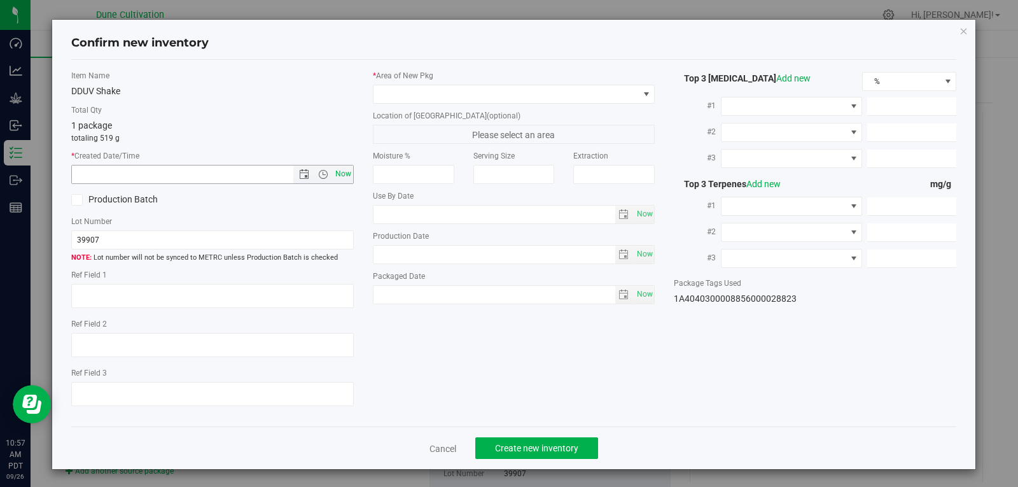
click at [337, 173] on span "Now" at bounding box center [343, 174] width 22 height 18
type input "[DATE] 10:57 AM"
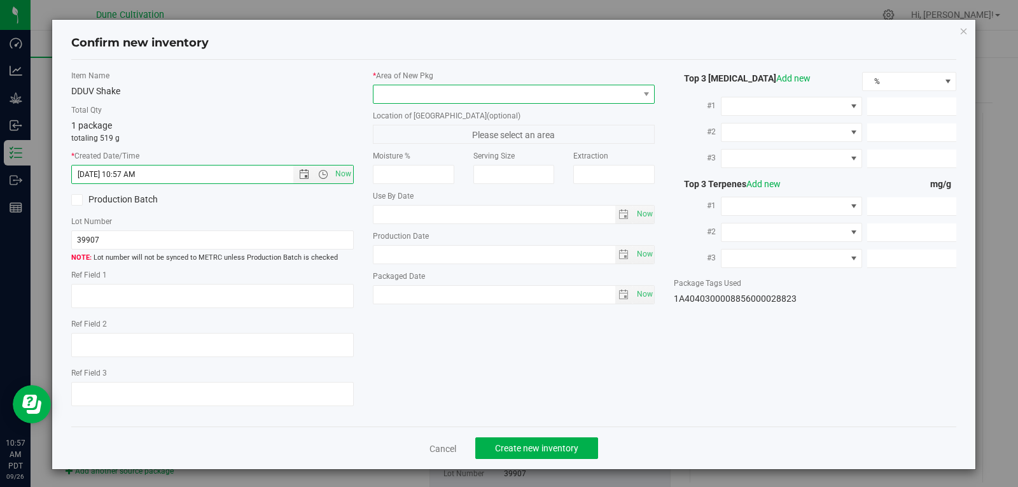
click at [415, 90] on span at bounding box center [506, 94] width 265 height 18
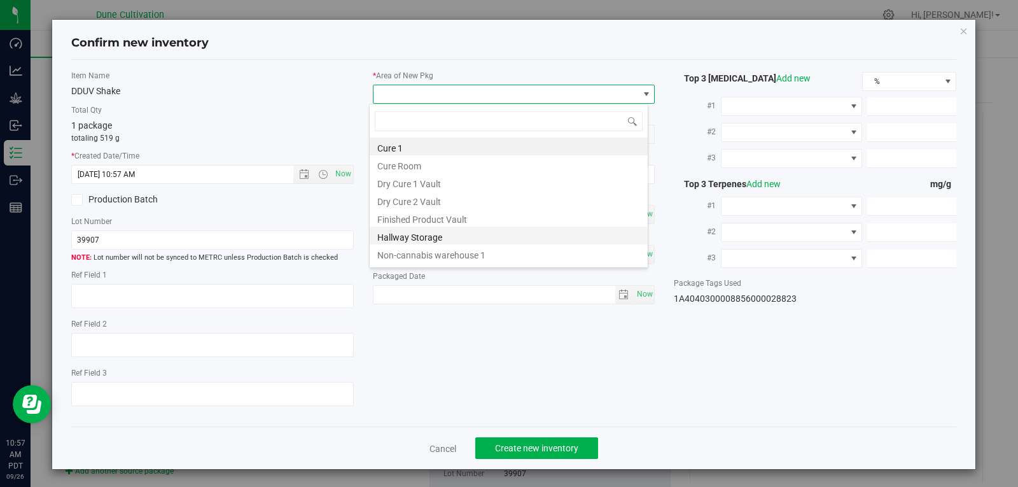
click at [411, 227] on li "Hallway Storage" at bounding box center [509, 236] width 278 height 18
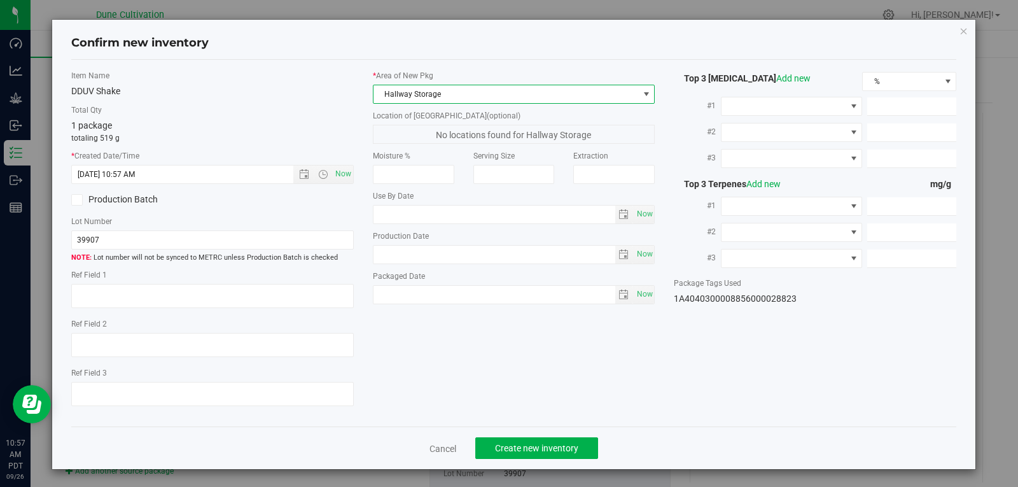
click at [444, 95] on span "Hallway Storage" at bounding box center [506, 94] width 265 height 18
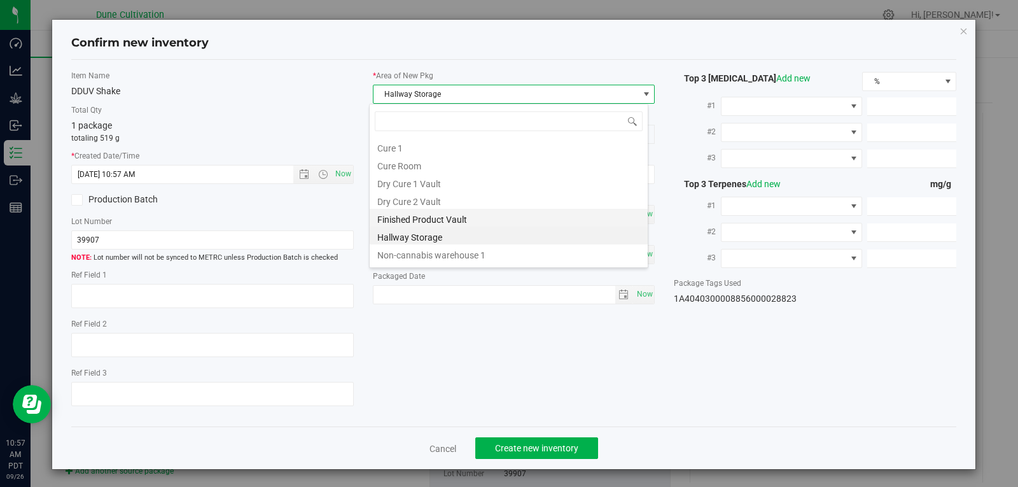
click at [436, 215] on li "Finished Product Vault" at bounding box center [509, 218] width 278 height 18
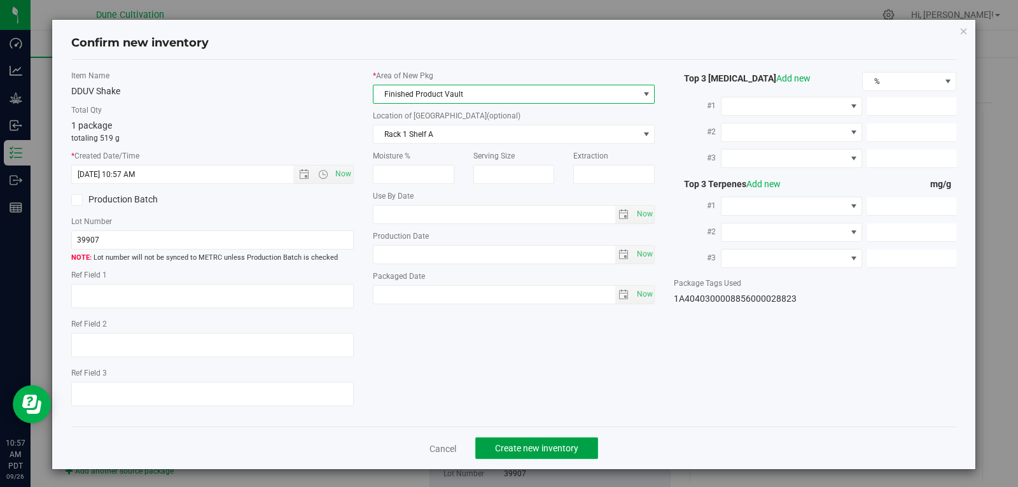
click at [560, 439] on button "Create new inventory" at bounding box center [536, 448] width 123 height 22
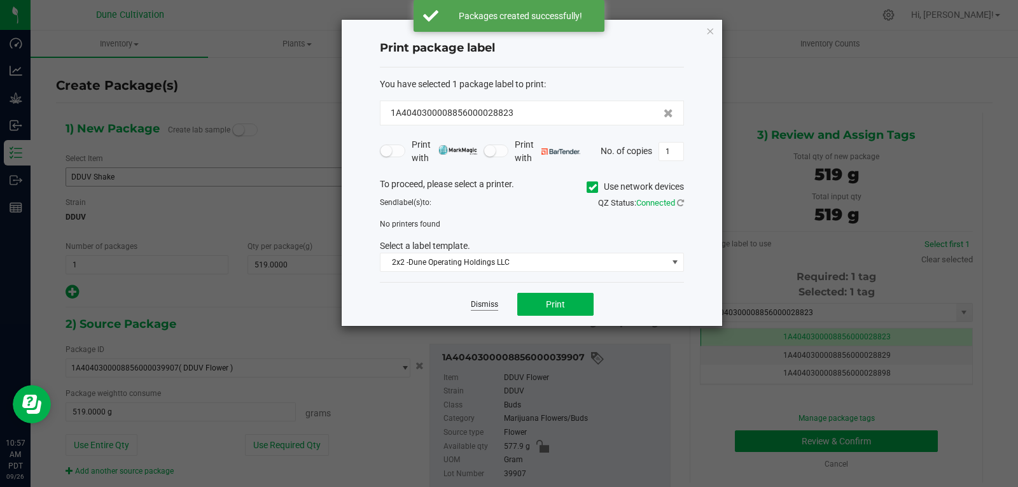
click at [479, 304] on link "Dismiss" at bounding box center [484, 304] width 27 height 11
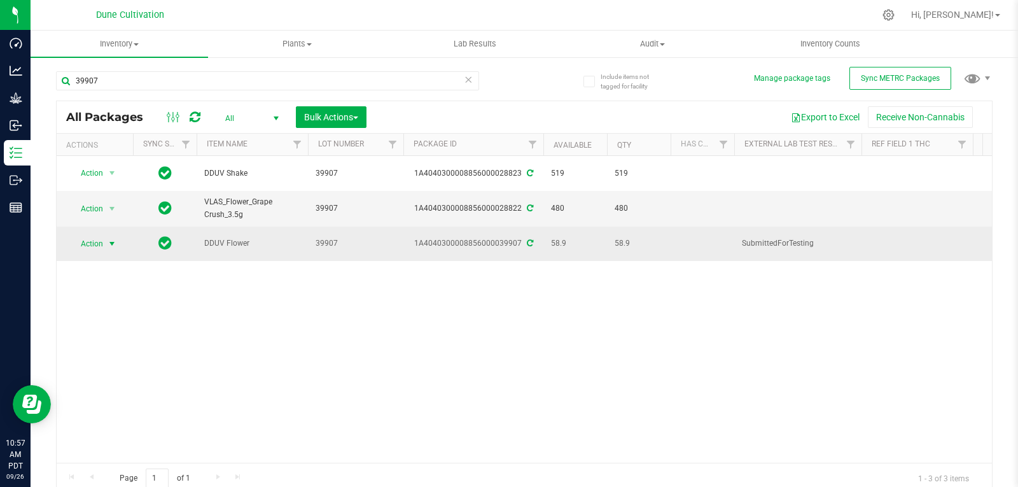
click at [104, 237] on span "select" at bounding box center [112, 244] width 16 height 18
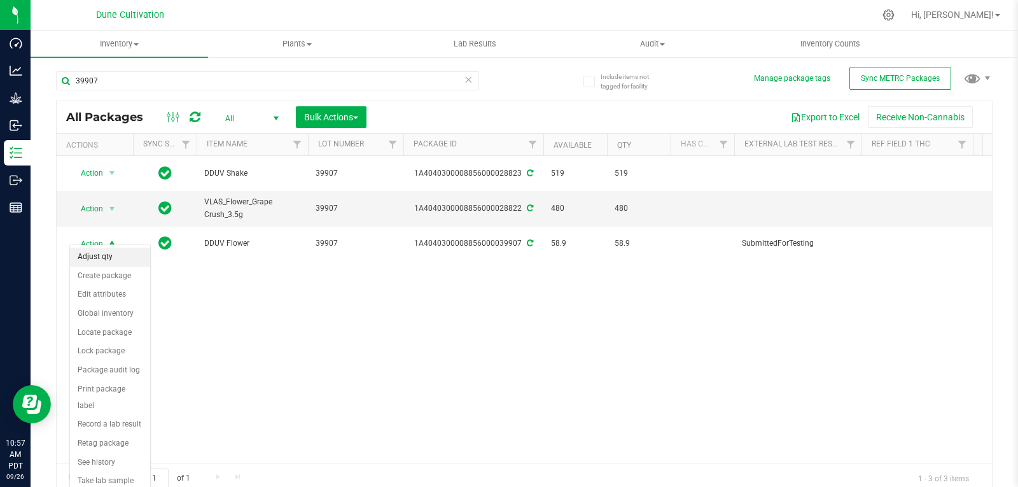
click at [102, 252] on li "Adjust qty" at bounding box center [110, 257] width 80 height 19
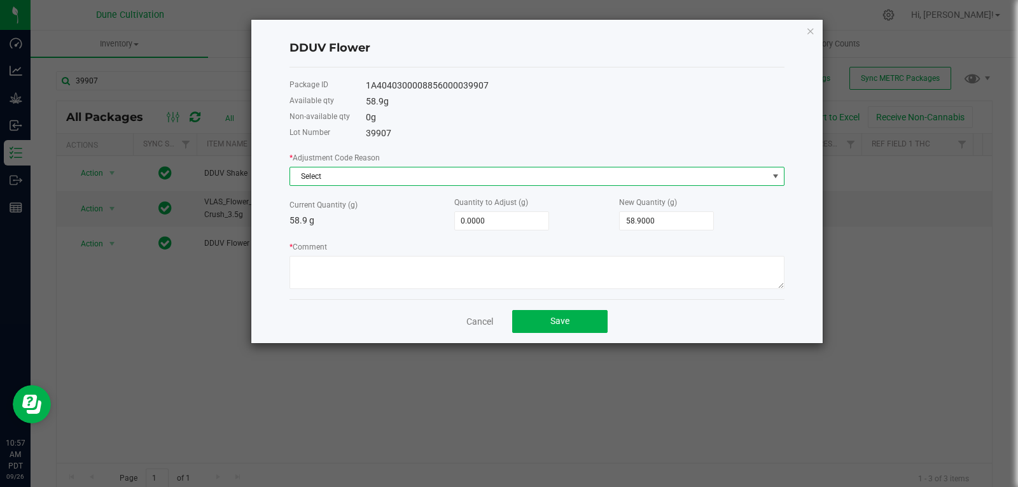
click at [362, 179] on span "Select" at bounding box center [529, 176] width 478 height 18
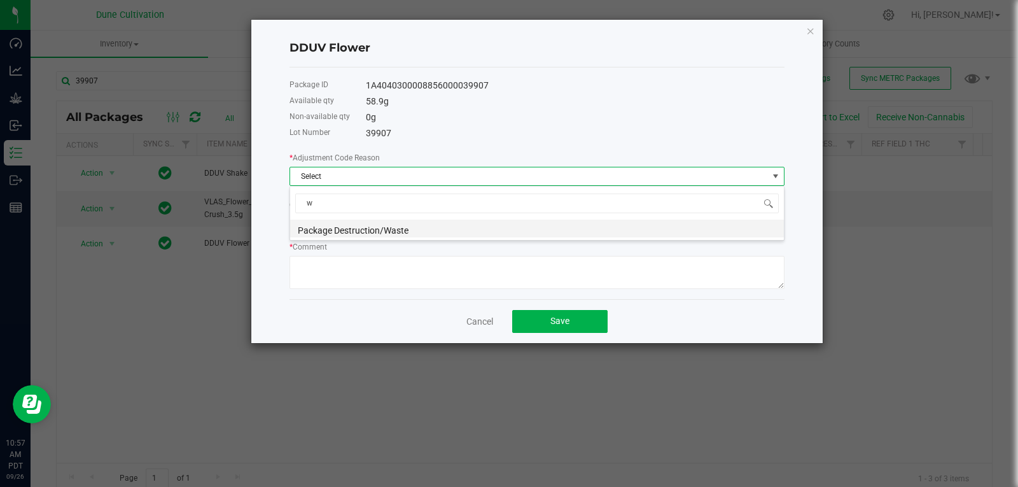
click at [344, 229] on li "Package Destruction/Waste" at bounding box center [537, 229] width 494 height 18
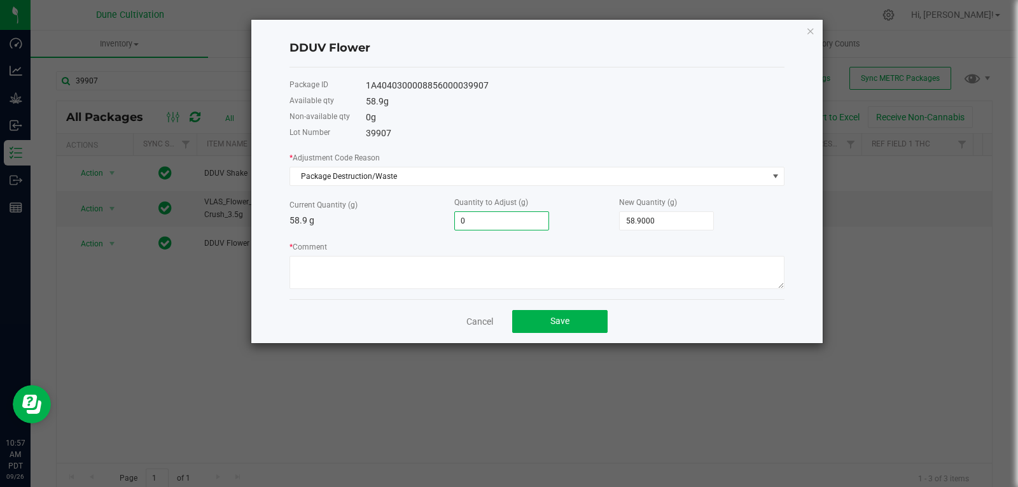
click at [526, 219] on input "0" at bounding box center [502, 221] width 94 height 18
type input "-2"
type input "56.9000"
type input "-2.1"
type input "56.8000"
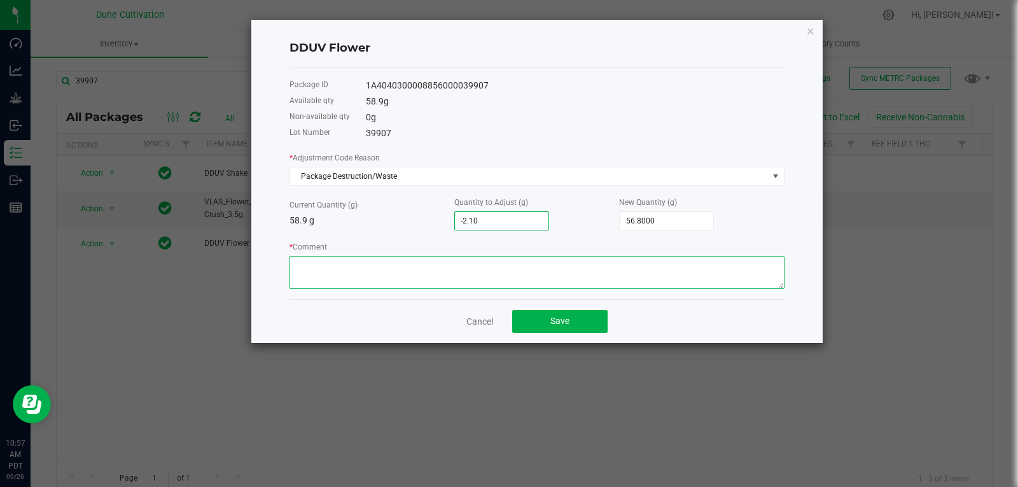
type input "-2.1000"
click at [485, 279] on textarea "* Comment" at bounding box center [537, 272] width 495 height 33
type textarea "Stem Waste"
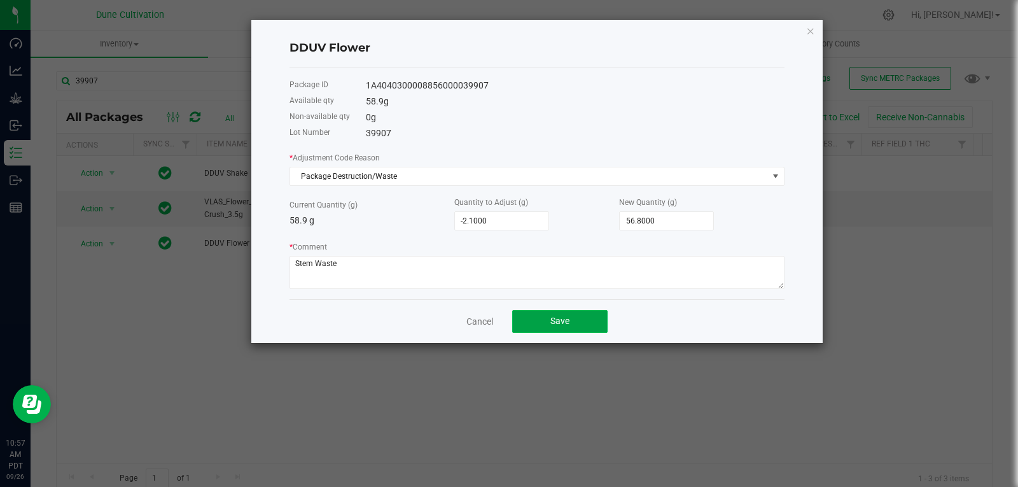
click at [536, 330] on button "Save" at bounding box center [559, 321] width 95 height 23
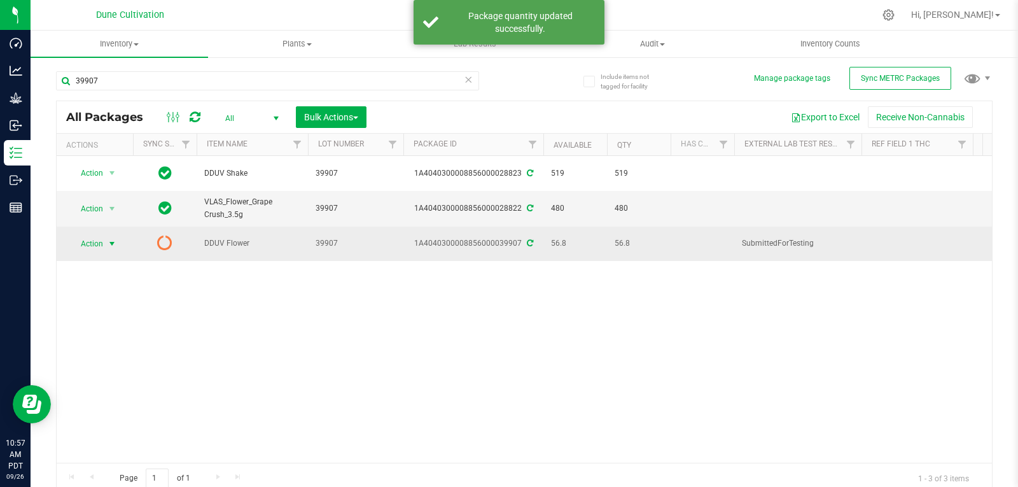
click at [94, 237] on span "Action" at bounding box center [86, 244] width 34 height 18
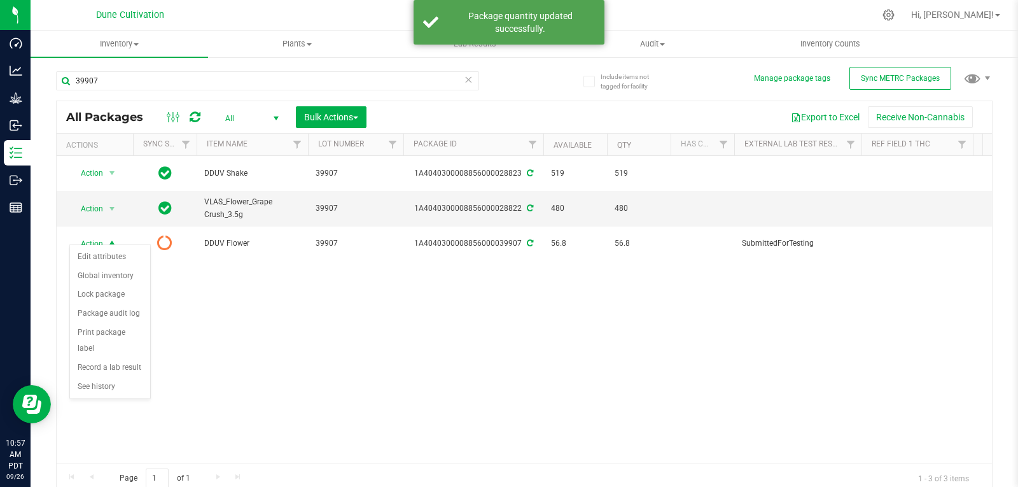
click at [206, 290] on div "Action Action Adjust qty Create package Edit attributes Global inventory Locate…" at bounding box center [525, 309] width 936 height 307
click at [190, 116] on icon at bounding box center [195, 117] width 11 height 13
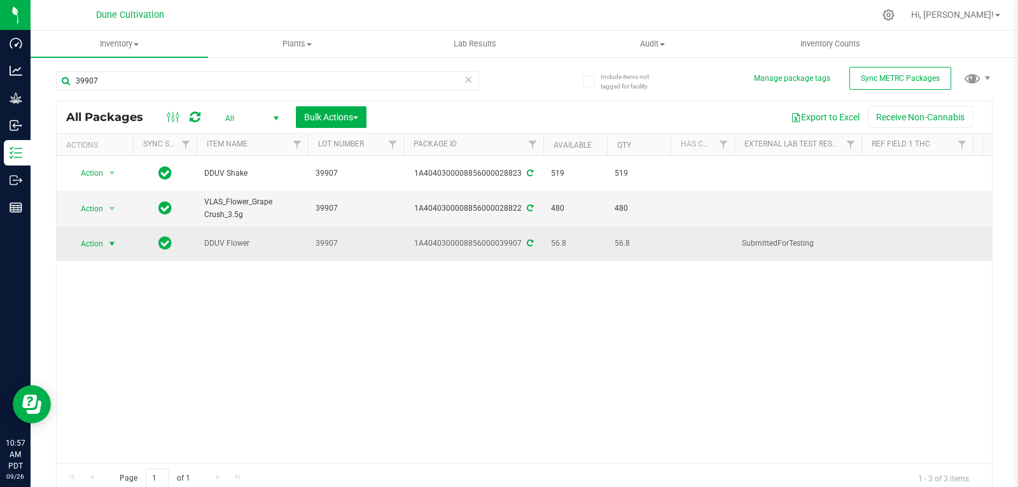
click at [111, 239] on span "select" at bounding box center [112, 244] width 10 height 10
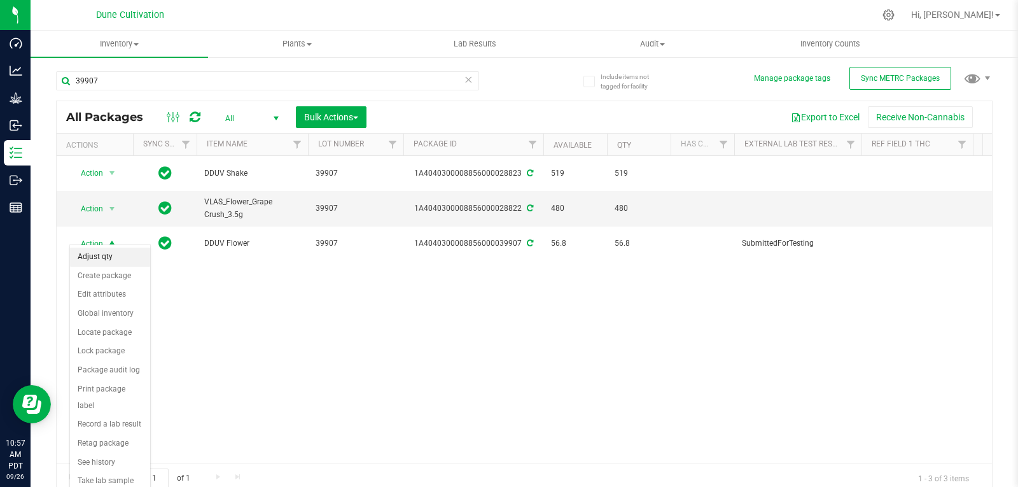
click at [111, 260] on li "Adjust qty" at bounding box center [110, 257] width 80 height 19
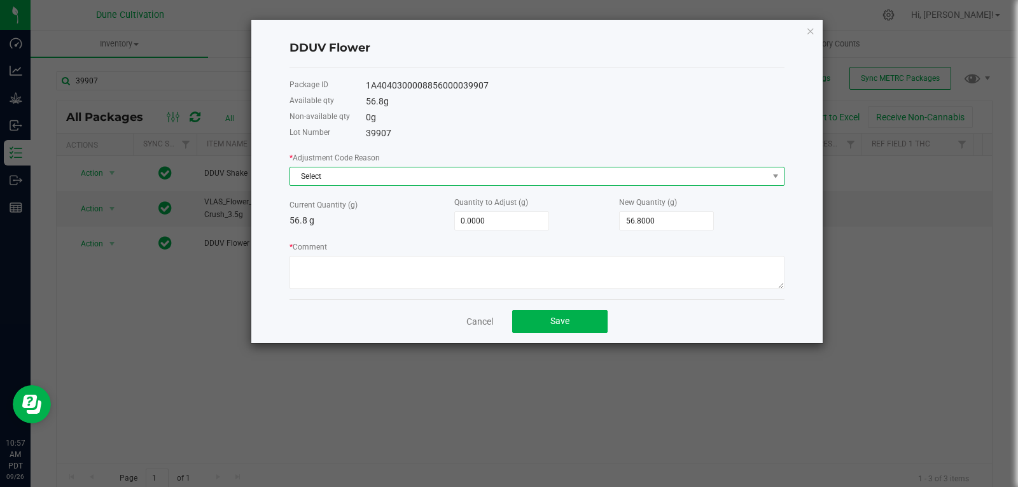
click at [474, 174] on span "Select" at bounding box center [529, 176] width 478 height 18
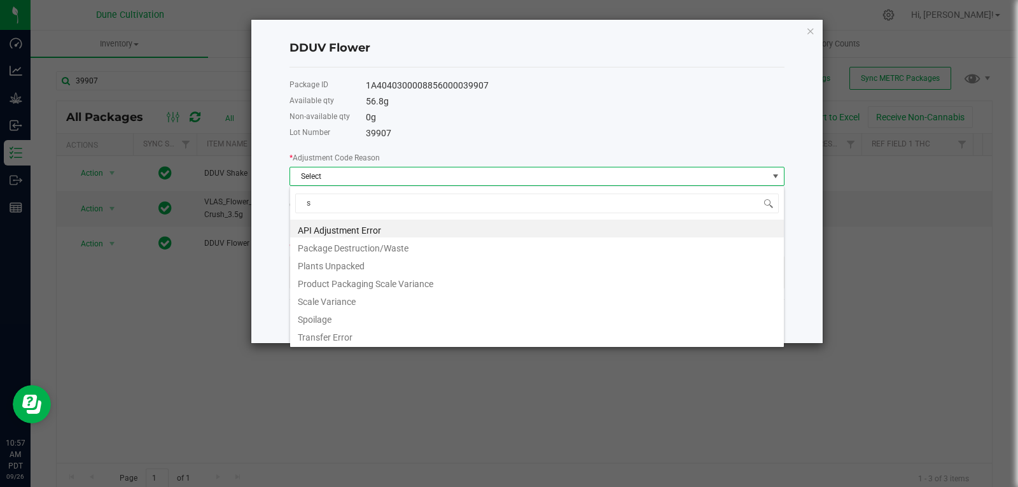
type input "sc"
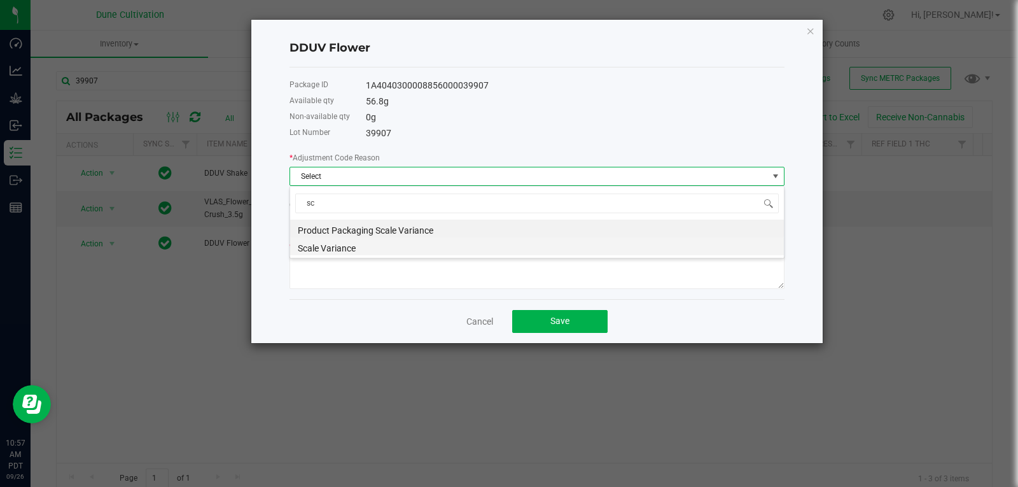
click at [402, 244] on li "Scale Variance" at bounding box center [537, 246] width 494 height 18
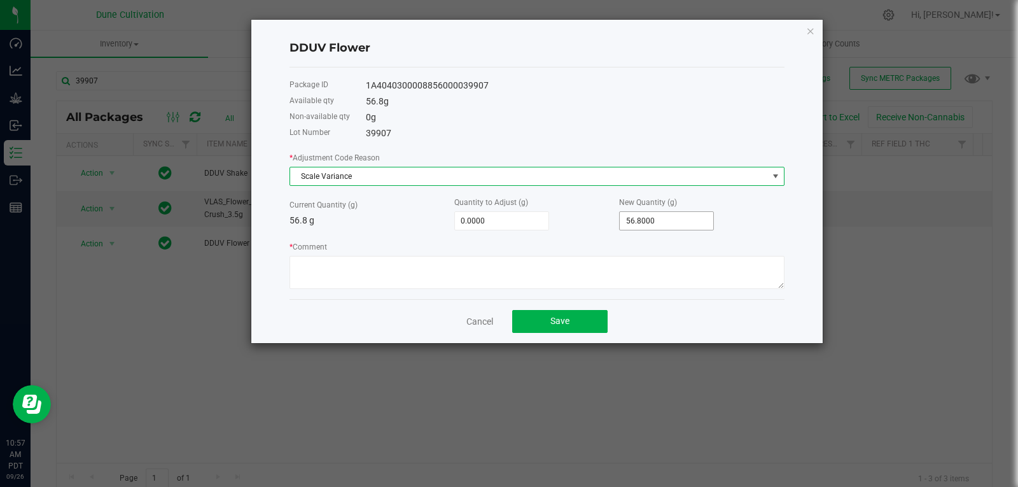
type input "56.8"
click at [647, 223] on input "56.8" at bounding box center [667, 221] width 94 height 18
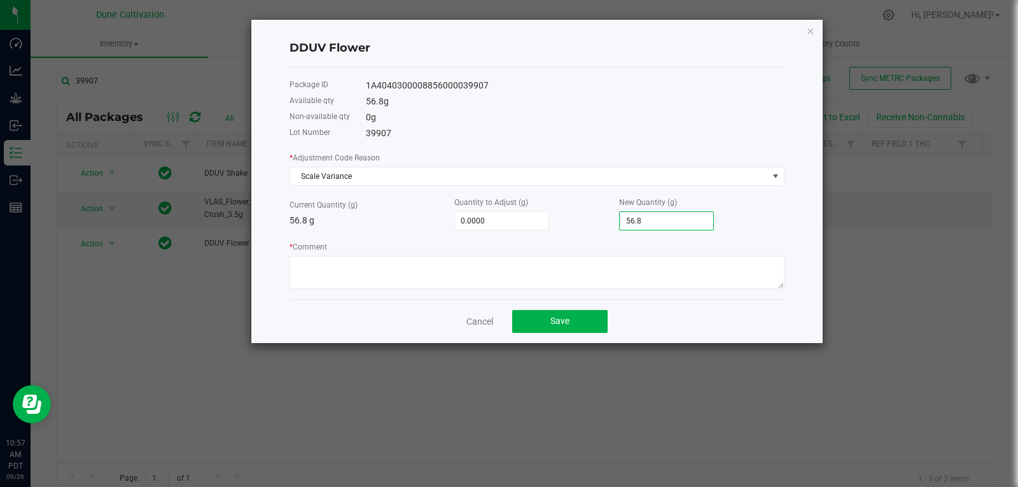
type input "-56.8000"
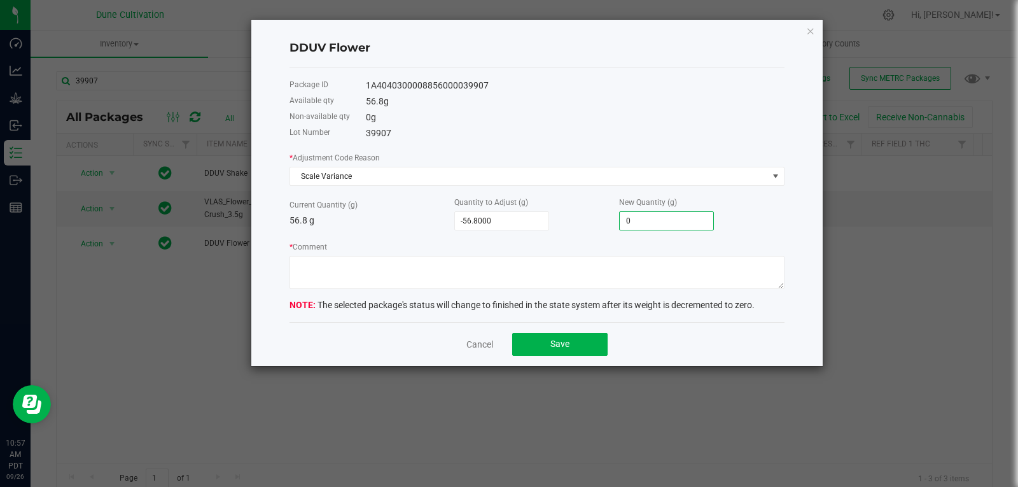
type input "0.0000"
click at [607, 293] on form "* Adjustment Code Reason Scale Variance Current Quantity (g) 56.8 g Quantity to…" at bounding box center [537, 231] width 495 height 161
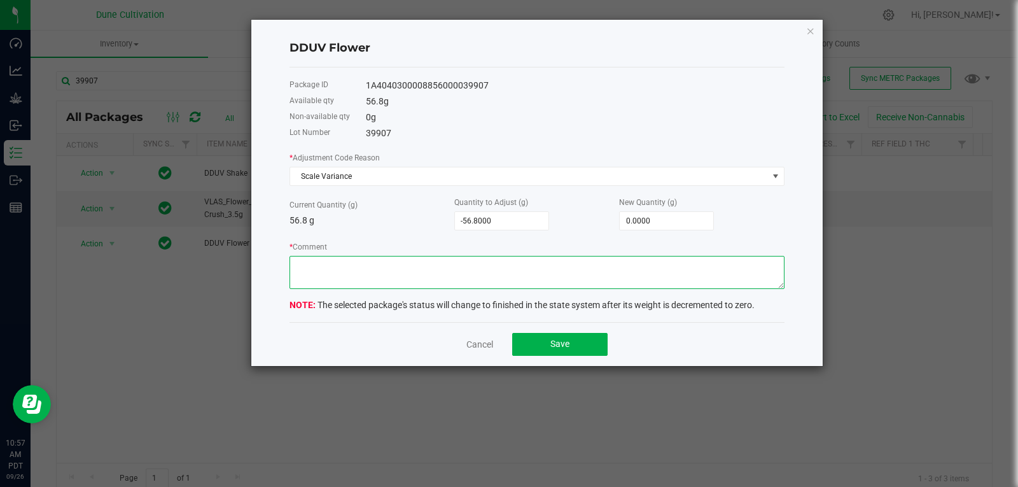
click at [612, 267] on textarea "* Comment" at bounding box center [537, 272] width 495 height 33
type textarea "Scale Variance"
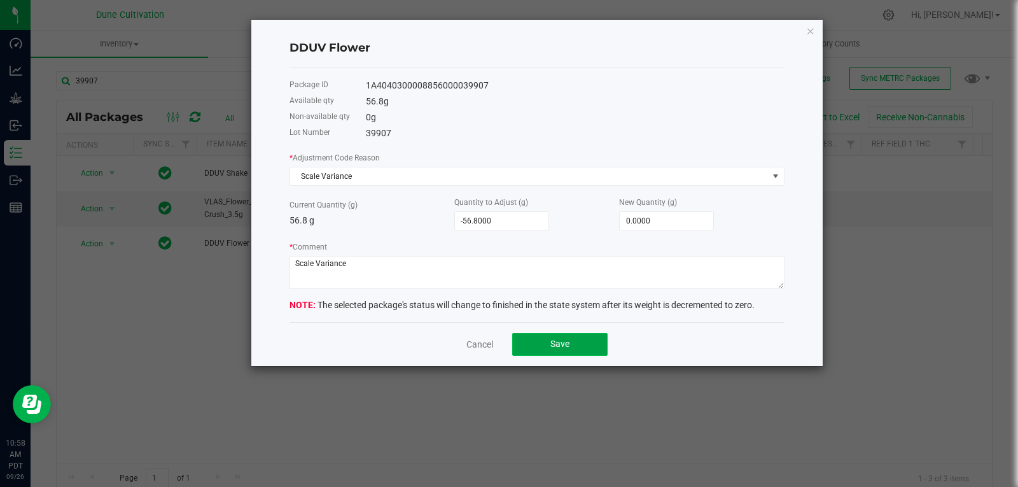
click at [554, 341] on span "Save" at bounding box center [560, 344] width 19 height 10
